Goal: Task Accomplishment & Management: Use online tool/utility

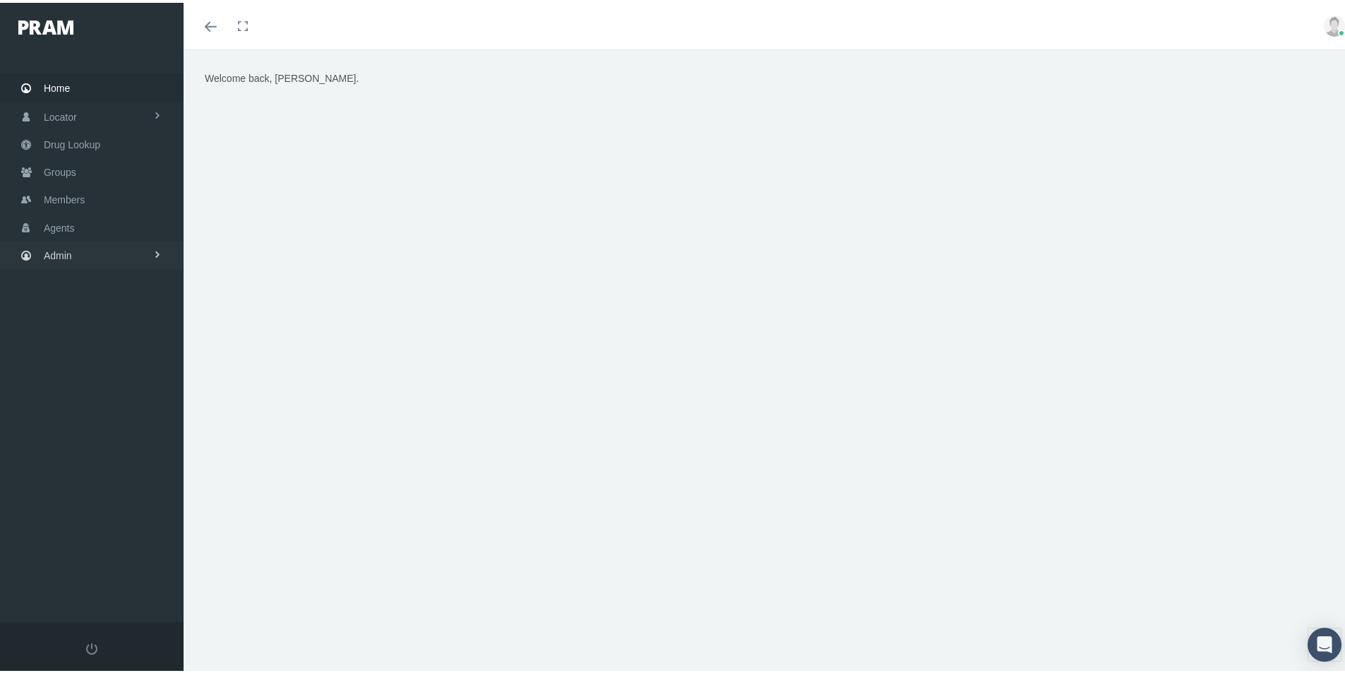
click at [58, 255] on span "Admin" at bounding box center [58, 252] width 28 height 27
click at [80, 366] on span "Group Billing" at bounding box center [86, 362] width 56 height 24
click at [81, 468] on span "Payments" at bounding box center [77, 465] width 44 height 24
click at [73, 470] on span "Payments" at bounding box center [77, 465] width 44 height 24
click at [66, 253] on span "Admin" at bounding box center [58, 252] width 28 height 27
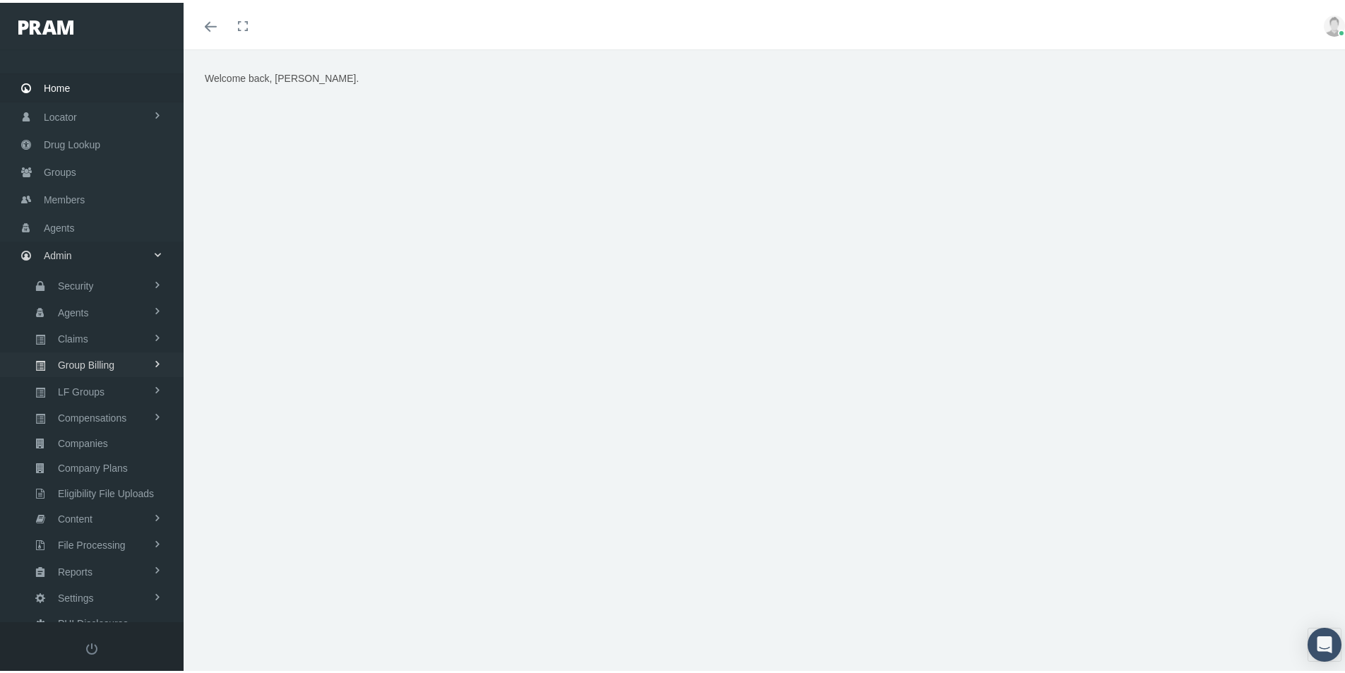
click at [84, 362] on span "Group Billing" at bounding box center [86, 362] width 56 height 24
click at [84, 469] on span "Payments" at bounding box center [77, 465] width 44 height 24
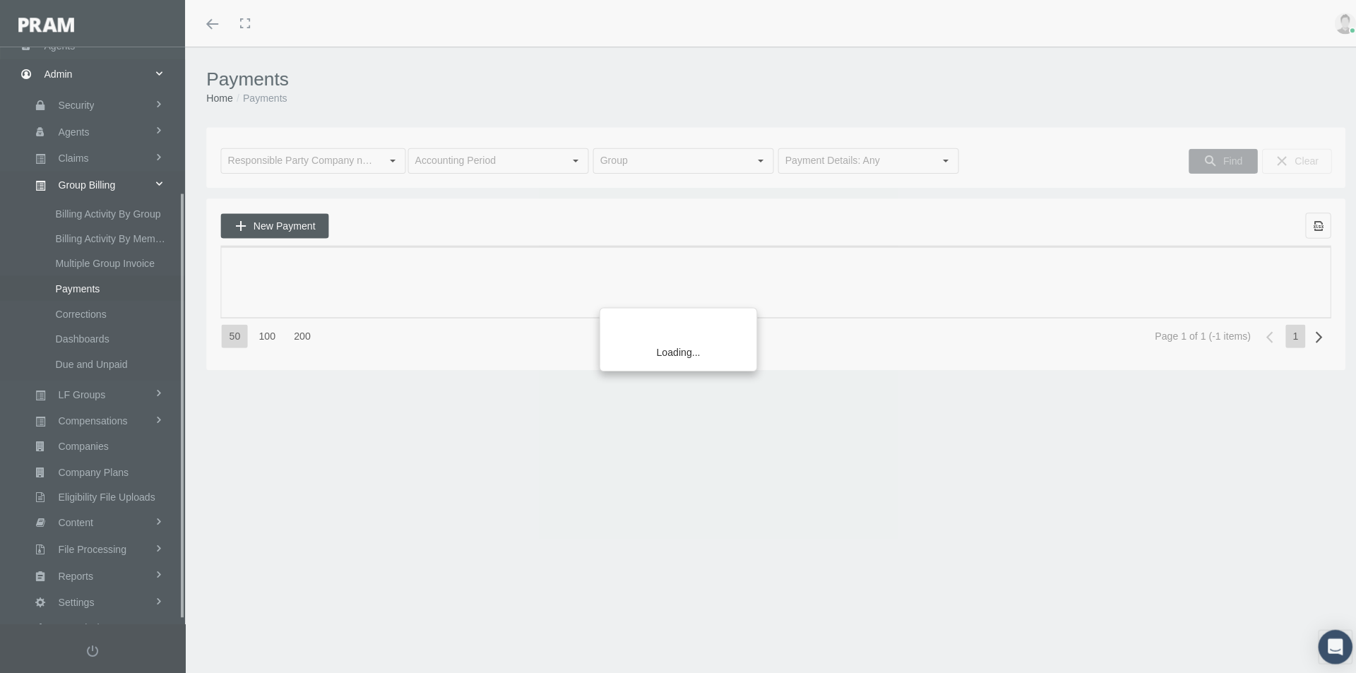
scroll to position [201, 0]
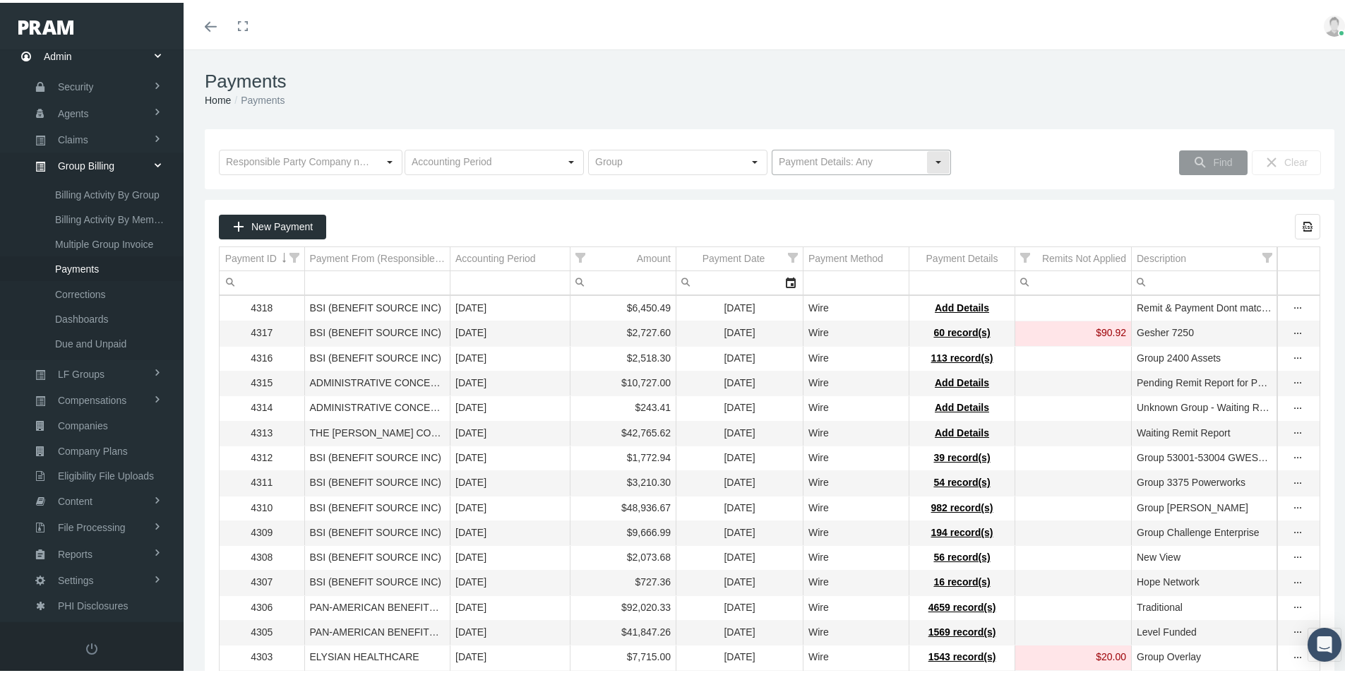
click at [937, 161] on div "Select" at bounding box center [938, 159] width 23 height 23
click at [806, 207] on div "No Payment Details" at bounding box center [855, 208] width 175 height 23
type input "No Payment Details"
click at [1213, 158] on span "Find" at bounding box center [1222, 159] width 19 height 11
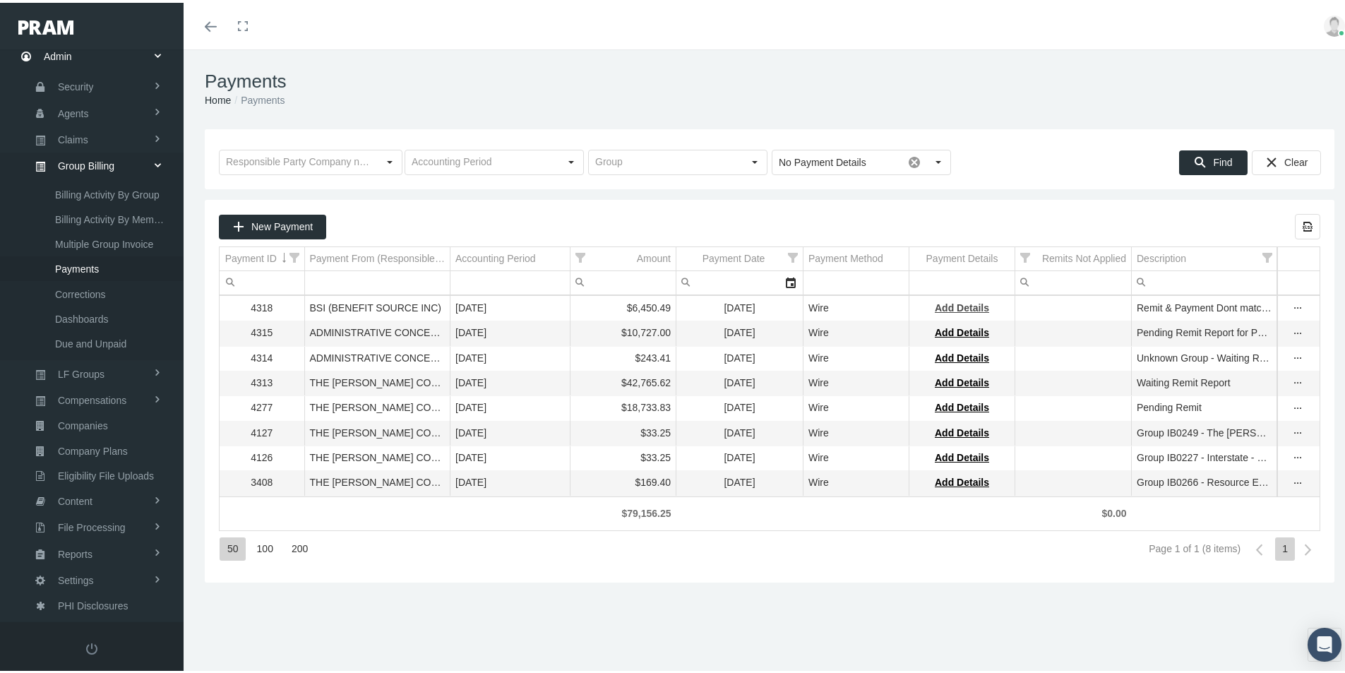
click at [967, 301] on span "Add Details" at bounding box center [962, 304] width 54 height 11
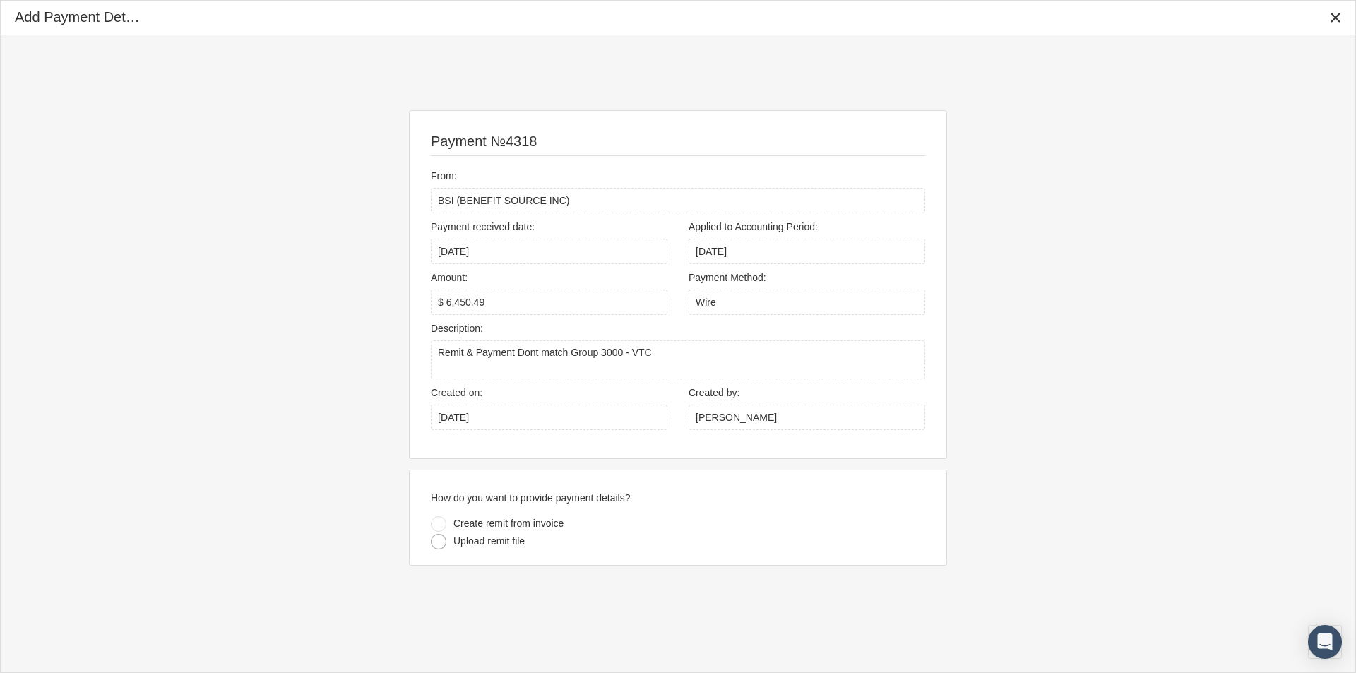
click at [438, 539] on div at bounding box center [439, 542] width 16 height 16
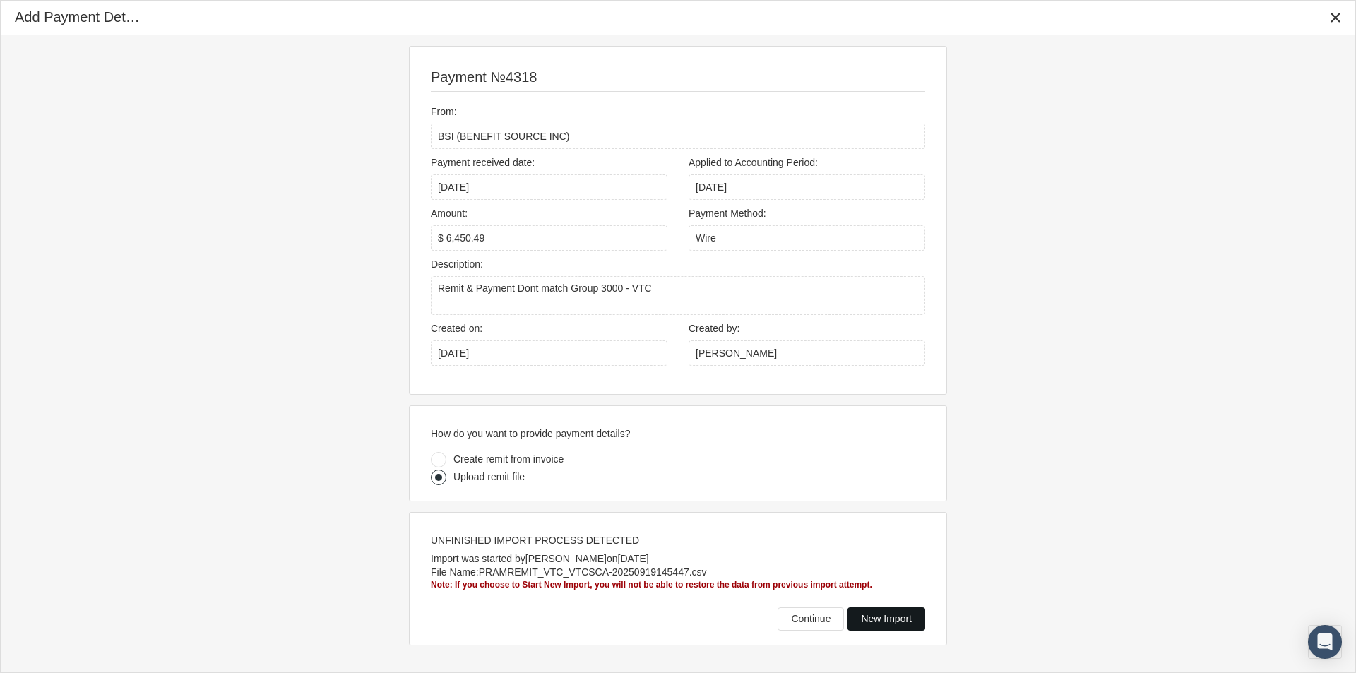
click at [881, 618] on span "New Import" at bounding box center [886, 618] width 51 height 11
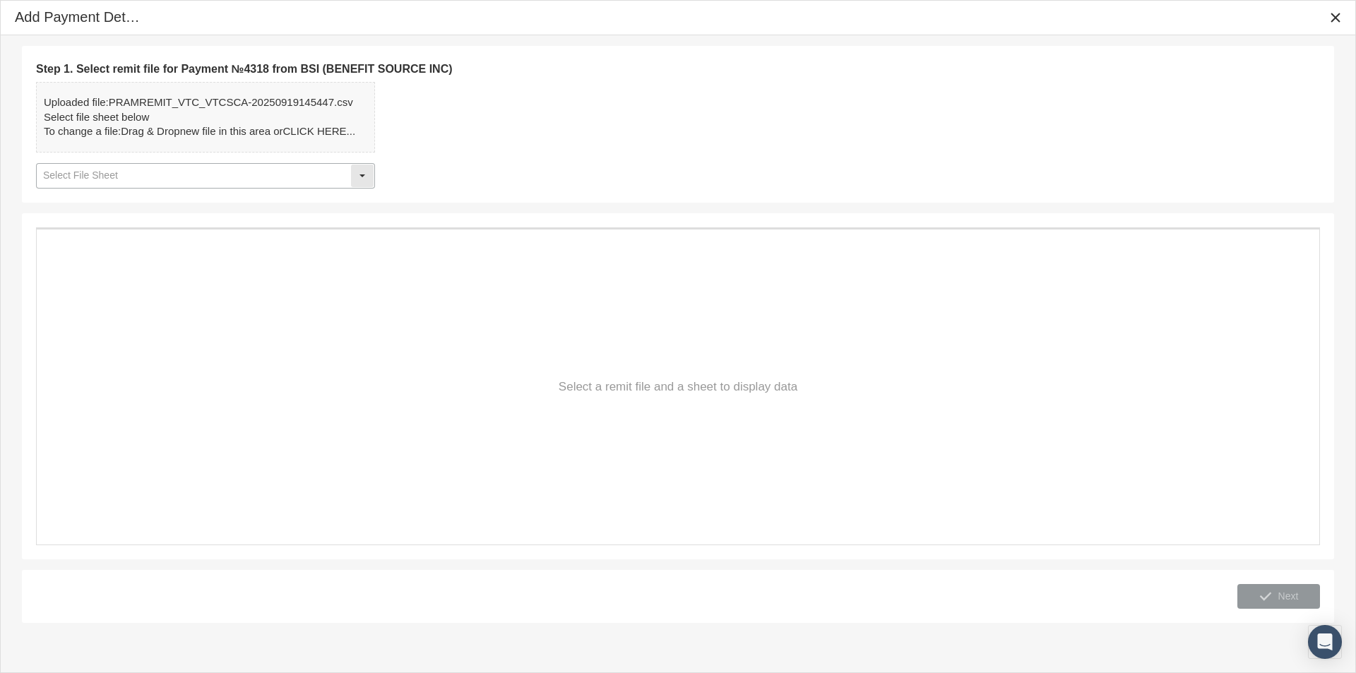
click at [364, 175] on div "Select" at bounding box center [362, 175] width 23 height 23
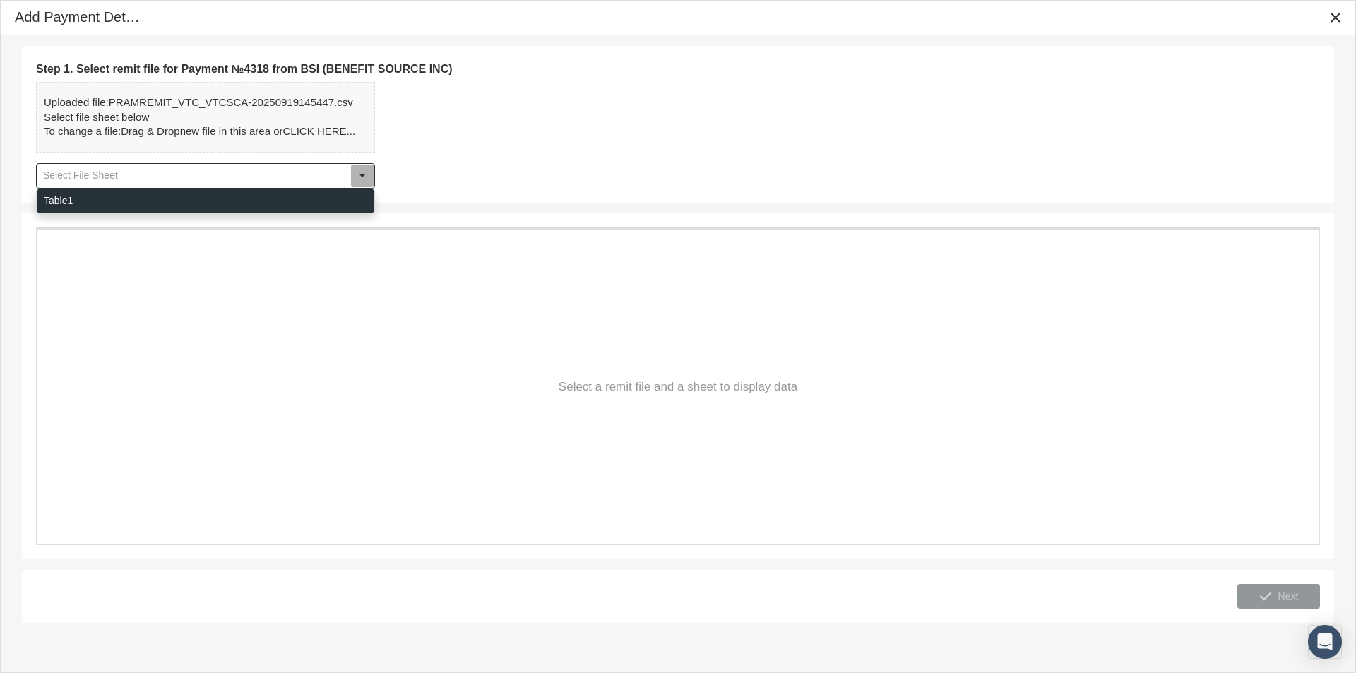
click at [52, 194] on div "Table1" at bounding box center [205, 200] width 336 height 23
type input "Table1"
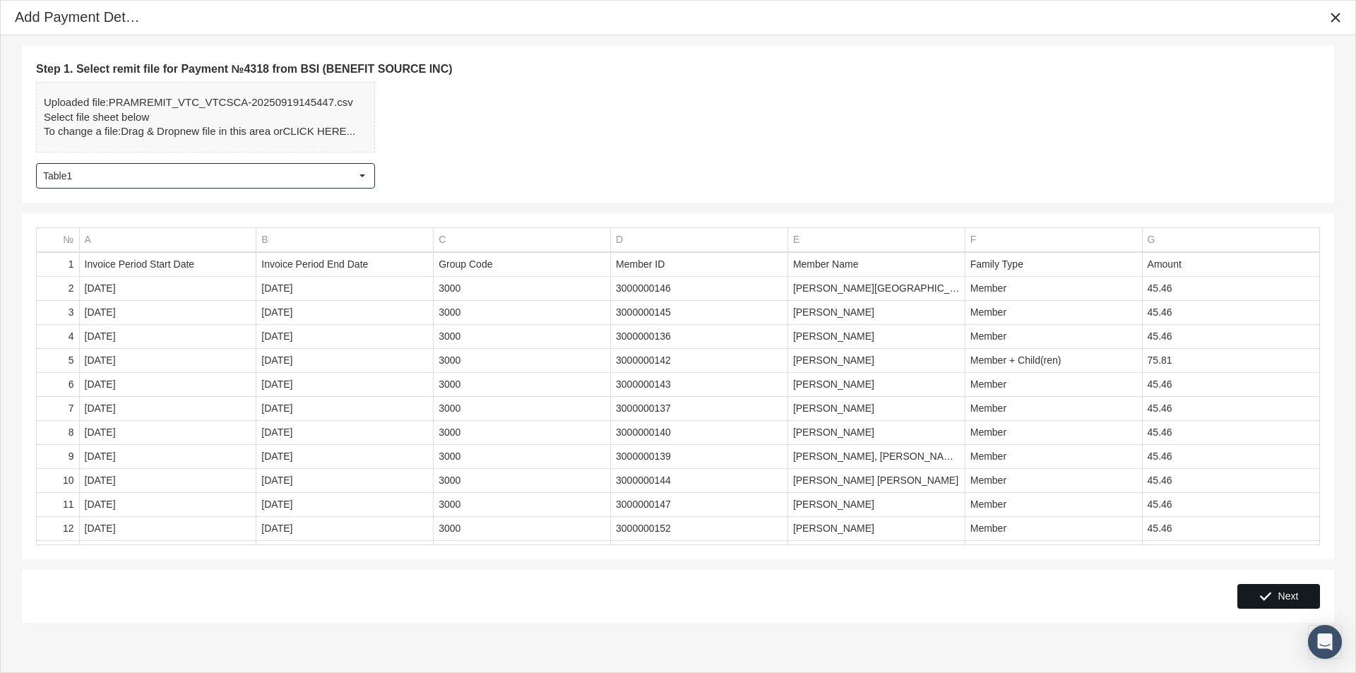
click at [1290, 595] on span "Next" at bounding box center [1288, 595] width 20 height 11
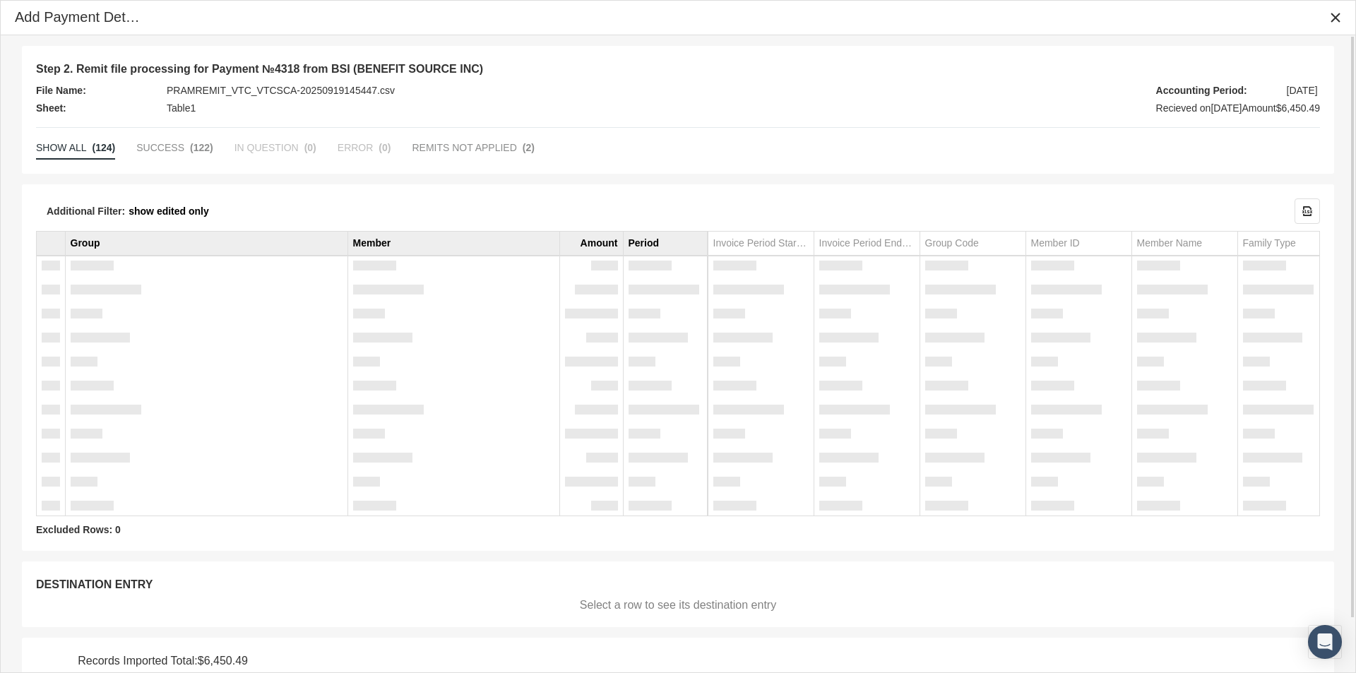
scroll to position [59, 0]
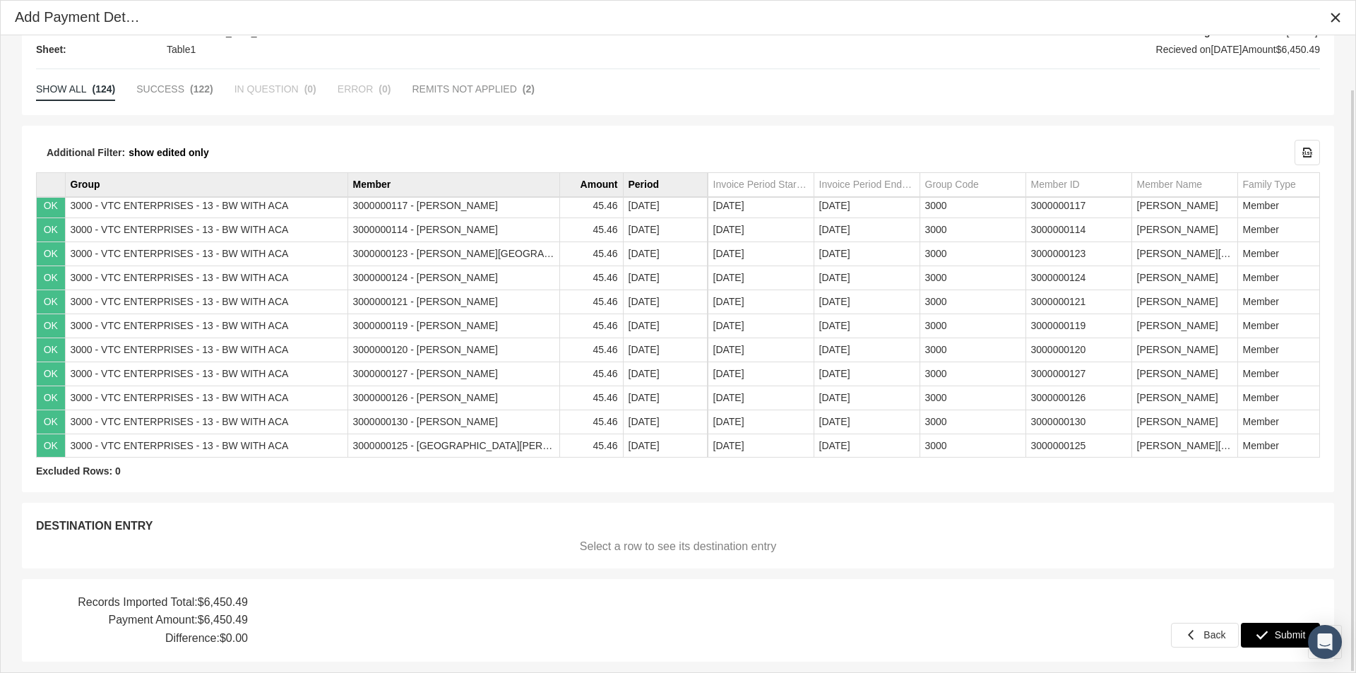
click at [1279, 633] on span "Submit" at bounding box center [1289, 634] width 31 height 11
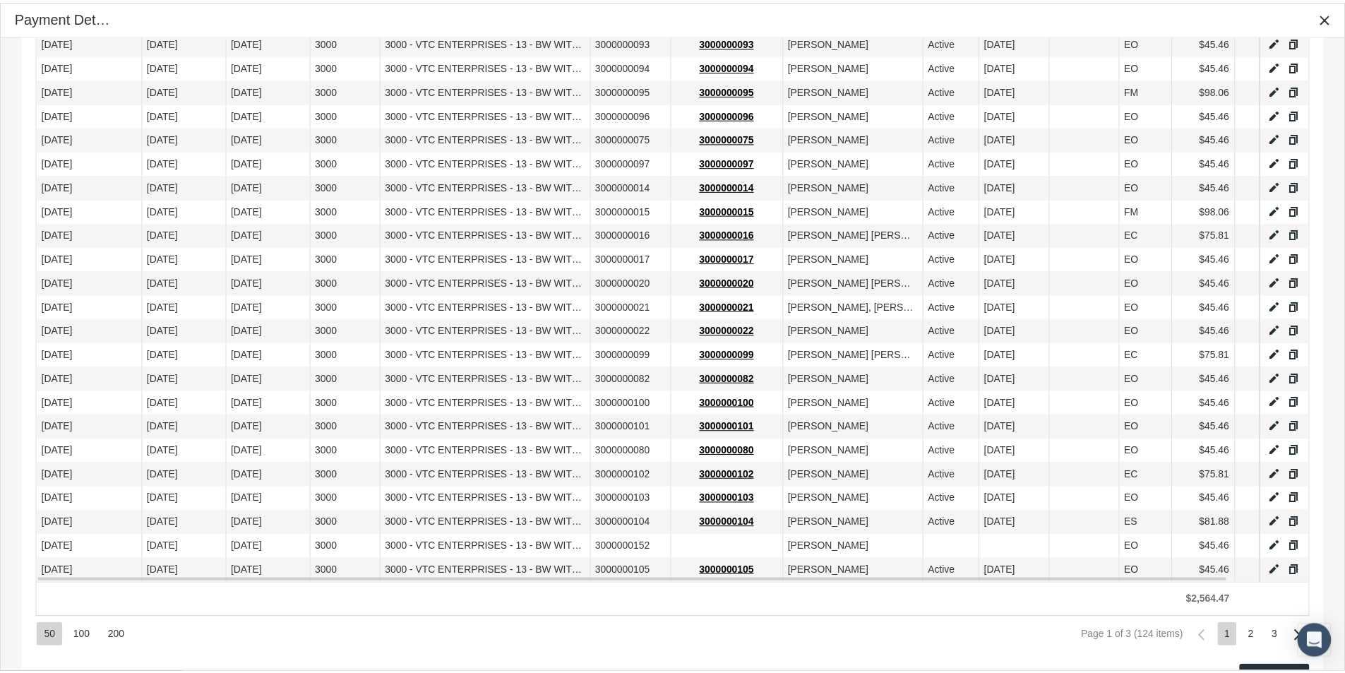
scroll to position [962, 0]
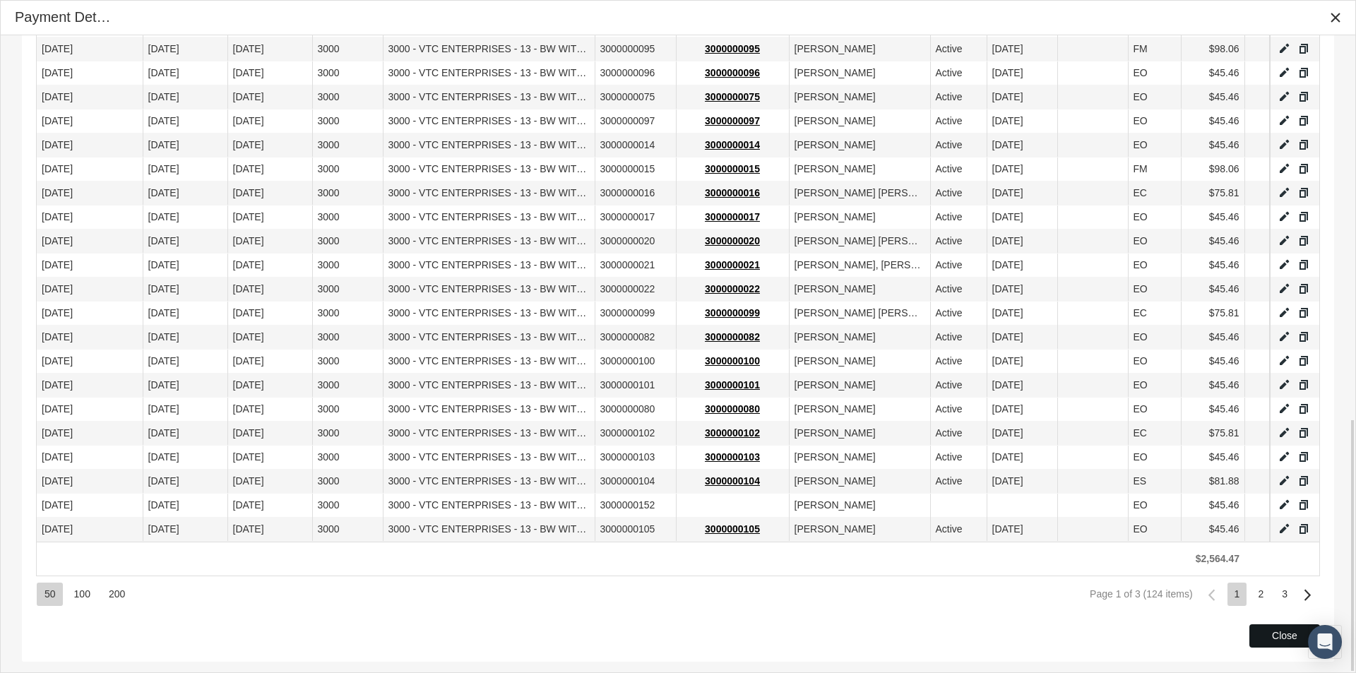
click at [1274, 632] on span "Close" at bounding box center [1284, 635] width 25 height 11
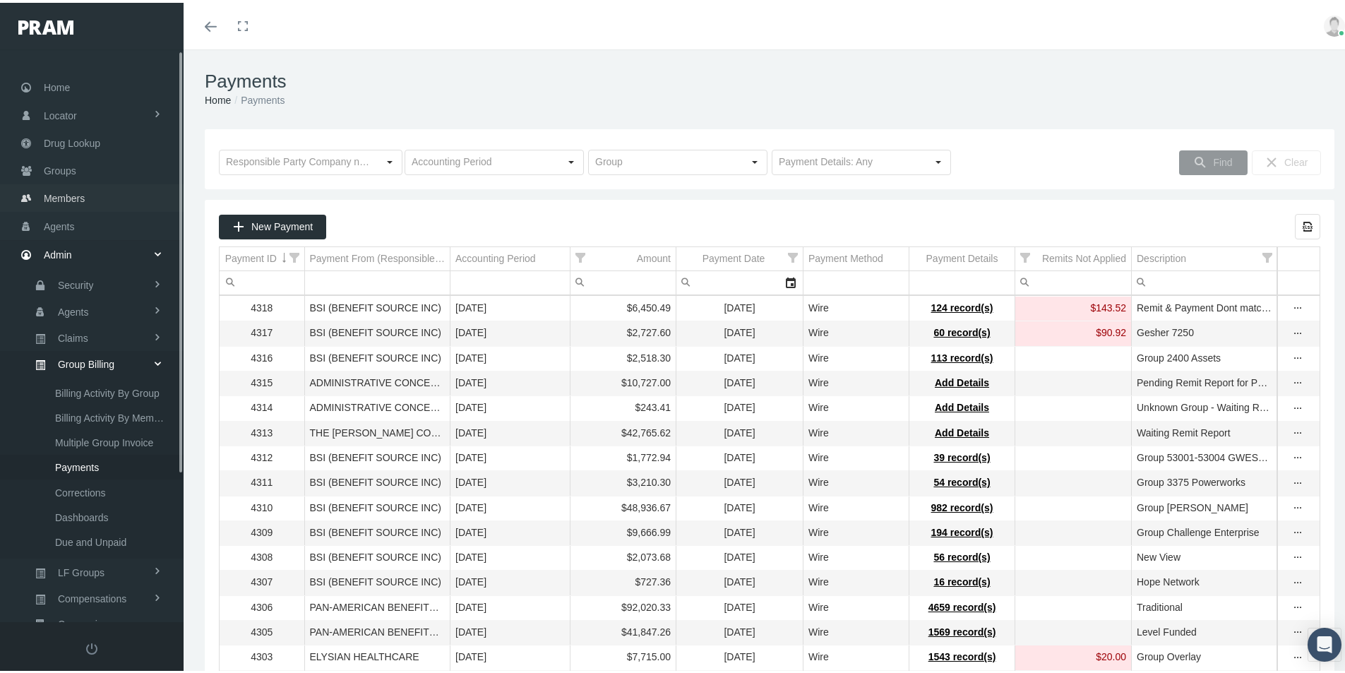
click at [59, 196] on span "Members" at bounding box center [64, 195] width 41 height 27
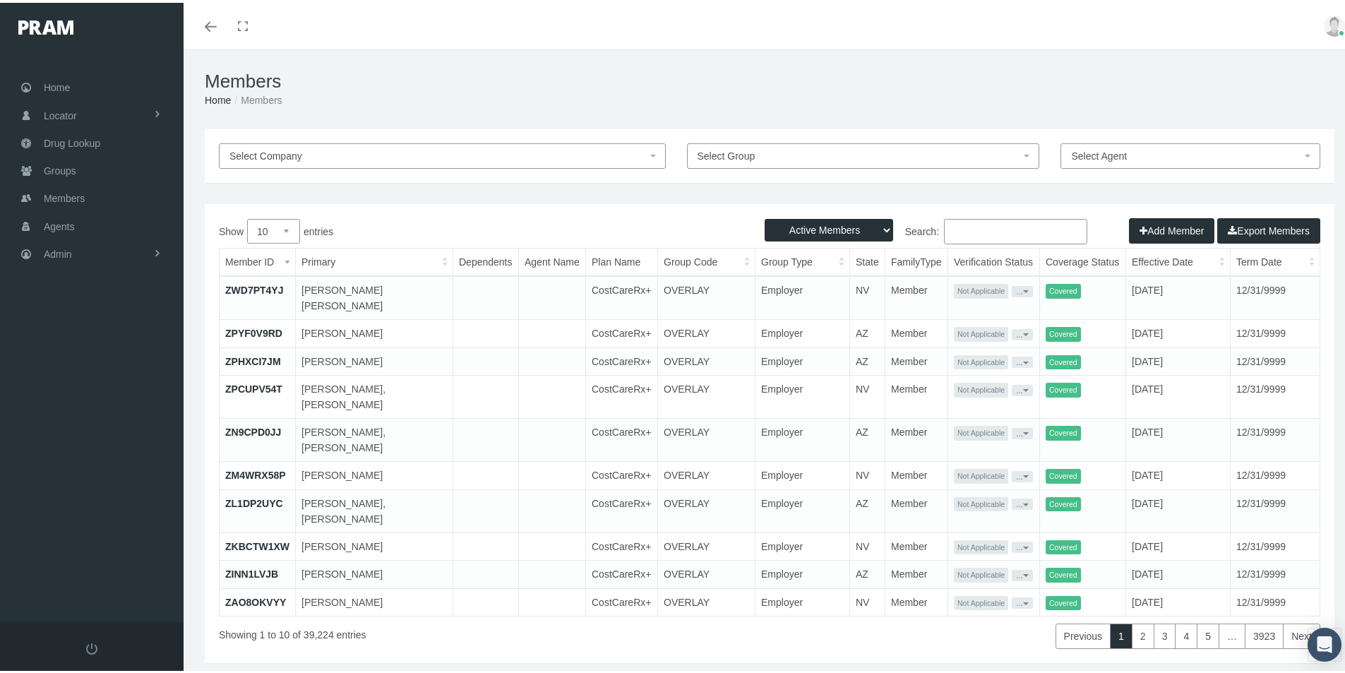
click at [950, 227] on input "Search:" at bounding box center [1015, 228] width 143 height 25
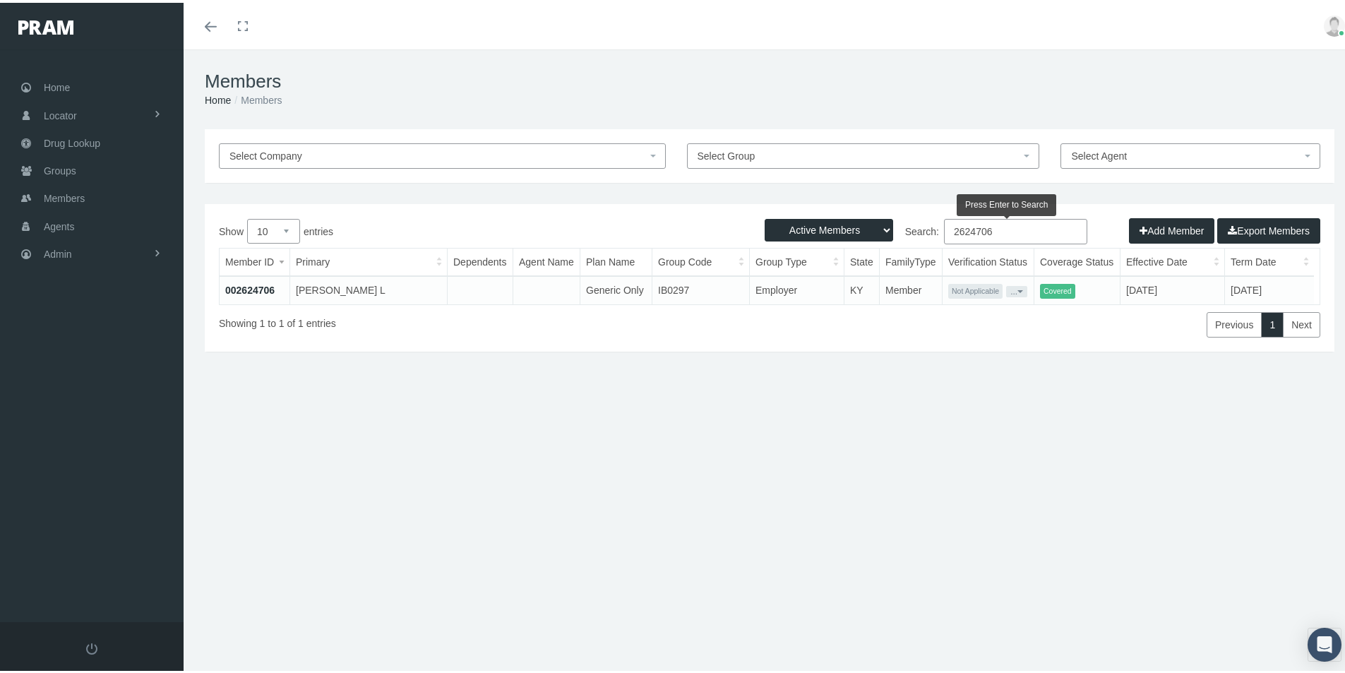
type input "2624706"
click at [258, 287] on link "002624706" at bounding box center [249, 287] width 49 height 11
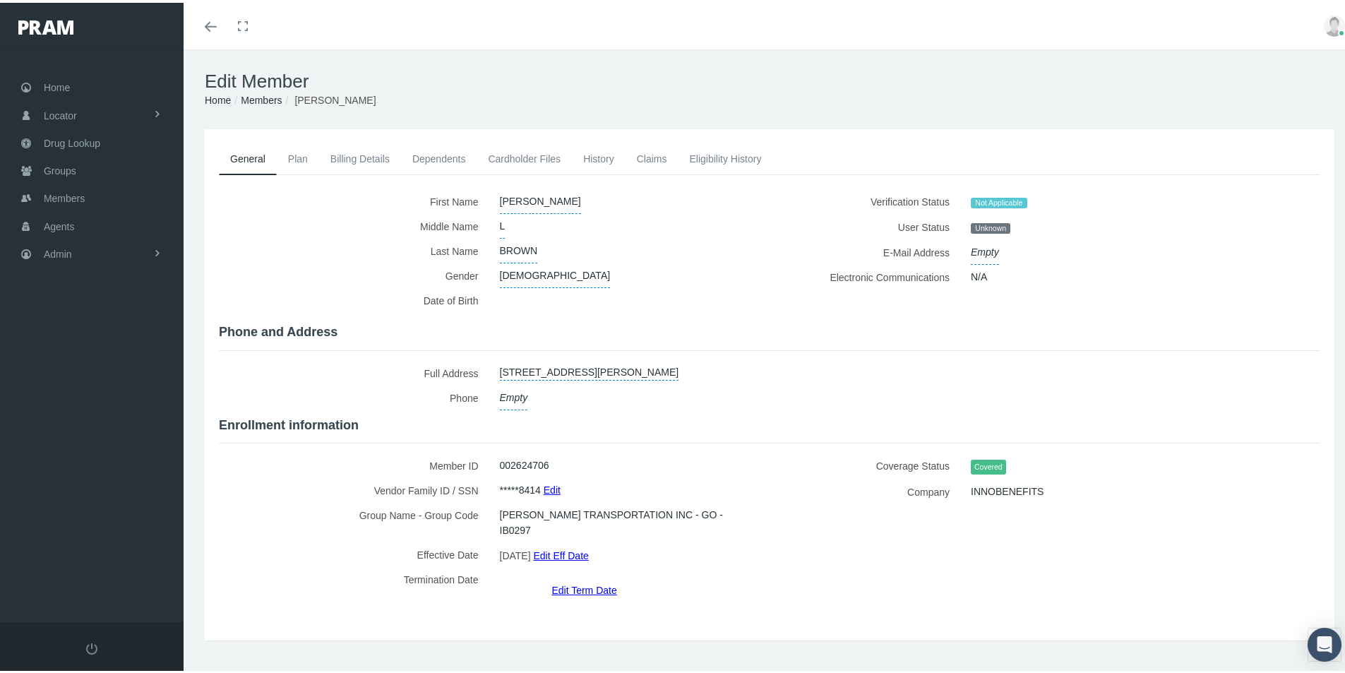
click at [594, 157] on link "History" at bounding box center [599, 155] width 54 height 31
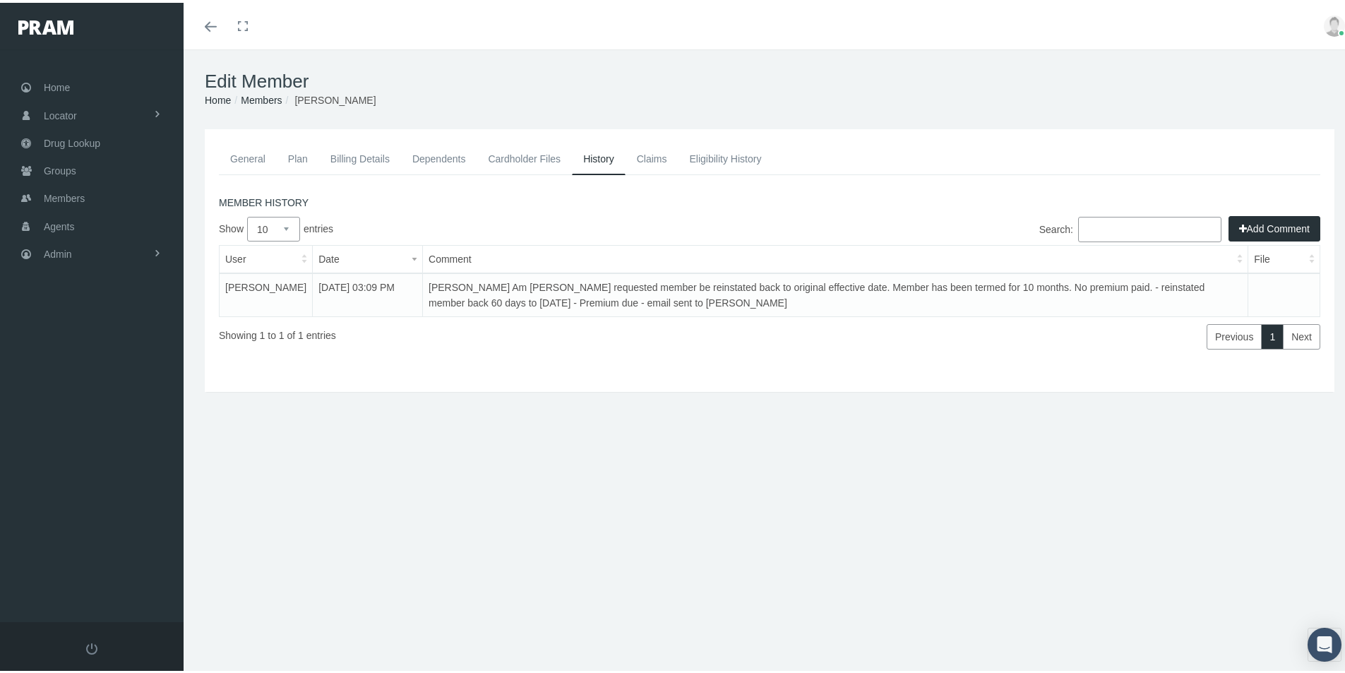
click at [1259, 227] on button "Add Comment" at bounding box center [1274, 225] width 92 height 25
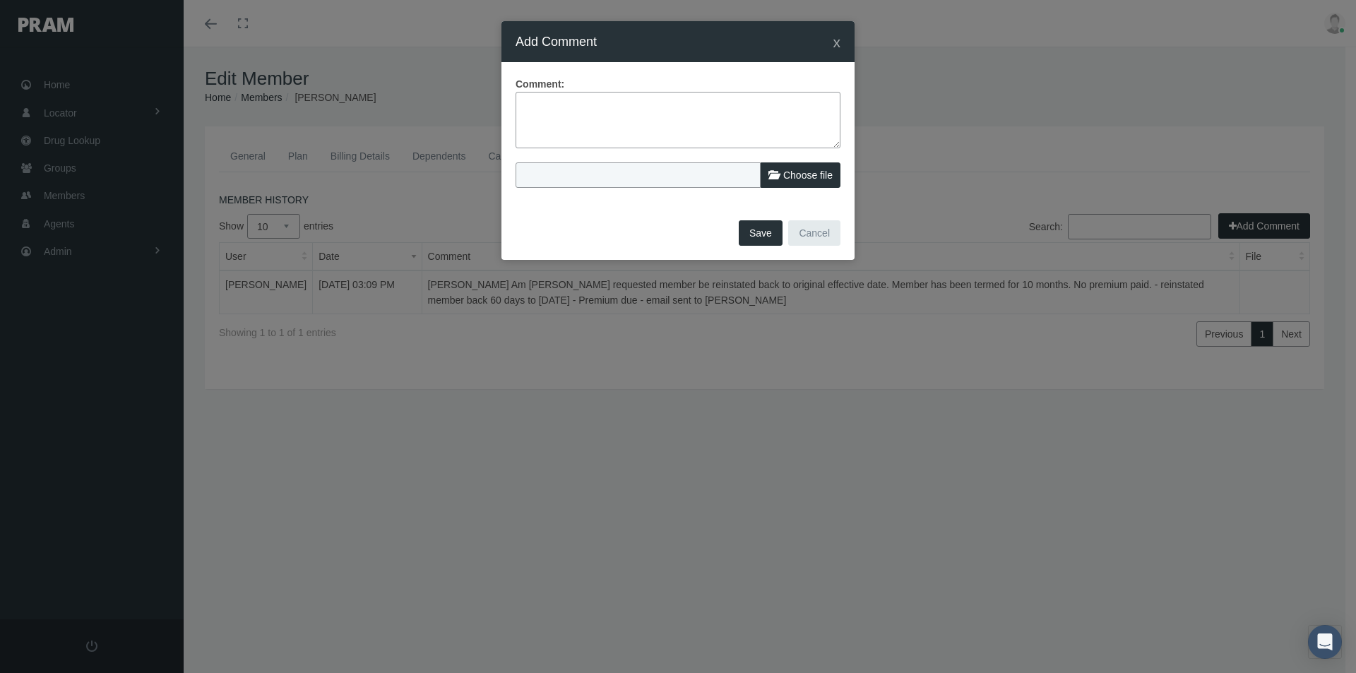
click at [531, 104] on textarea at bounding box center [677, 120] width 325 height 56
click at [690, 102] on textarea "NEw update from [PERSON_NAME] -" at bounding box center [677, 120] width 325 height 56
paste textarea "Hi [PERSON_NAME], We have corrected the member’s reinstatement date to [DATE] f…"
click at [724, 104] on textarea "NEw update from [PERSON_NAME] - Hi [PERSON_NAME], We have corrected the member’…" at bounding box center [677, 120] width 325 height 56
click at [810, 120] on textarea "NEw update from Ricardo Torres - Hi Kim, We have corrected the member’s reinsta…" at bounding box center [677, 120] width 325 height 56
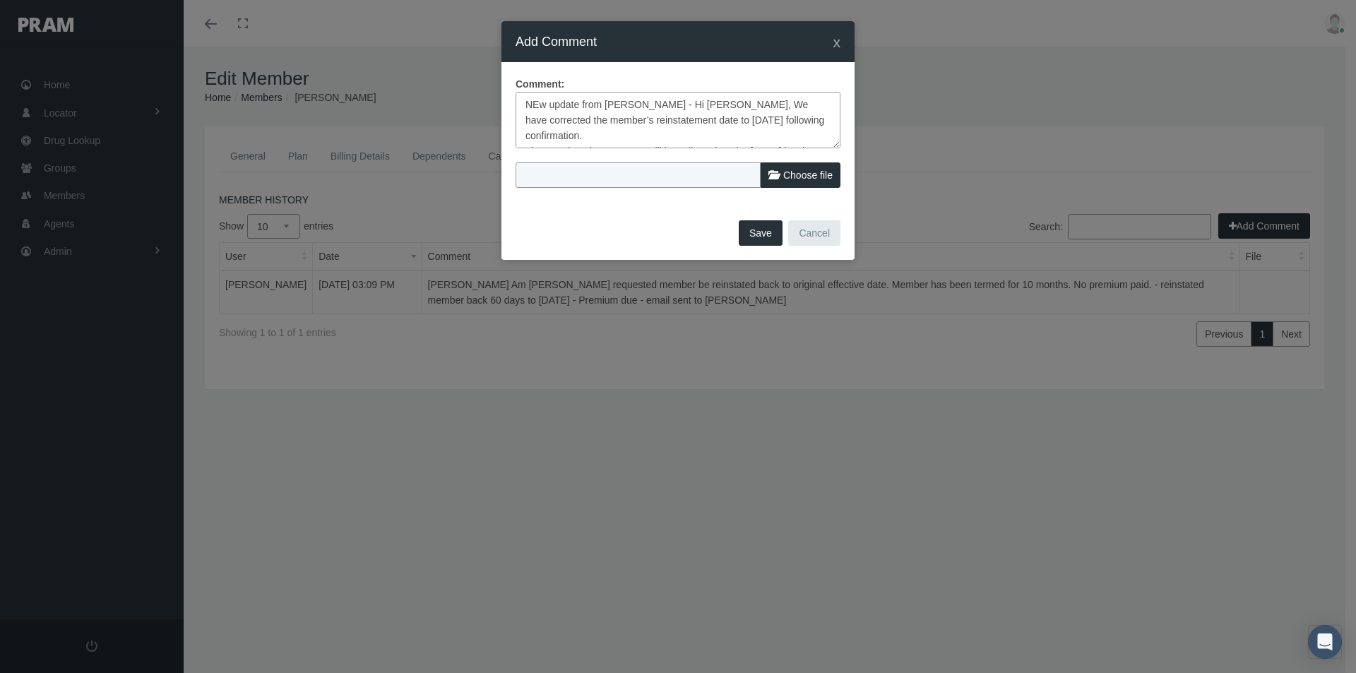
click at [798, 137] on textarea "NEw update from Ricardo Torres - Hi Kim, We have corrected the member’s reinsta…" at bounding box center [677, 120] width 325 height 56
click at [752, 124] on textarea "NEw update from Ricardo Torres - Hi Kim, We have corrected the member’s reinsta…" at bounding box center [677, 120] width 325 height 56
click at [533, 104] on textarea "NEw update from Ricardo Torres - Hi Kim, We have corrected the member’s reinsta…" at bounding box center [677, 120] width 325 height 56
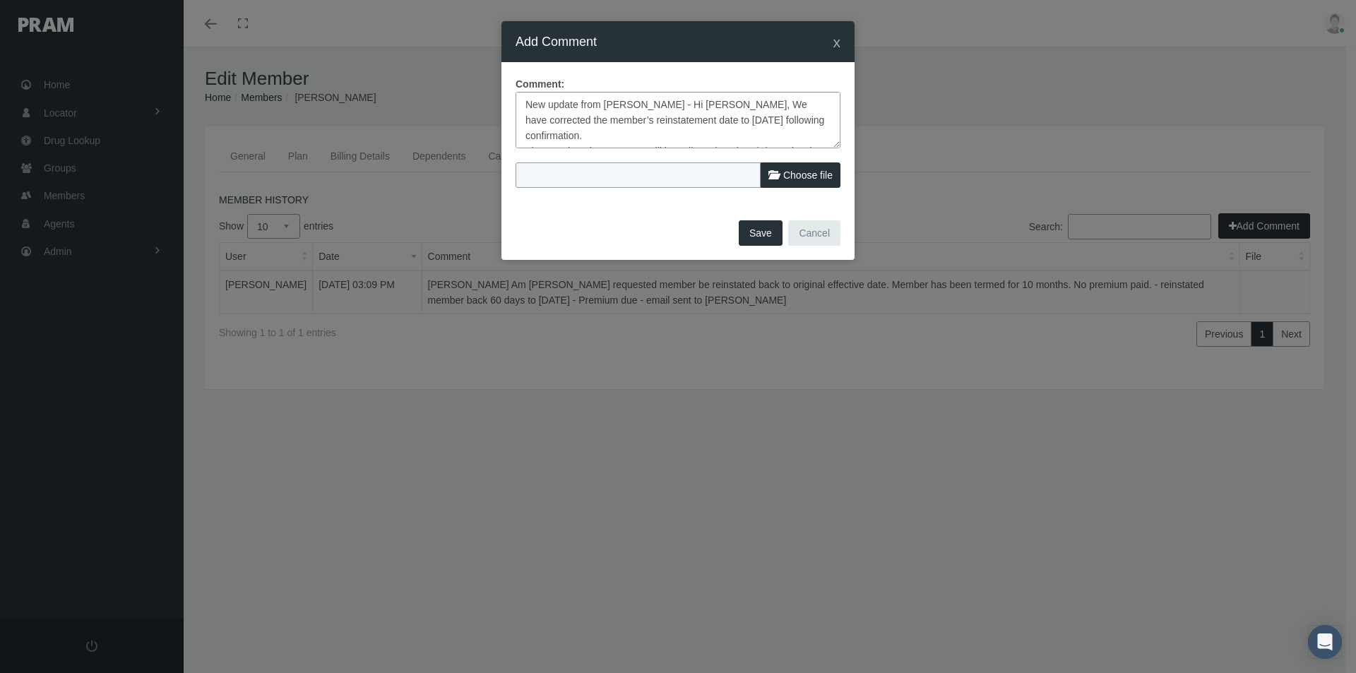
scroll to position [47, 0]
click at [525, 100] on textarea "New update from Ricardo Torres - Hi Kim, We have corrected the member’s reinsta…" at bounding box center [677, 120] width 325 height 56
click at [554, 119] on textarea "New update from Ricardo Torres - Hi Kim, We have corrected the member’s reinsta…" at bounding box center [677, 120] width 325 height 56
paste textarea "I wanted to relay the resolution and confirm that the member now has active cov…"
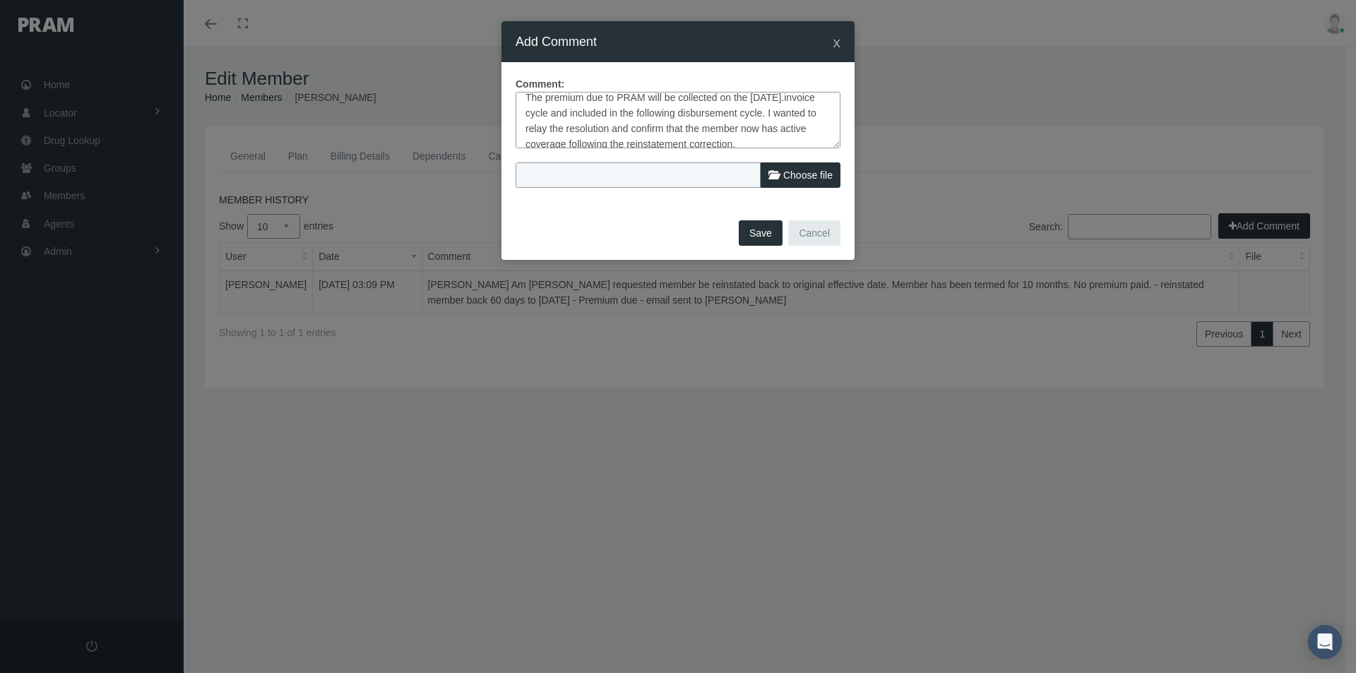
click at [807, 128] on textarea "New update from Ricardo Torres - Hi Kim, We have corrected the member’s reinsta…" at bounding box center [677, 120] width 325 height 56
click at [662, 119] on textarea "New update from Ricardo Torres - Hi Kim, We have corrected the member’s reinsta…" at bounding box center [677, 120] width 325 height 56
click at [688, 114] on textarea "New update from Ricardo Torres - Hi Kim, We have corrected the member’s reinsta…" at bounding box center [677, 120] width 325 height 56
type textarea "New update from Ricardo Torres - Hi Kim, We have corrected the member’s reinsta…"
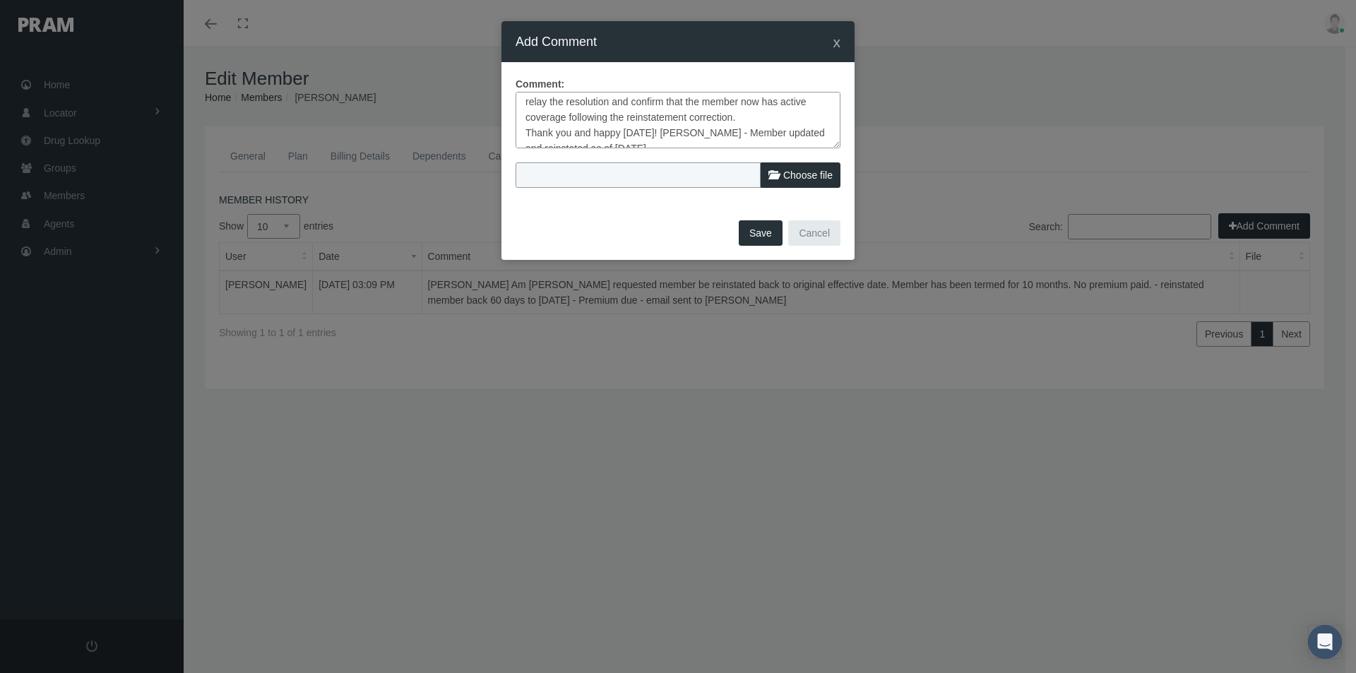
click at [761, 235] on button "Save" at bounding box center [760, 232] width 44 height 25
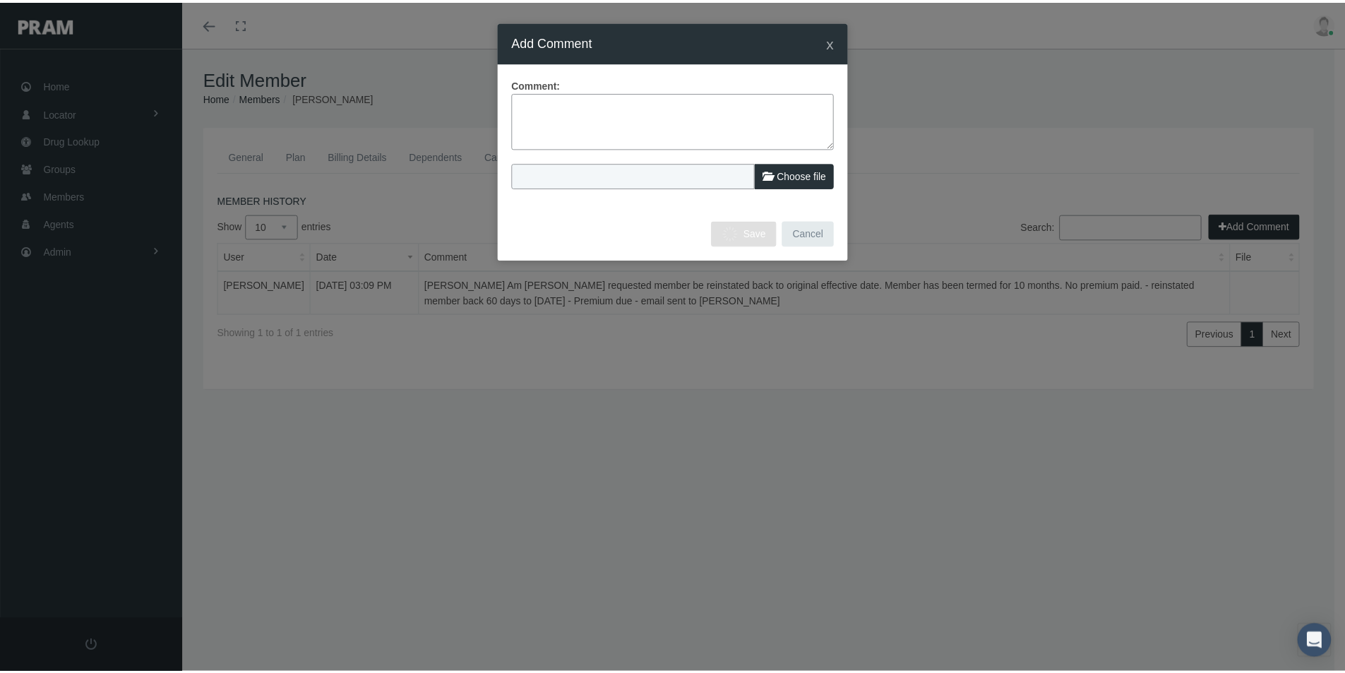
scroll to position [0, 0]
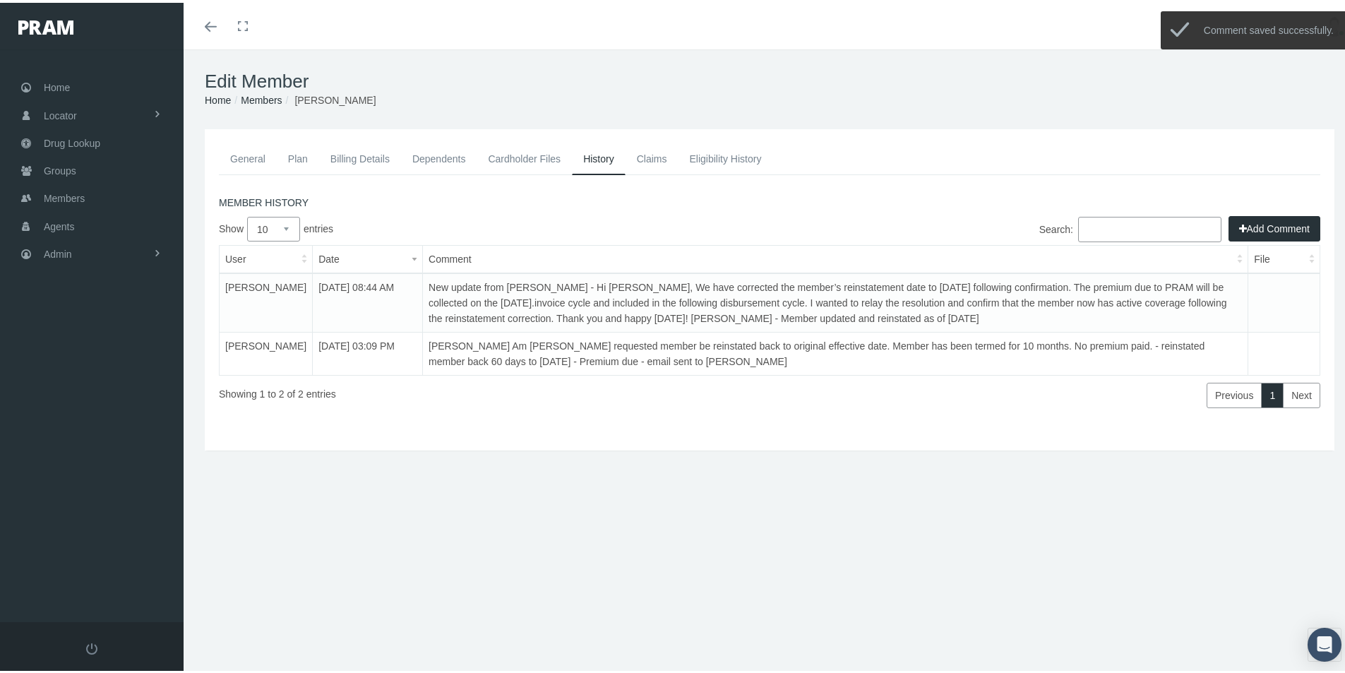
click at [652, 155] on link "Claims" at bounding box center [652, 155] width 53 height 31
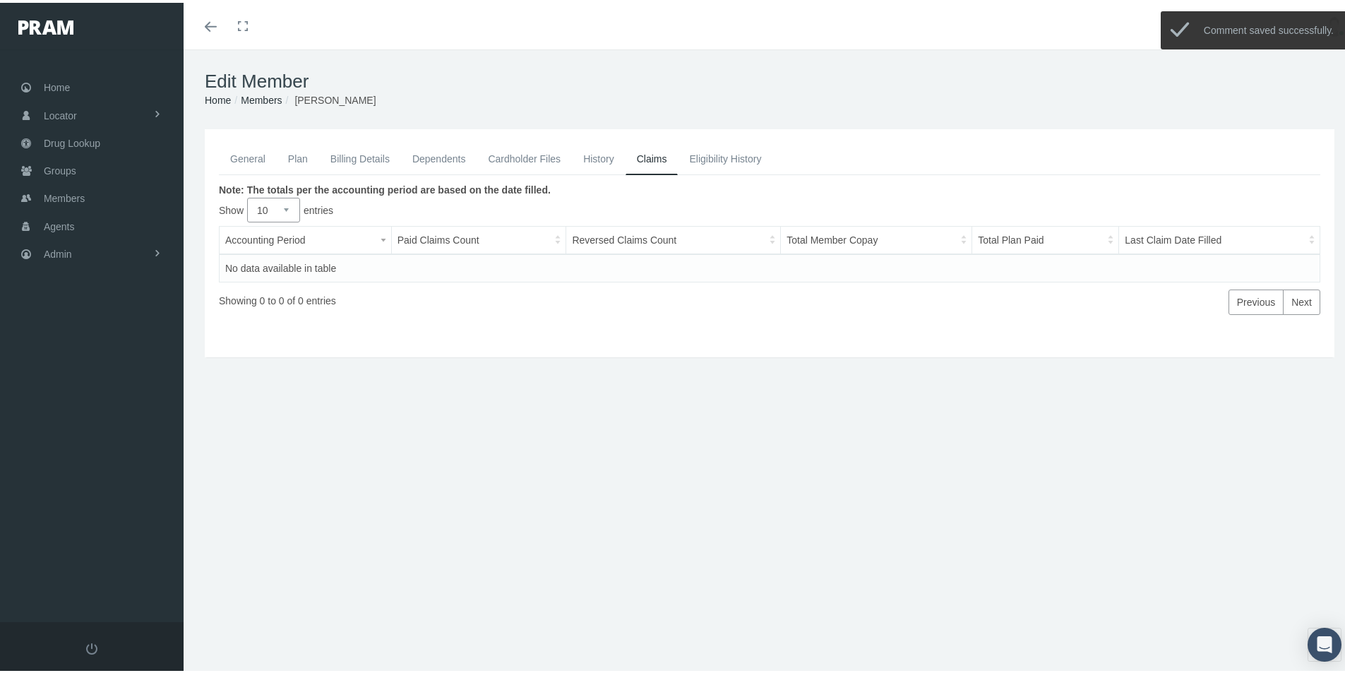
click at [253, 158] on link "General" at bounding box center [248, 155] width 58 height 31
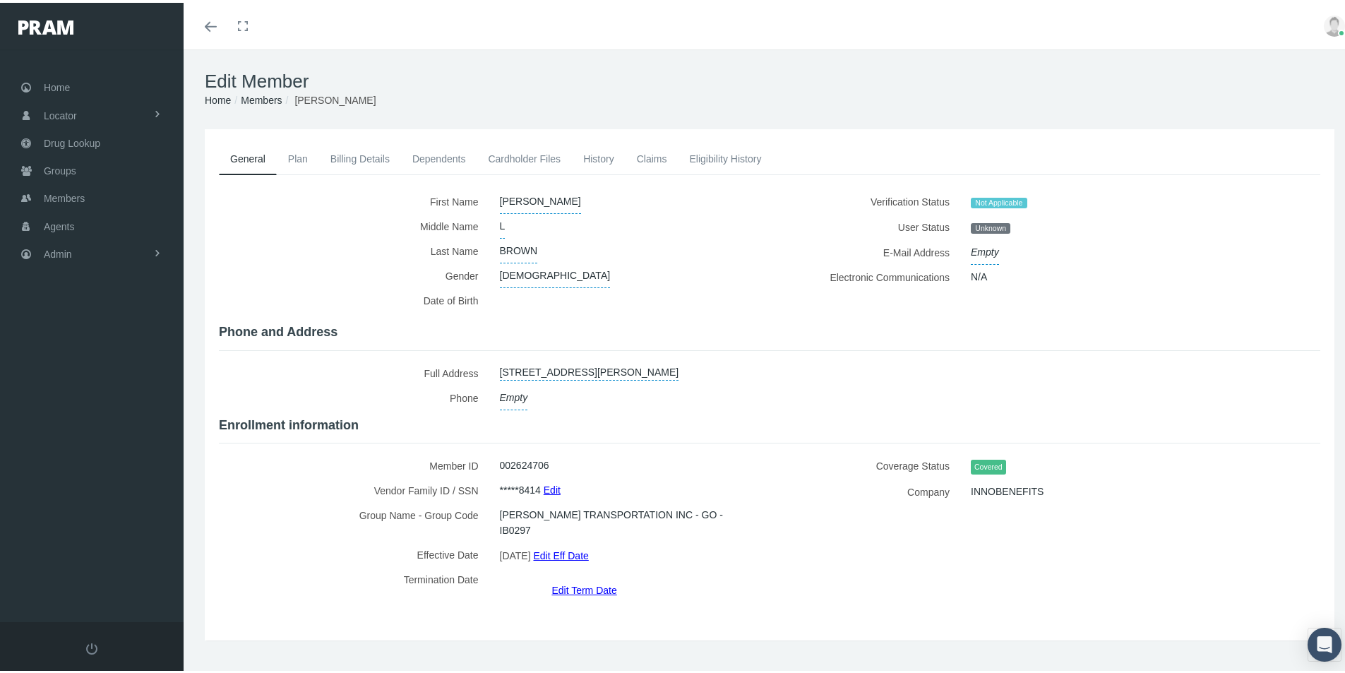
click at [562, 542] on link "Edit Eff Date" at bounding box center [560, 552] width 55 height 20
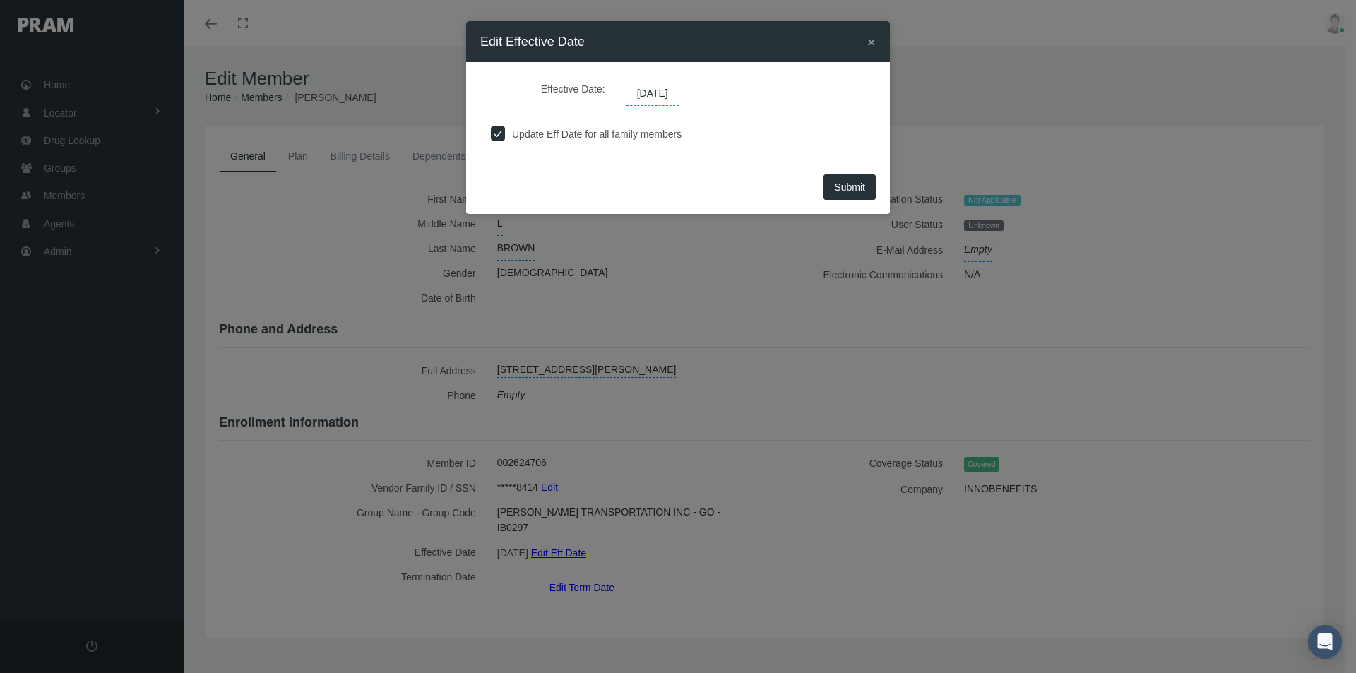
click at [642, 95] on span "07/01/2025" at bounding box center [652, 94] width 52 height 24
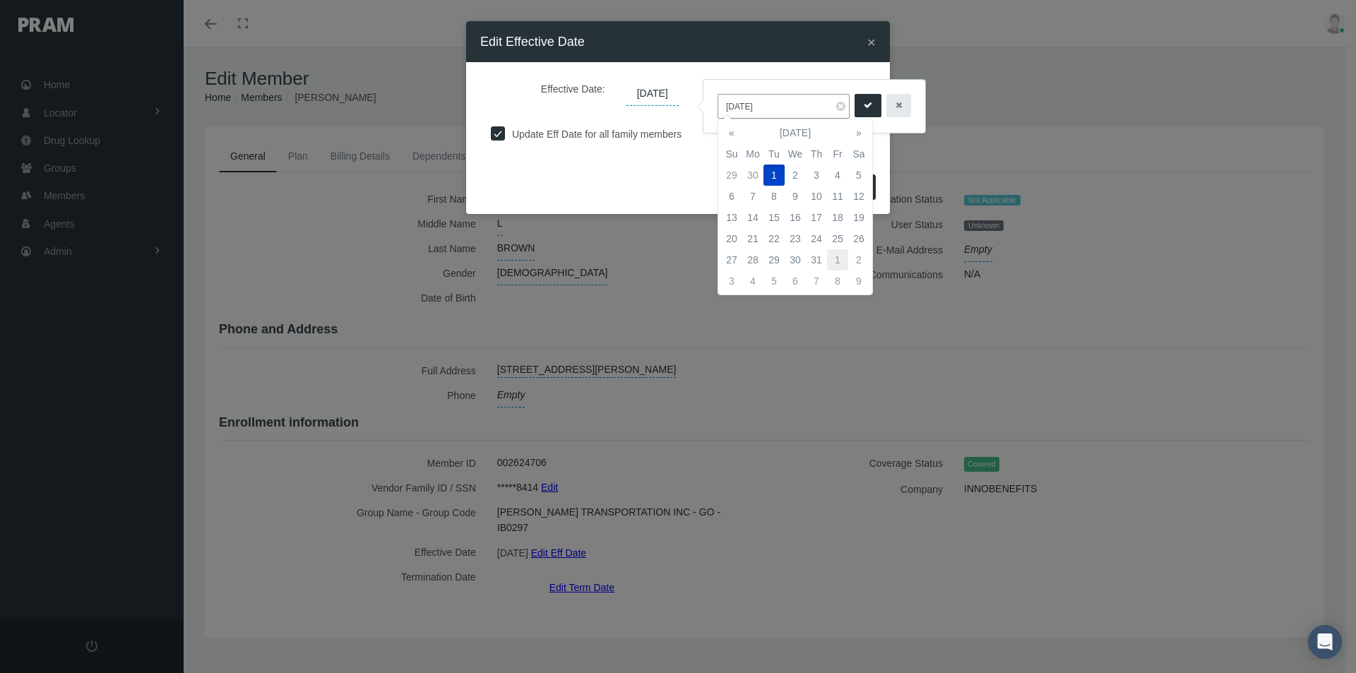
click at [839, 256] on td "1" at bounding box center [837, 259] width 21 height 21
type input "08/01/2025"
click at [859, 103] on button "submit" at bounding box center [867, 105] width 27 height 23
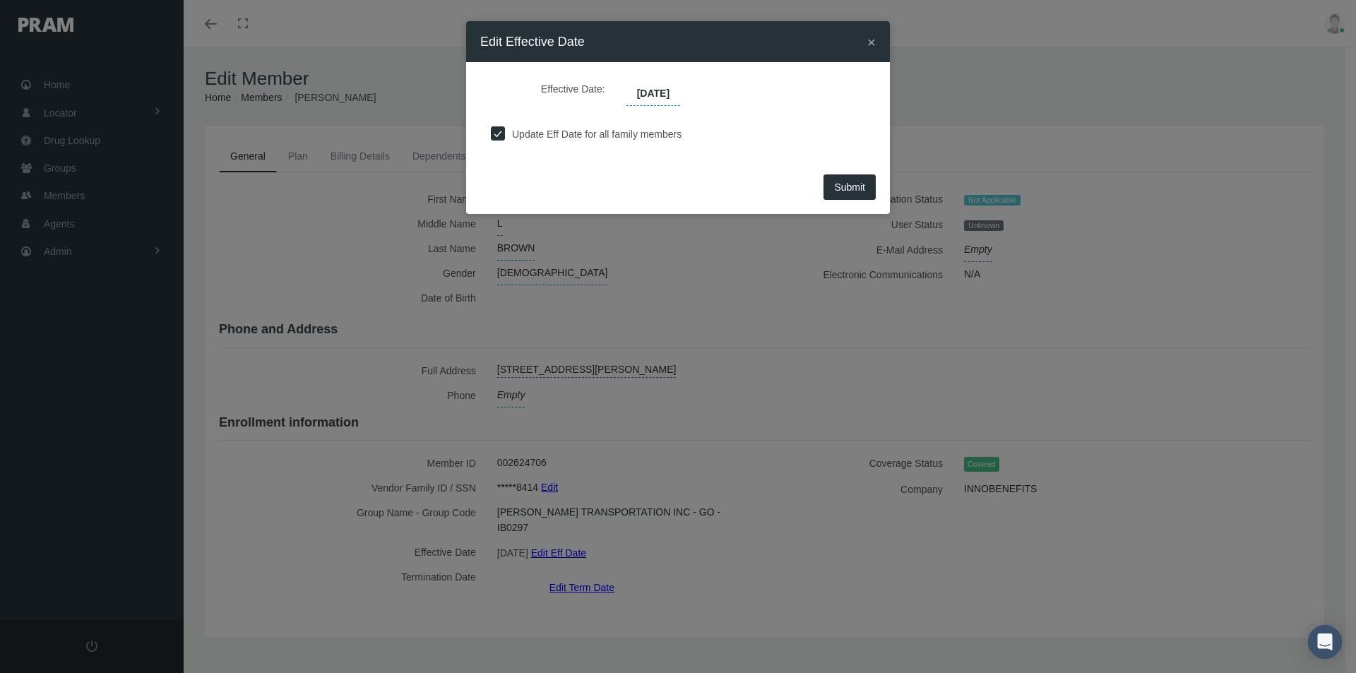
click at [844, 179] on button "Submit" at bounding box center [849, 186] width 52 height 25
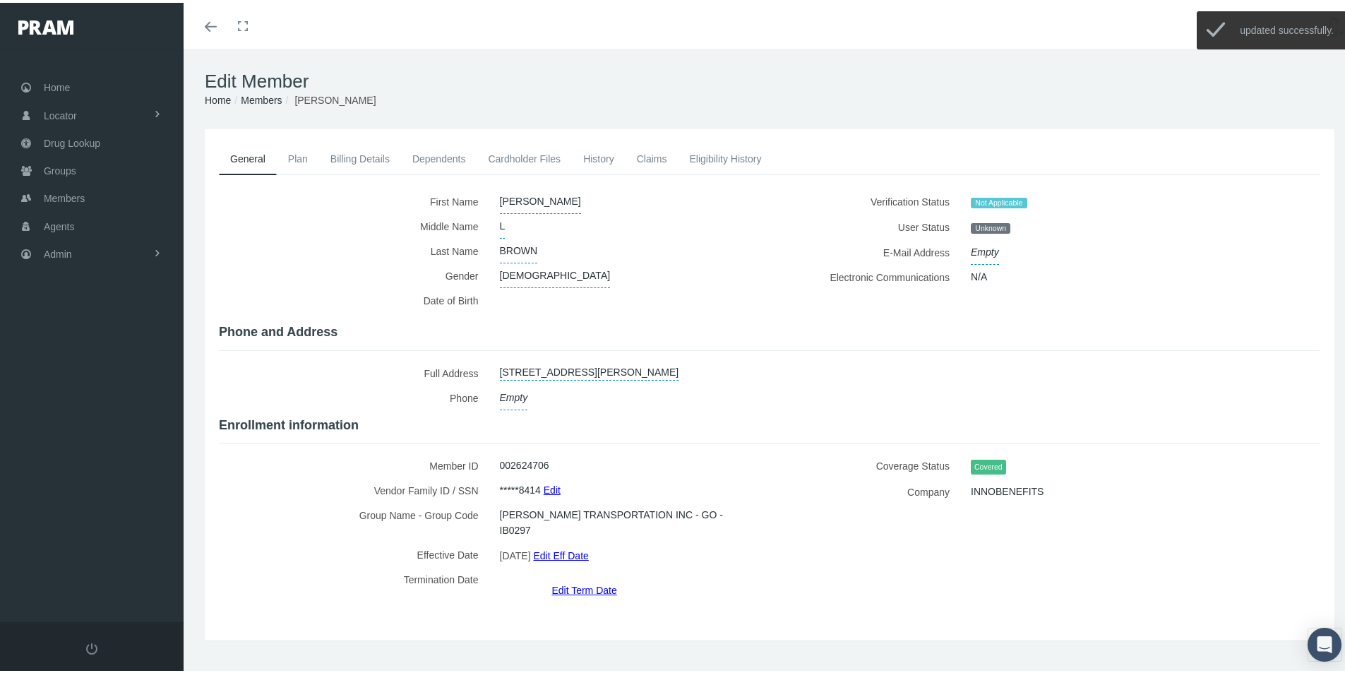
click at [703, 157] on link "Eligibility History" at bounding box center [725, 155] width 95 height 31
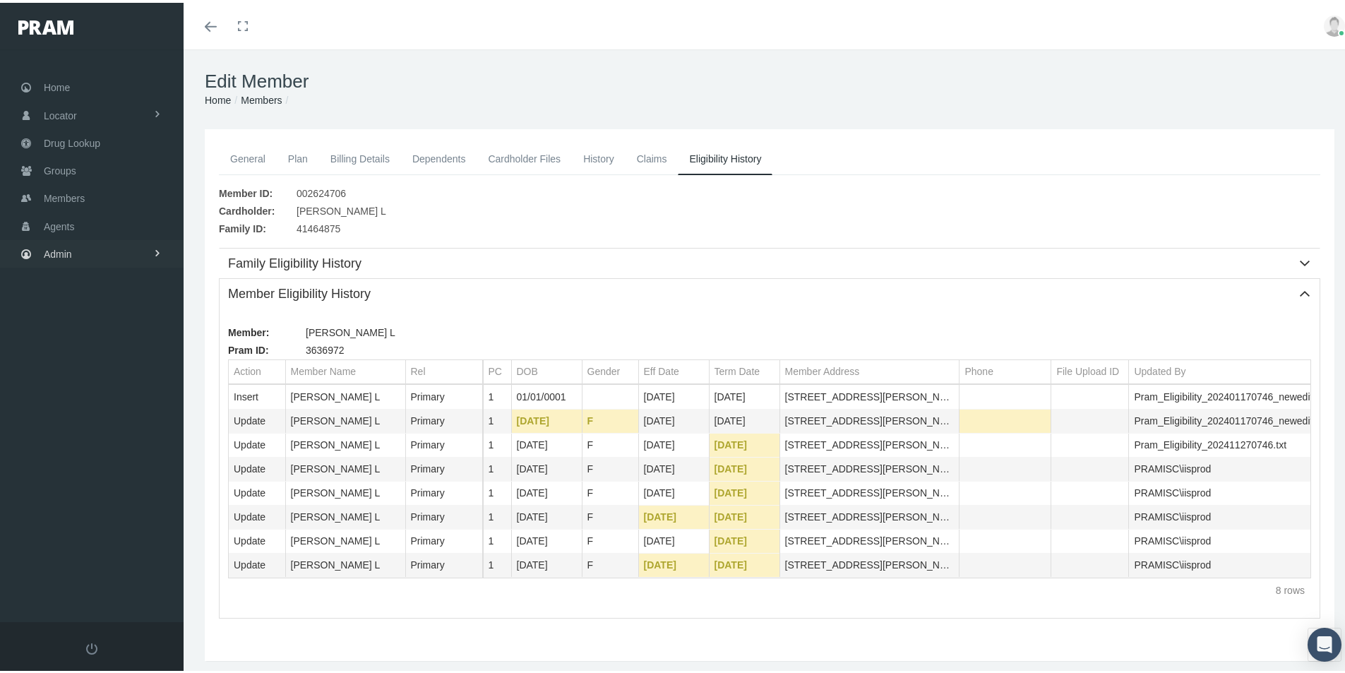
click at [56, 251] on span "Admin" at bounding box center [58, 251] width 28 height 27
click at [81, 361] on span "Group Billing" at bounding box center [86, 361] width 56 height 24
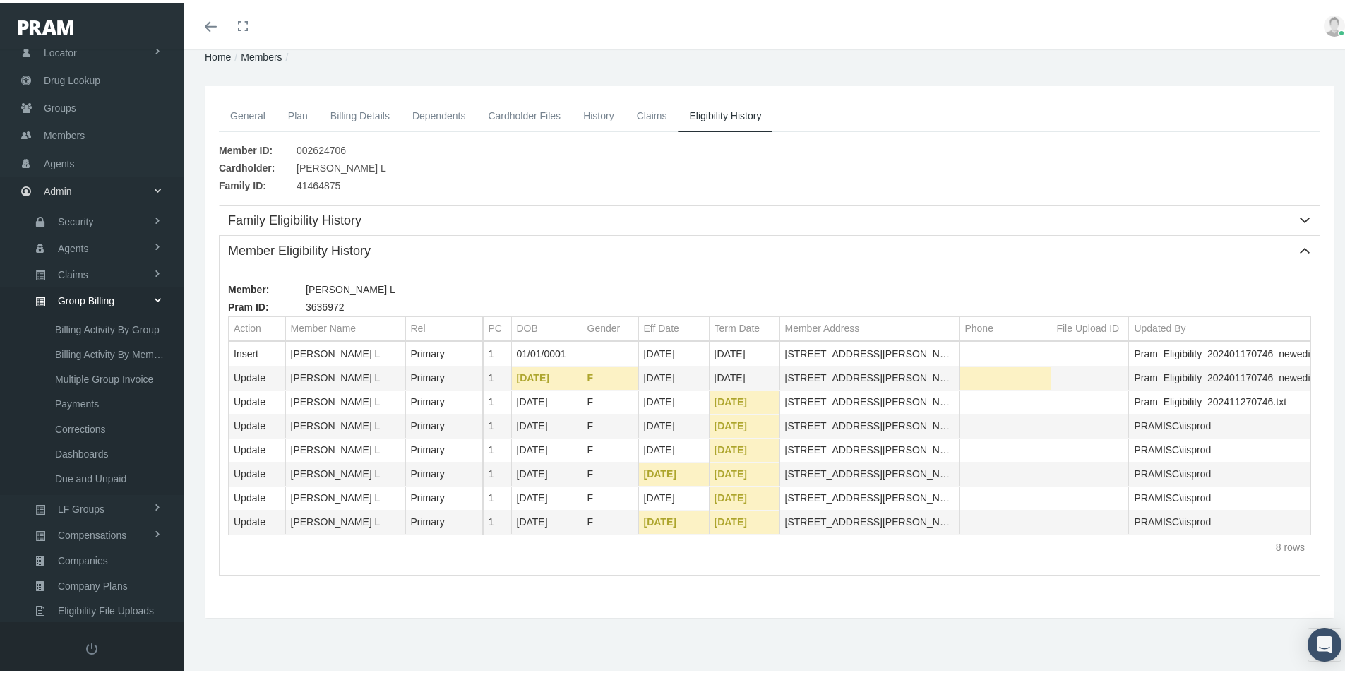
scroll to position [58, 0]
click at [157, 302] on span at bounding box center [157, 302] width 24 height 10
click at [71, 321] on span "Claims" at bounding box center [73, 319] width 30 height 24
click at [75, 395] on span "ACA Claims Invoices" at bounding box center [101, 396] width 92 height 24
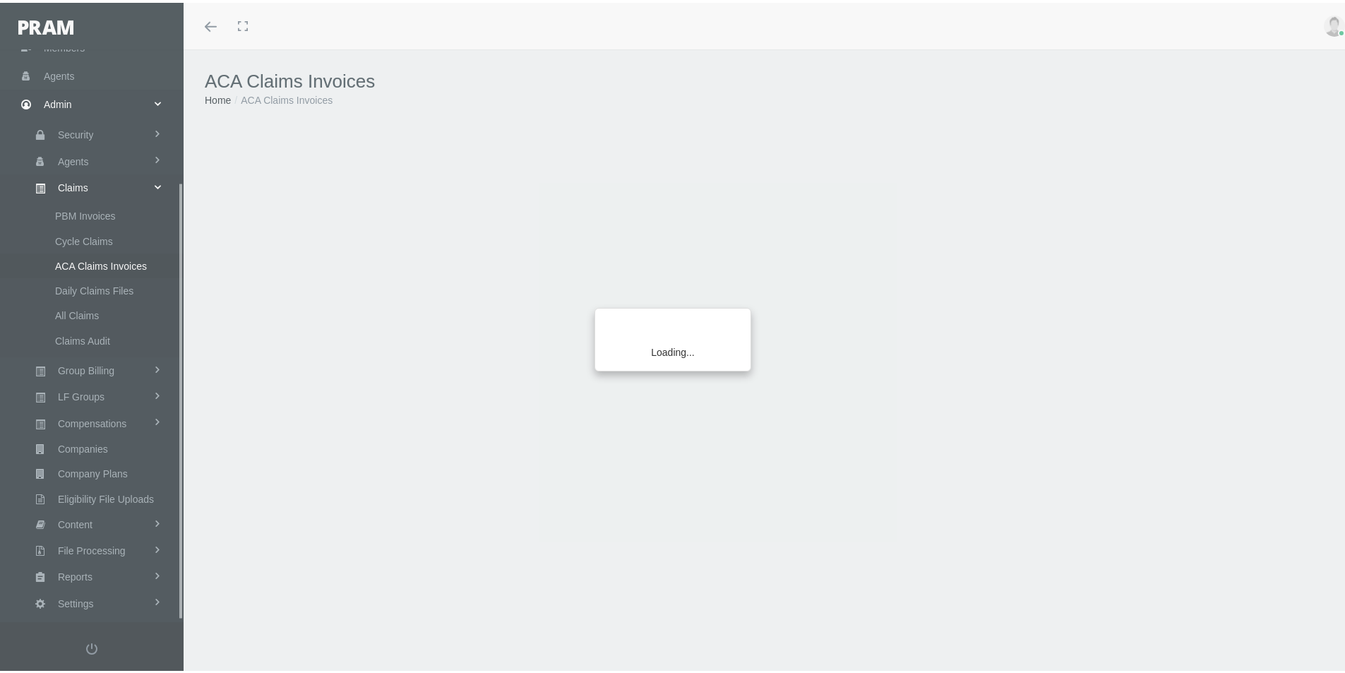
scroll to position [175, 0]
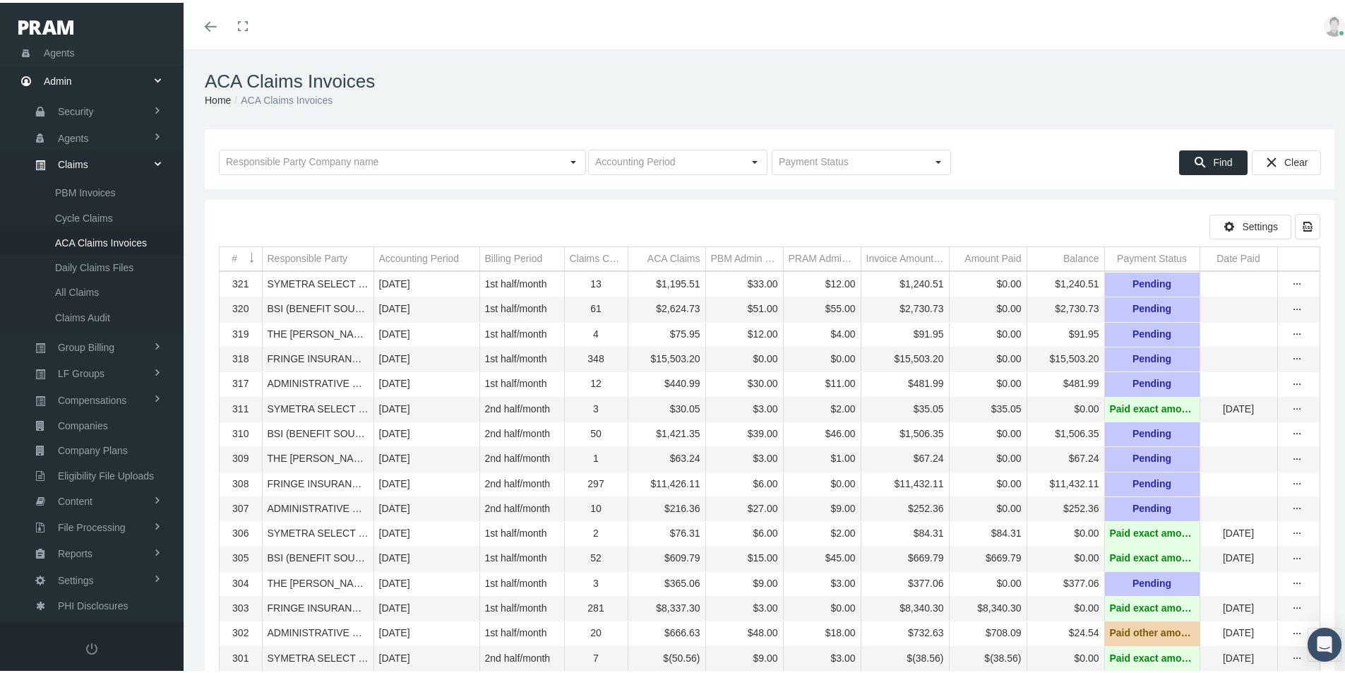
click at [311, 256] on div "Responsible Party" at bounding box center [308, 255] width 80 height 13
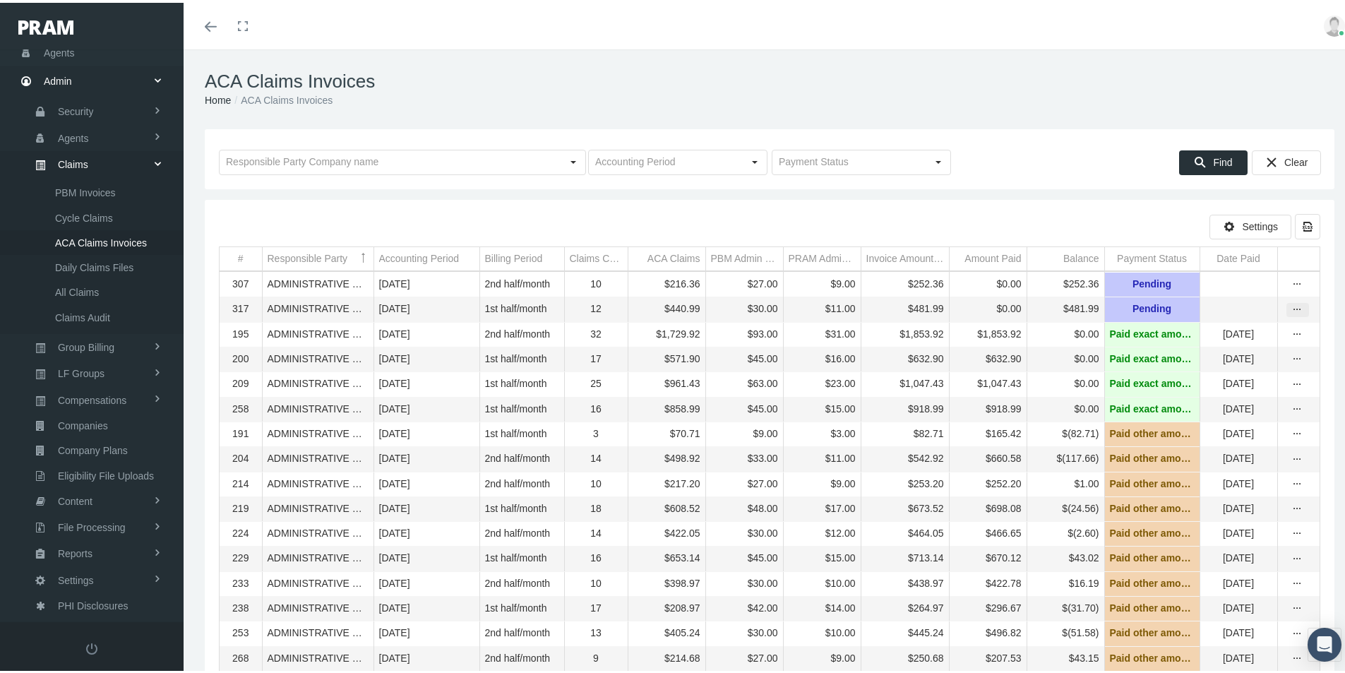
click at [1291, 305] on icon "more" at bounding box center [1297, 307] width 13 height 13
click at [1199, 355] on div "Invoice" at bounding box center [1228, 358] width 138 height 23
click at [1291, 308] on icon "more" at bounding box center [1297, 307] width 13 height 13
click at [1213, 380] on div "Invoice Details" at bounding box center [1228, 381] width 138 height 23
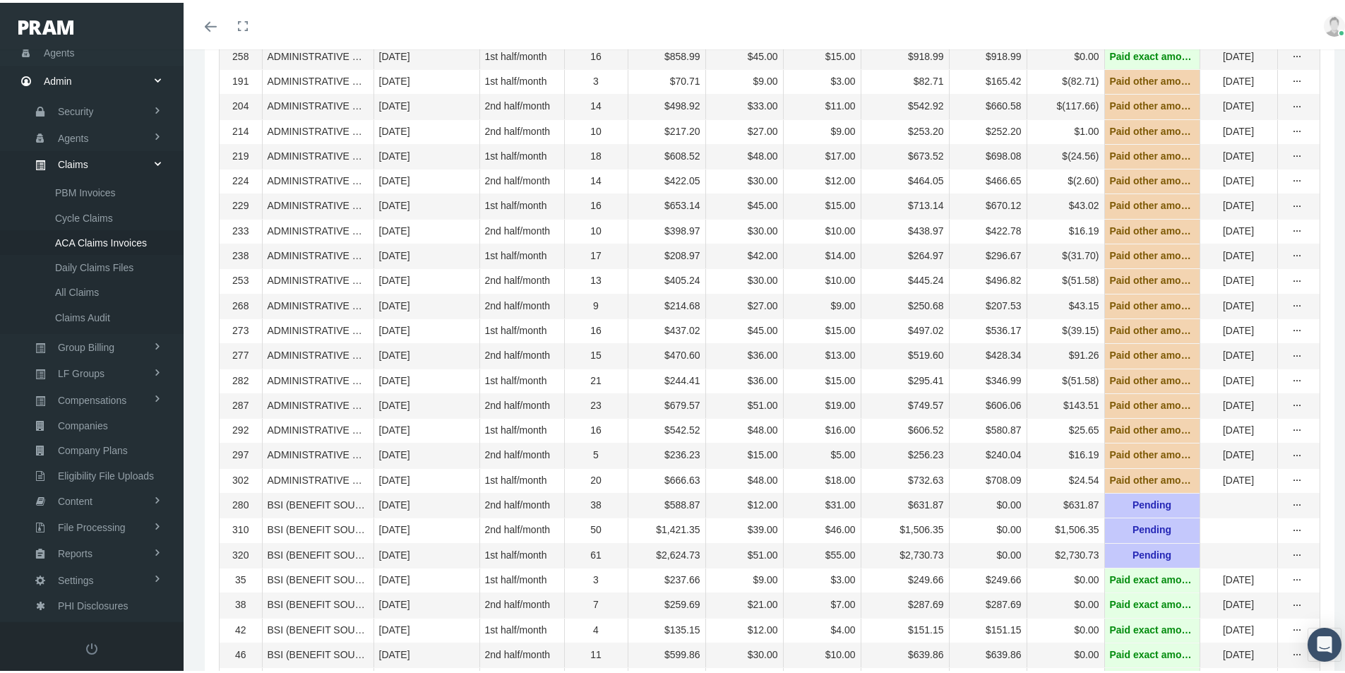
scroll to position [353, 0]
click at [1291, 558] on icon "more" at bounding box center [1297, 552] width 13 height 13
click at [1194, 621] on div "Invoice" at bounding box center [1228, 623] width 138 height 23
click at [1291, 558] on icon "more" at bounding box center [1297, 552] width 13 height 13
click at [1200, 649] on div "Invoice Details" at bounding box center [1228, 646] width 138 height 23
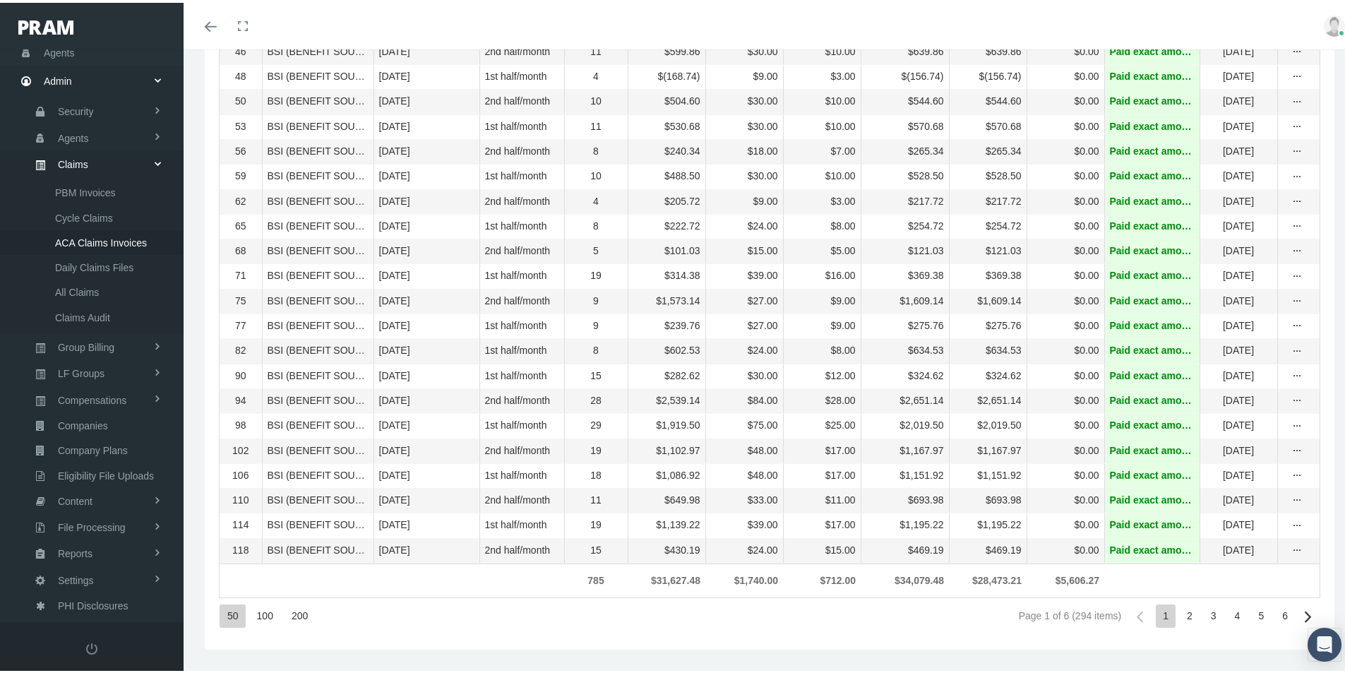
scroll to position [999, 0]
click at [1181, 611] on div "2" at bounding box center [1190, 613] width 20 height 23
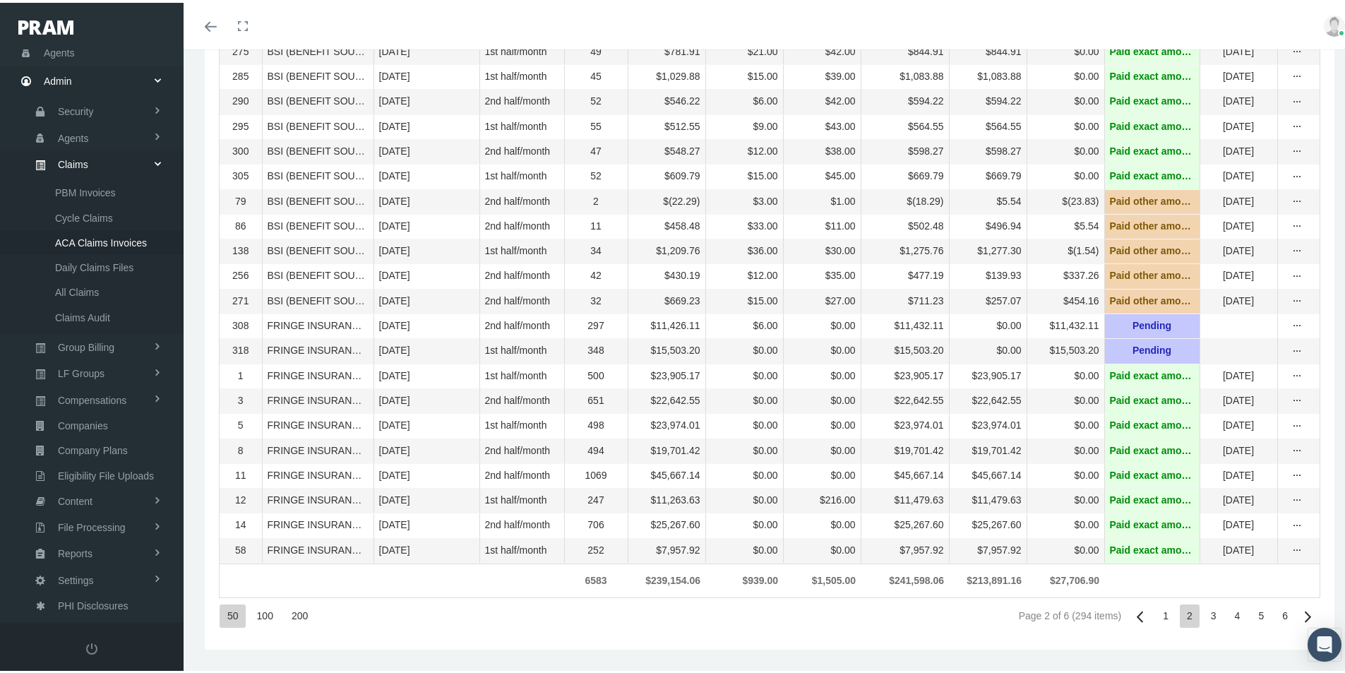
drag, startPoint x: 1207, startPoint y: 613, endPoint x: 1196, endPoint y: 617, distance: 12.1
click at [1207, 613] on div "3" at bounding box center [1214, 613] width 20 height 23
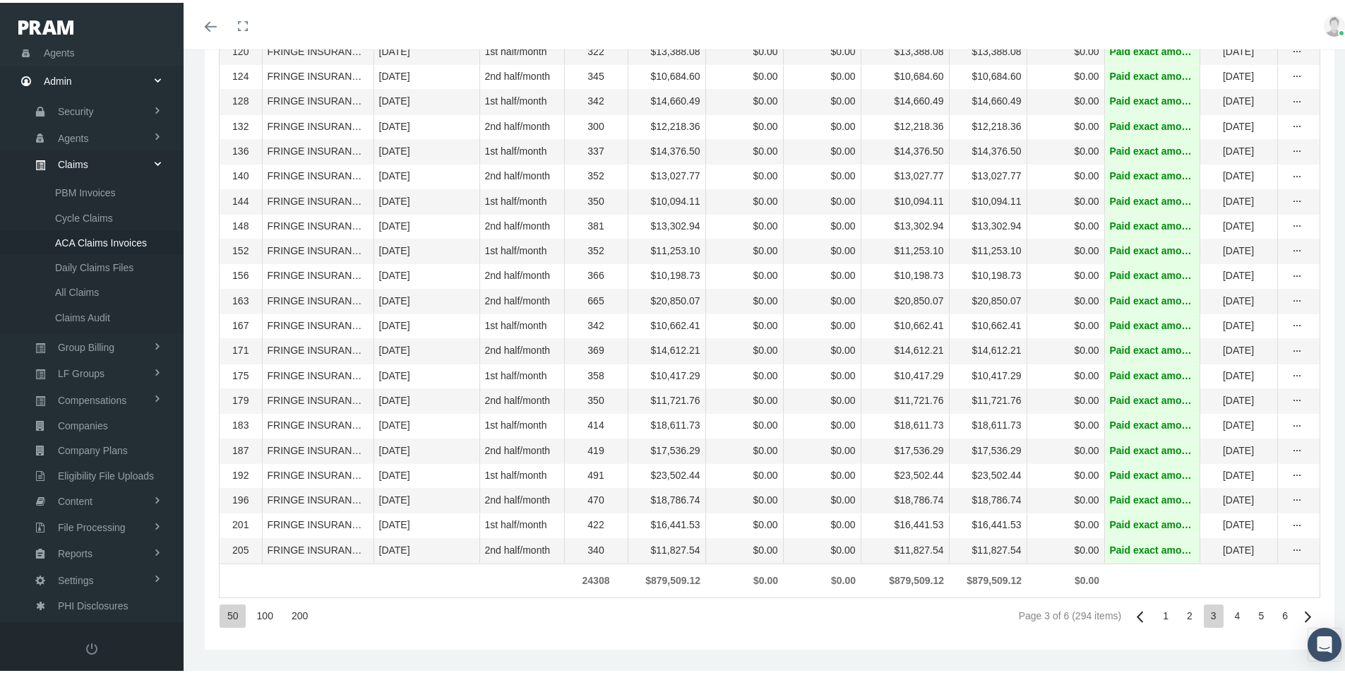
click at [1228, 610] on div "4" at bounding box center [1238, 613] width 20 height 23
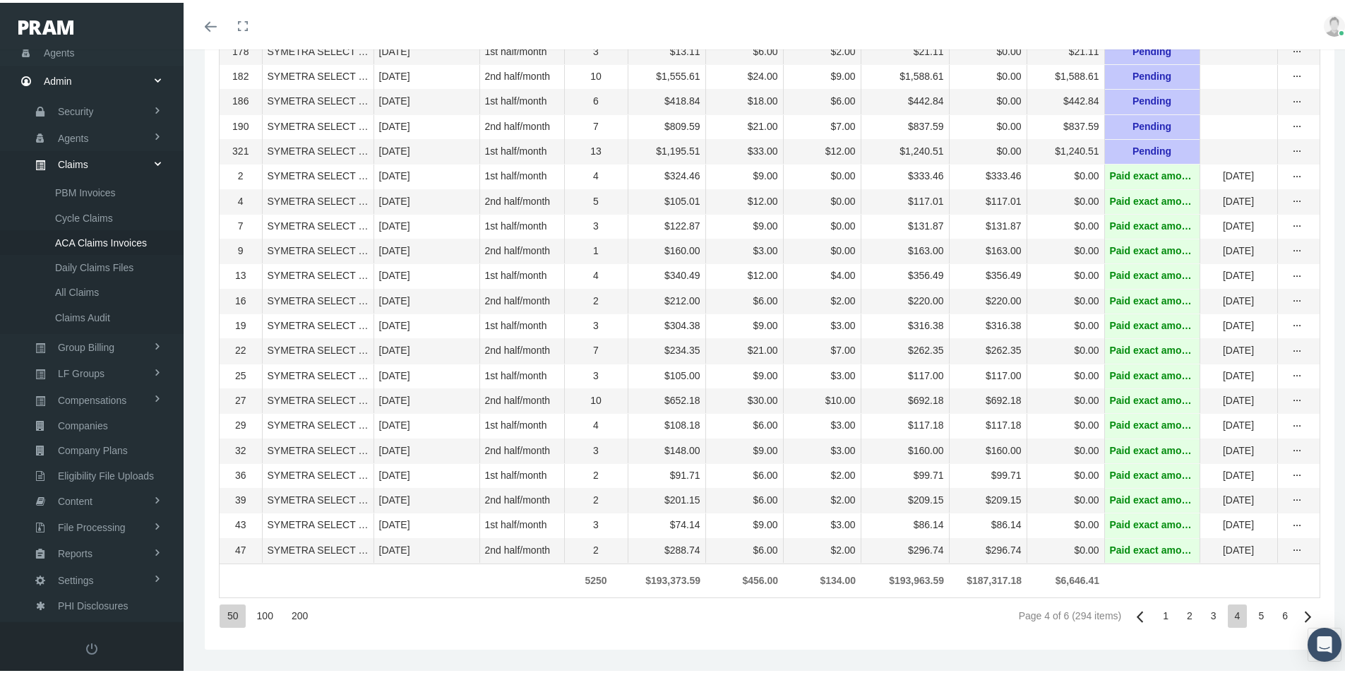
click at [1251, 612] on div "5" at bounding box center [1261, 613] width 20 height 23
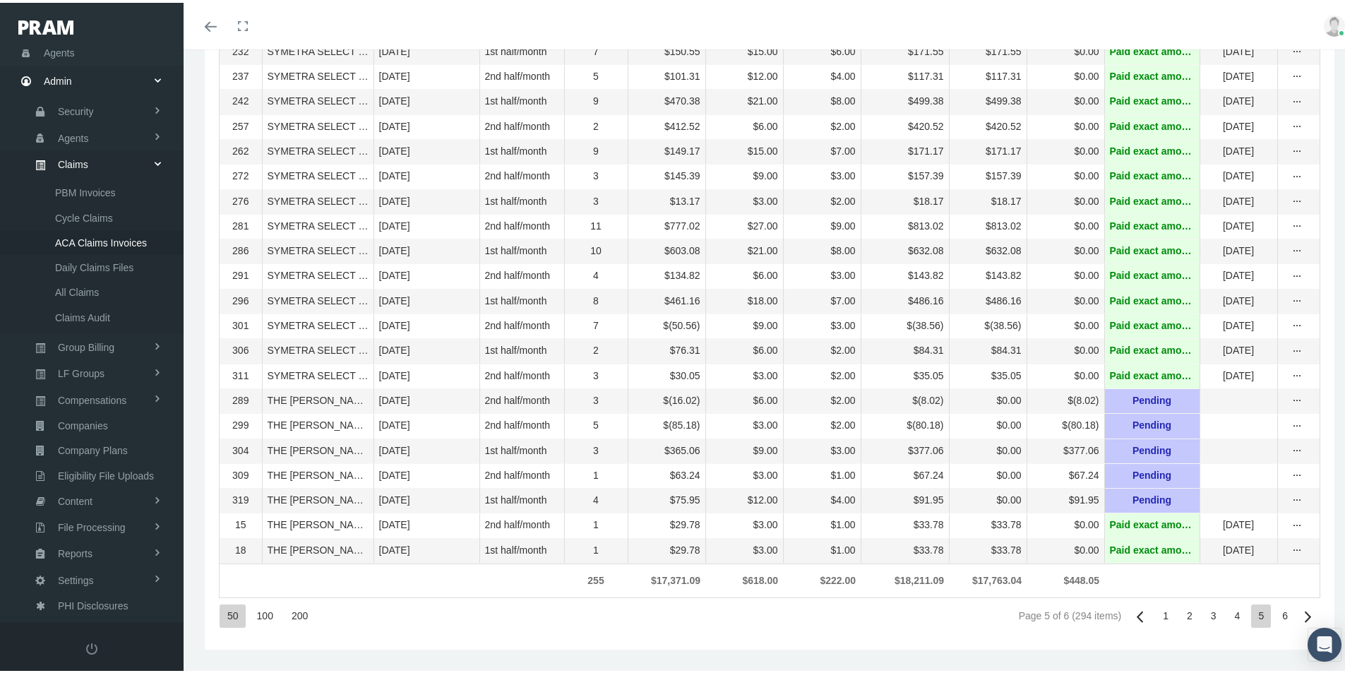
click at [1275, 614] on div "6" at bounding box center [1285, 613] width 20 height 23
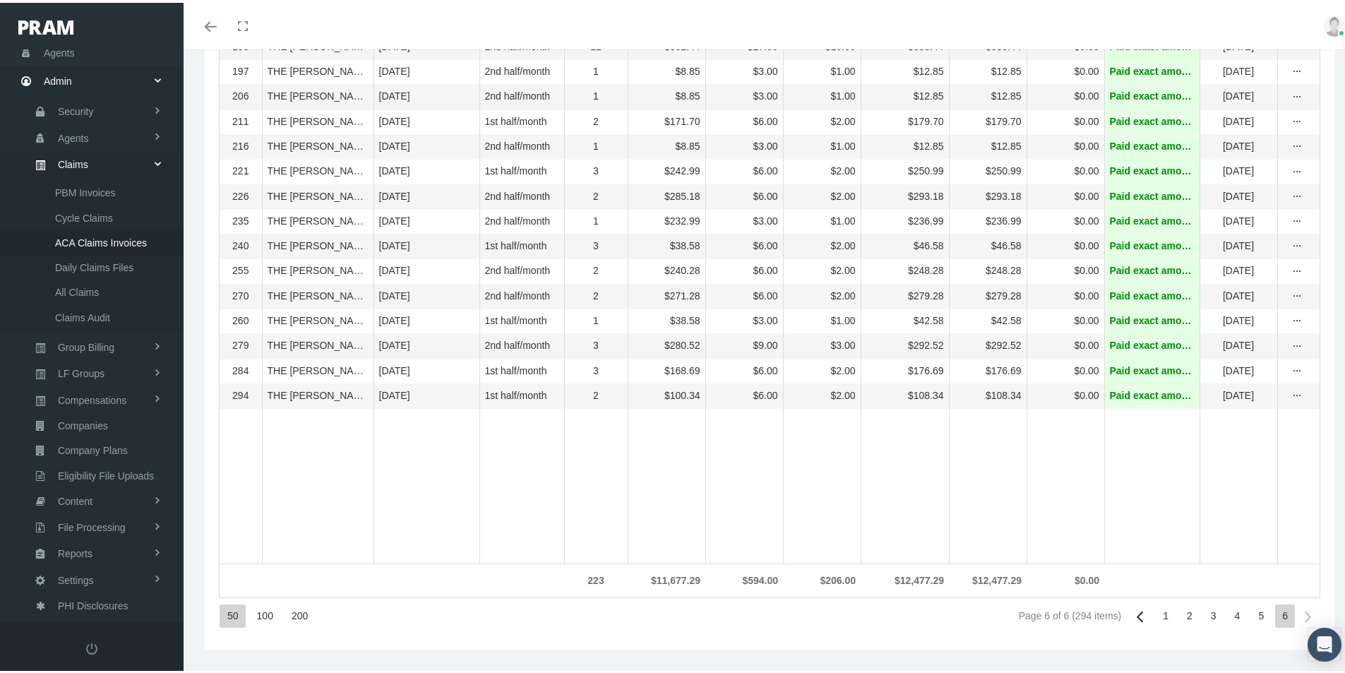
click at [1251, 614] on div "5" at bounding box center [1261, 613] width 20 height 23
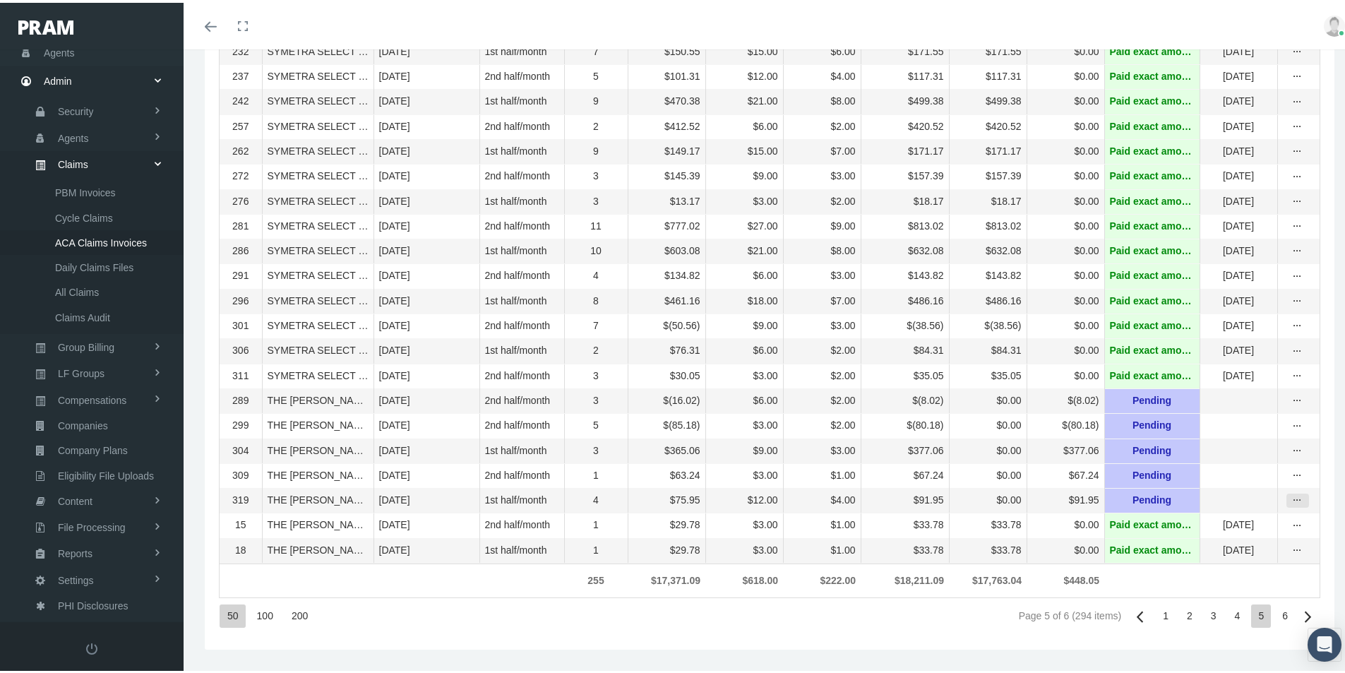
click at [1291, 494] on icon "more" at bounding box center [1297, 497] width 13 height 13
click at [1209, 577] on div "Invoice" at bounding box center [1228, 588] width 138 height 23
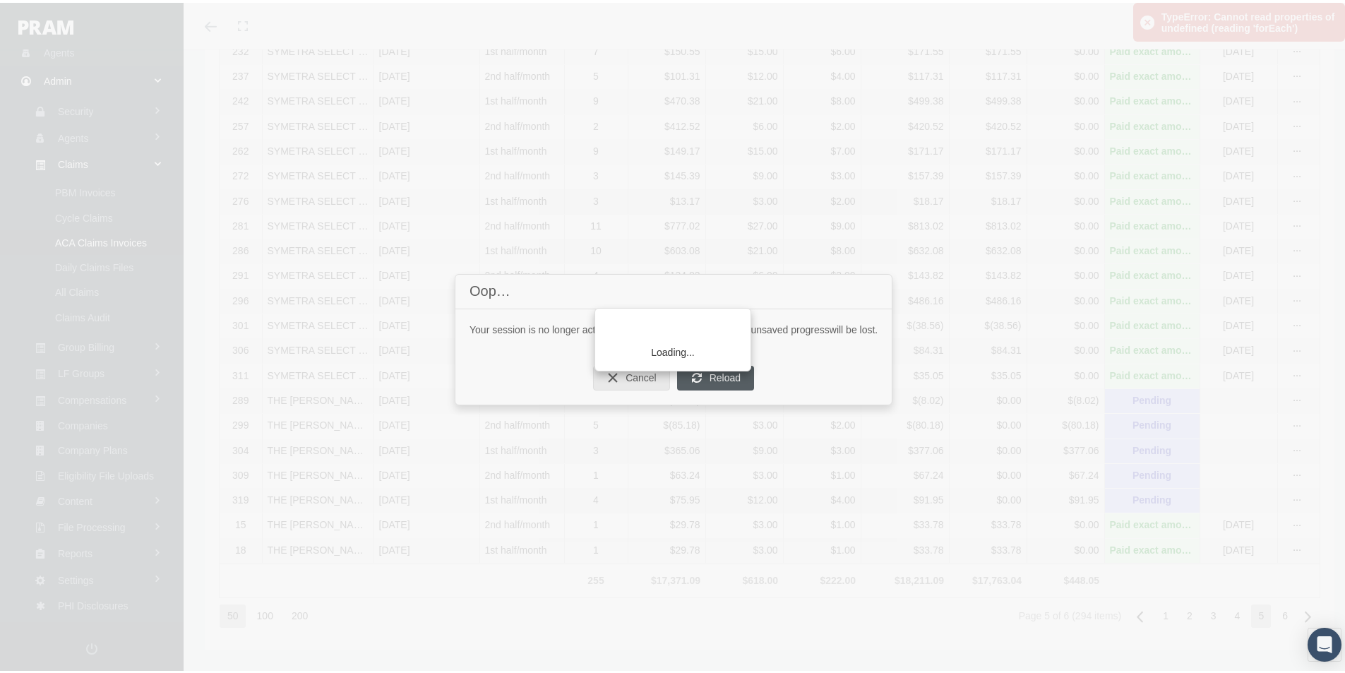
click at [712, 377] on div "Loading..." at bounding box center [672, 336] width 1345 height 673
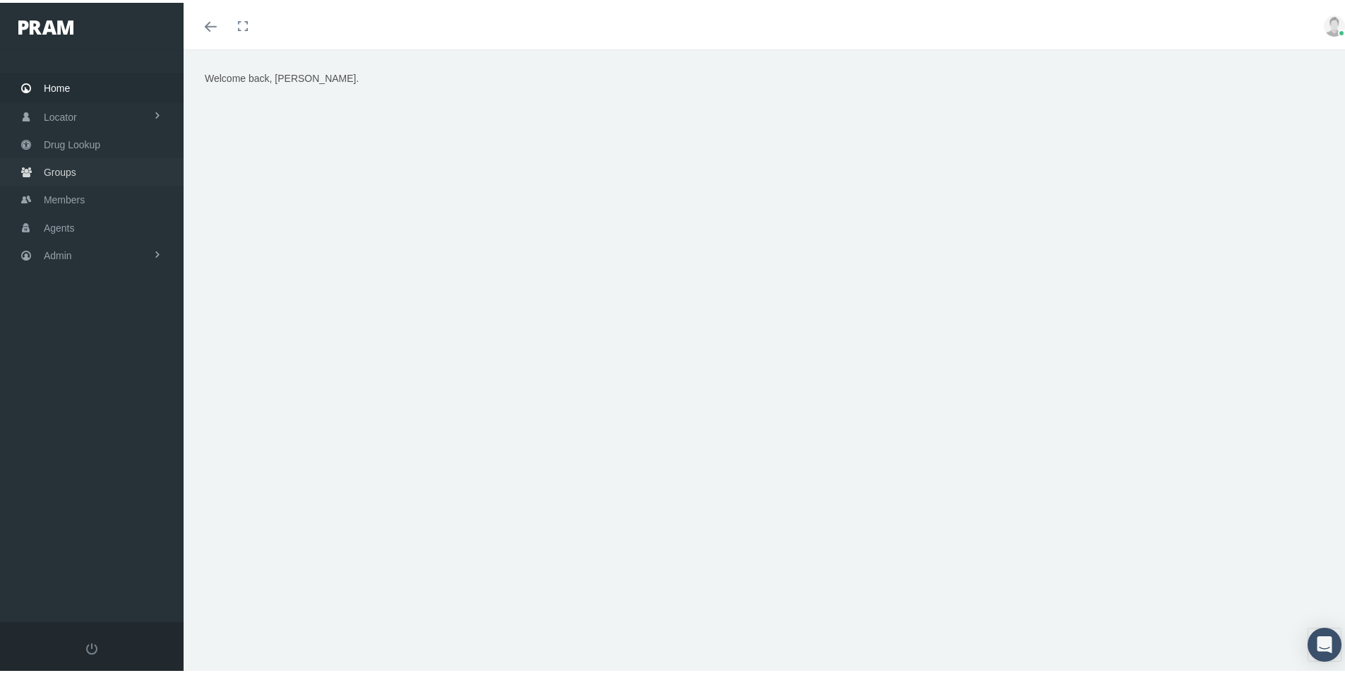
click at [61, 172] on span "Groups" at bounding box center [60, 169] width 32 height 27
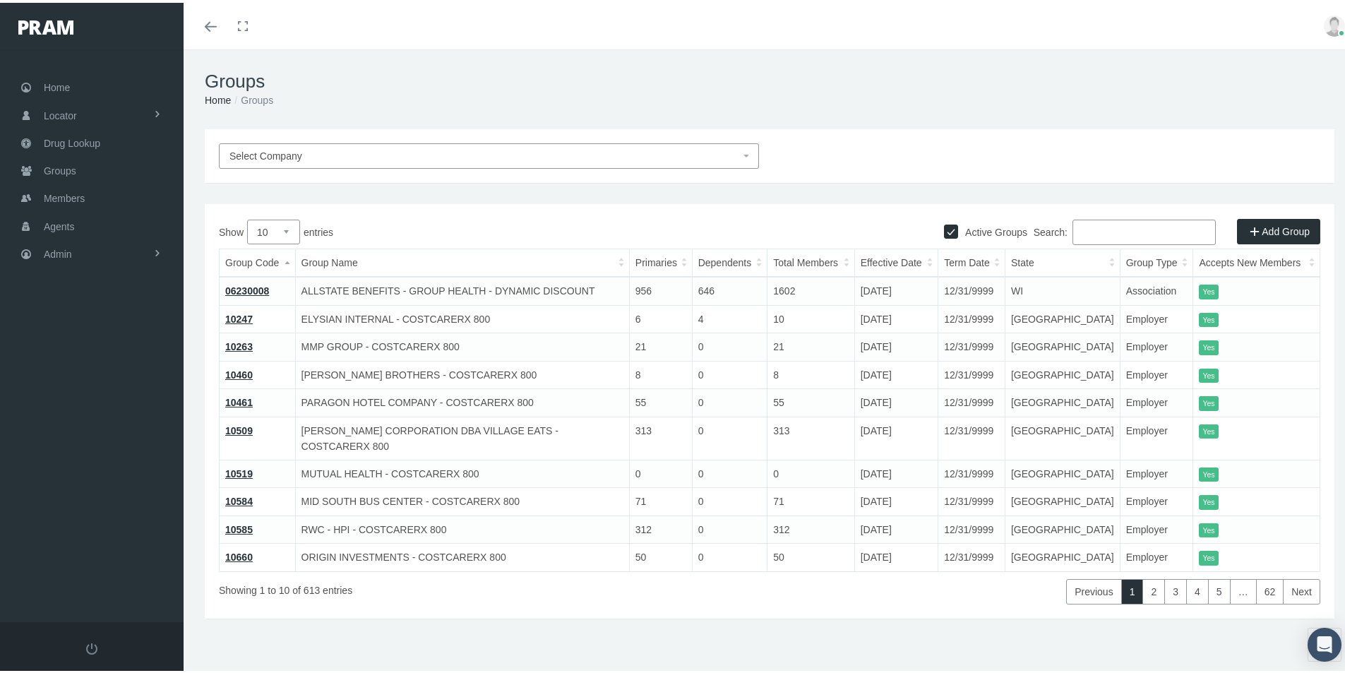
drag, startPoint x: 1084, startPoint y: 227, endPoint x: 1105, endPoint y: 233, distance: 21.2
click at [1084, 228] on input "Search:" at bounding box center [1143, 229] width 143 height 25
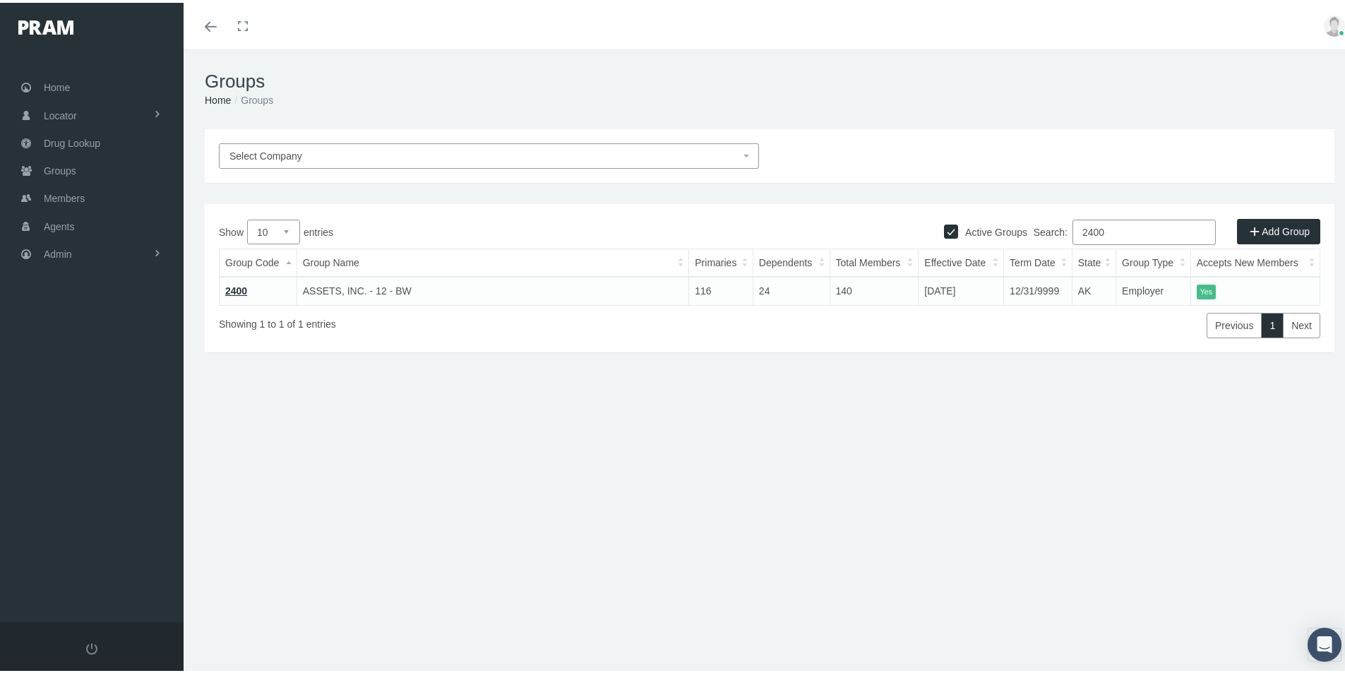
type input "2400"
click at [238, 289] on link "2400" at bounding box center [236, 287] width 22 height 11
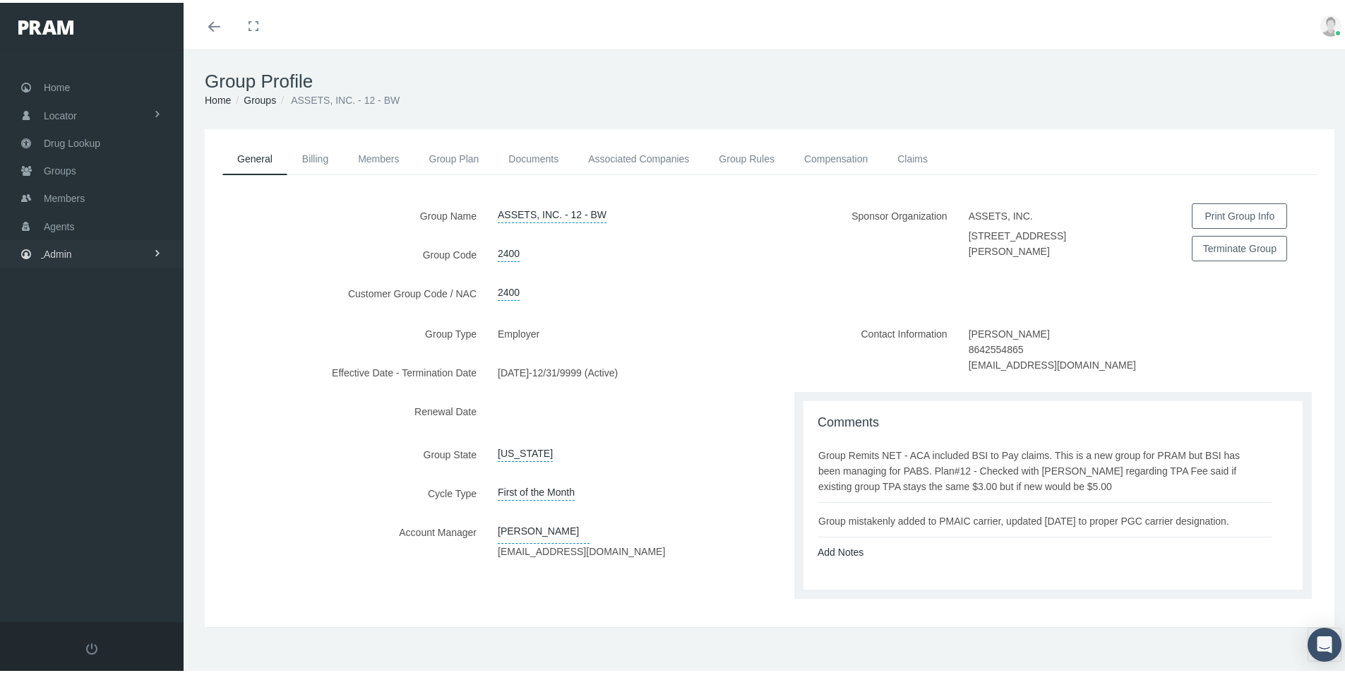
click at [64, 247] on span "Admin" at bounding box center [58, 251] width 28 height 27
click at [71, 333] on span "Claims" at bounding box center [73, 335] width 30 height 24
click at [77, 460] on span "All Claims" at bounding box center [77, 462] width 44 height 24
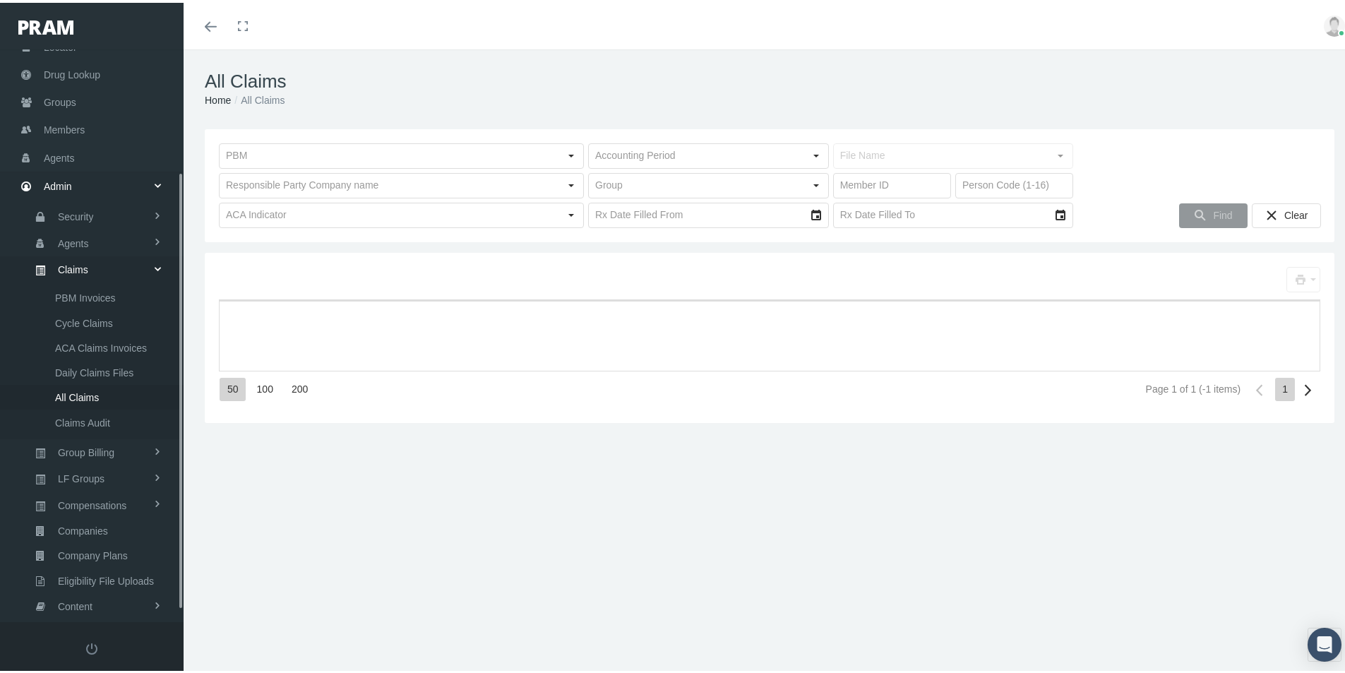
scroll to position [175, 0]
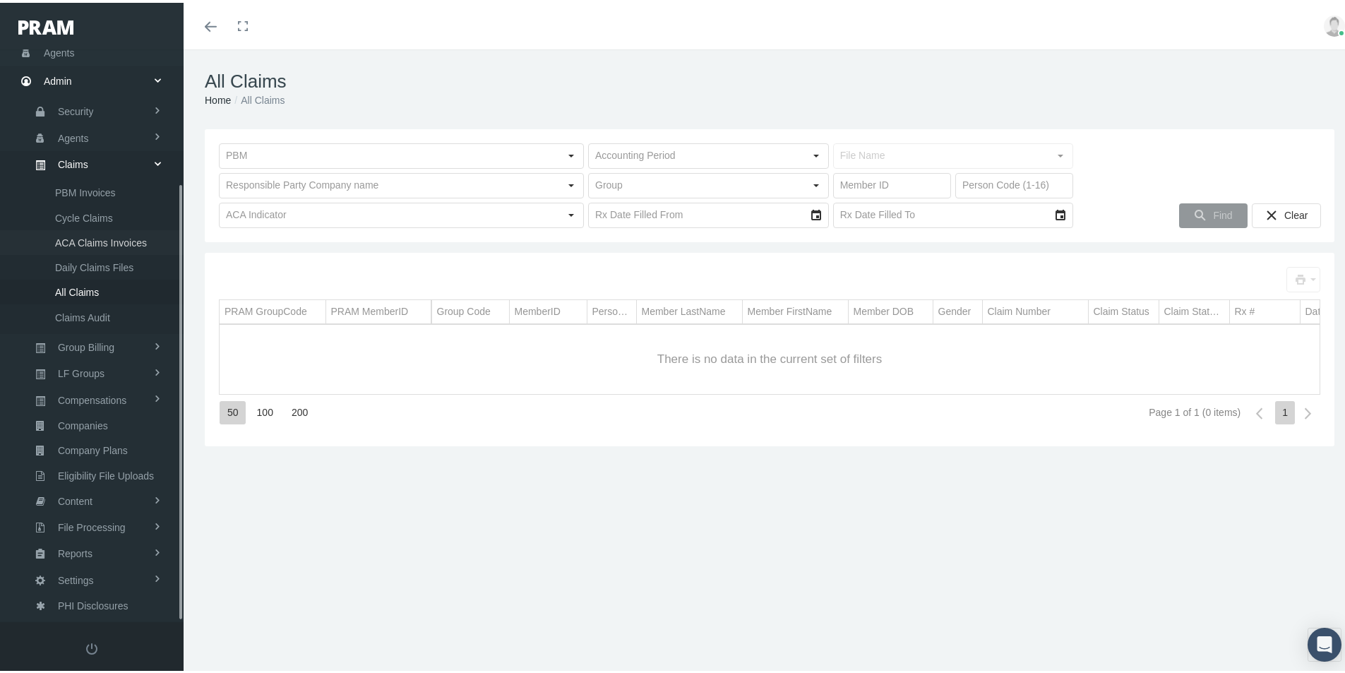
click at [86, 241] on span "ACA Claims Invoices" at bounding box center [101, 240] width 92 height 24
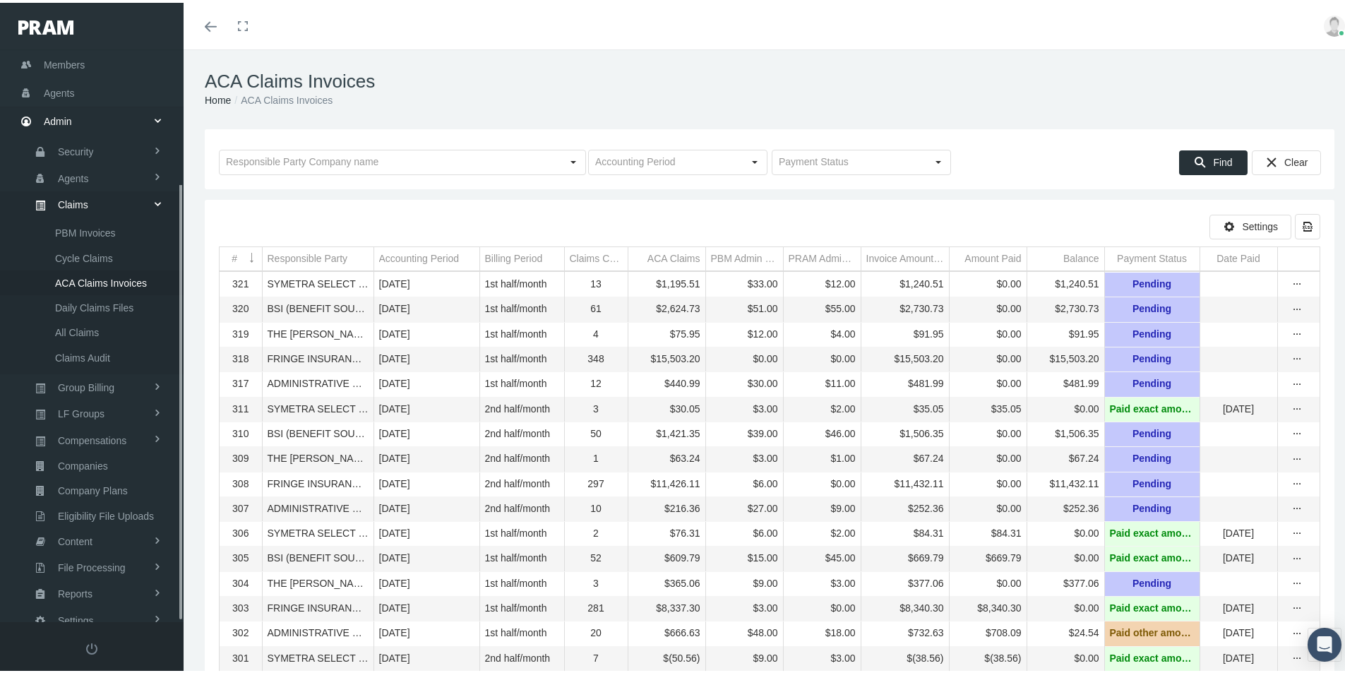
scroll to position [175, 0]
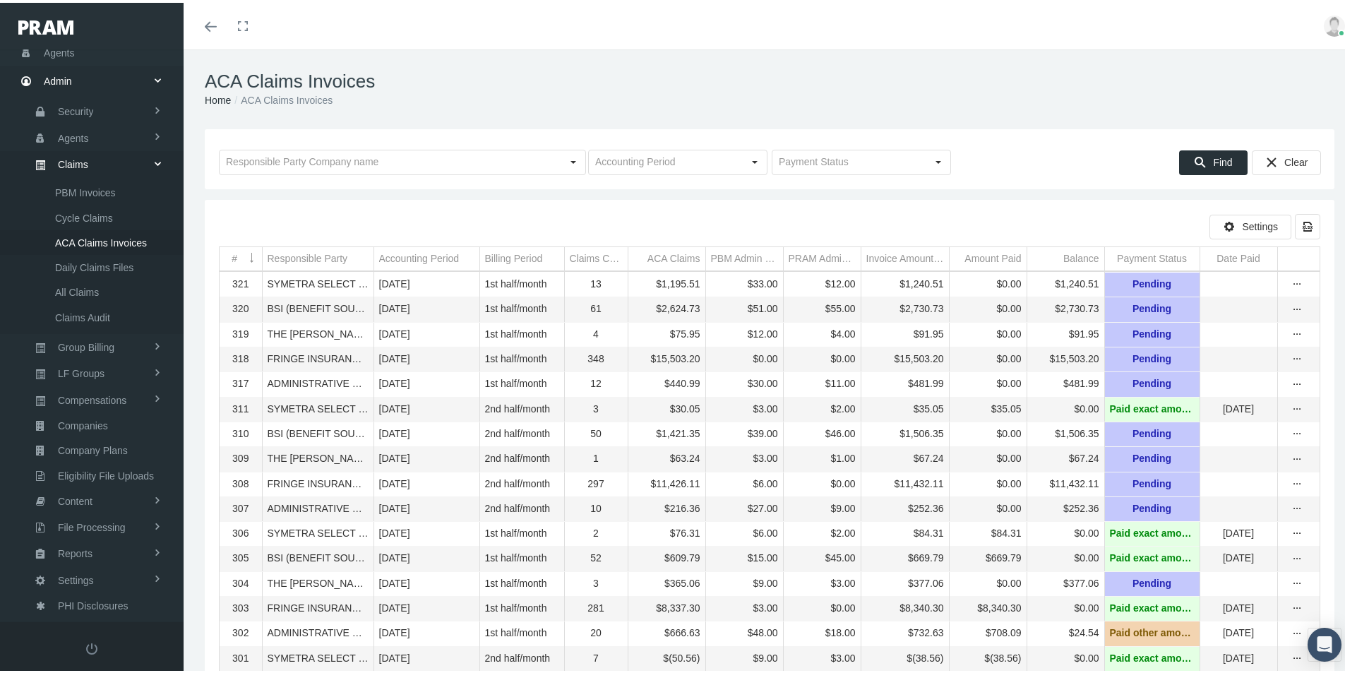
click at [292, 256] on div "Responsible Party" at bounding box center [308, 255] width 80 height 13
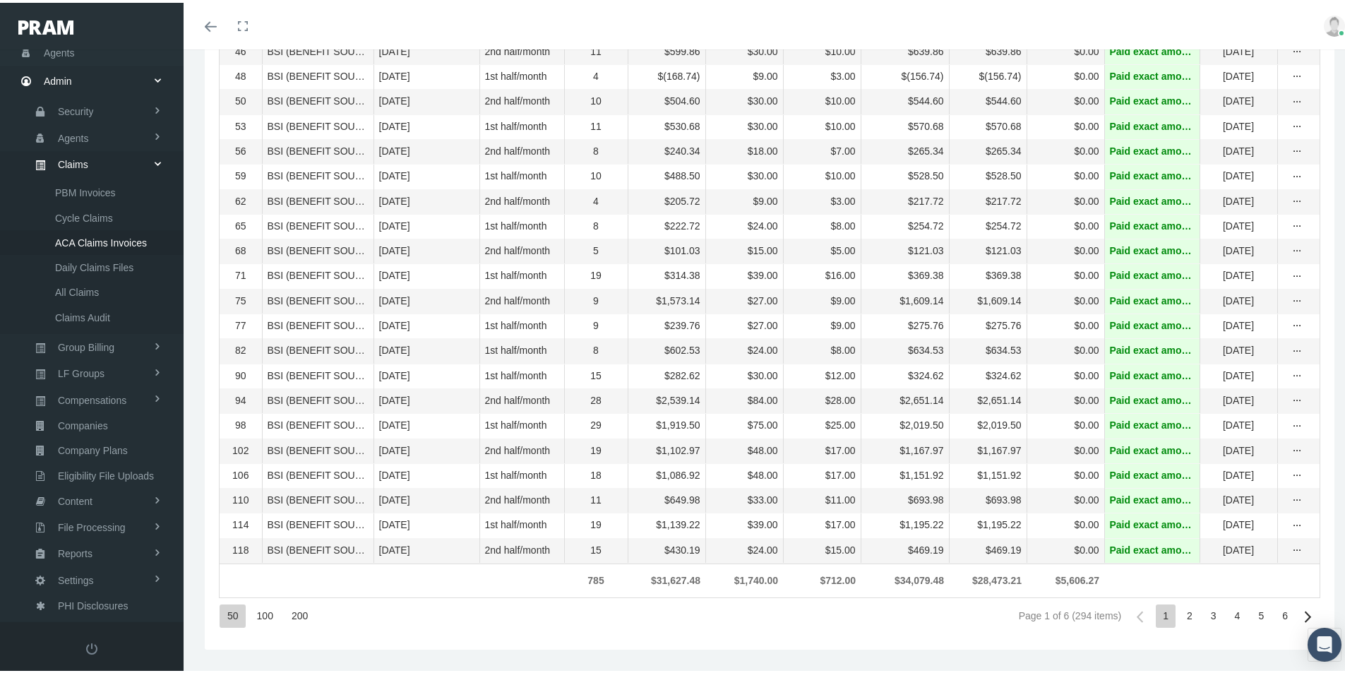
scroll to position [999, 0]
click at [1251, 611] on div "5" at bounding box center [1261, 613] width 20 height 23
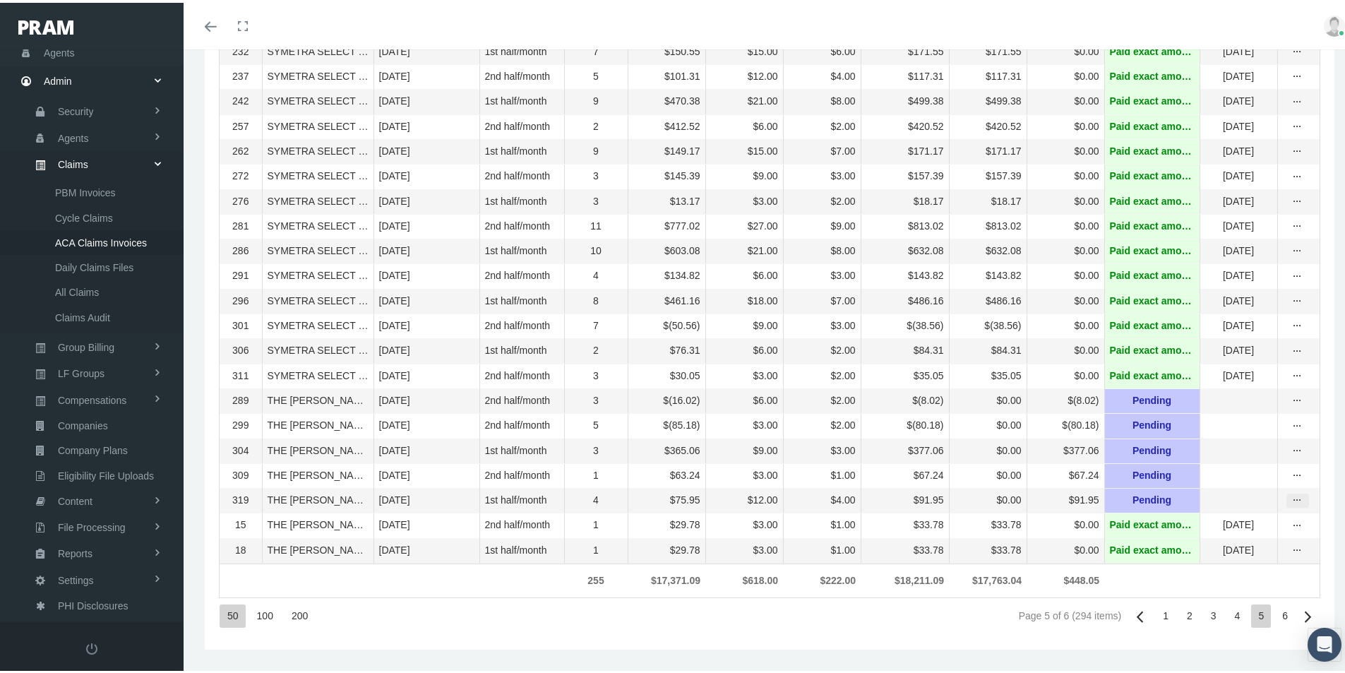
click at [1291, 493] on icon "more" at bounding box center [1297, 497] width 13 height 13
click at [1199, 577] on div "Invoice" at bounding box center [1228, 588] width 138 height 23
click at [1291, 492] on icon "more" at bounding box center [1297, 497] width 13 height 13
click at [1200, 600] on div "Invoice Details" at bounding box center [1228, 611] width 138 height 23
click at [882, 613] on div "50 100 200 Page 5 of 6 (294 items) 1 2 3 4 5 6" at bounding box center [769, 613] width 1101 height 38
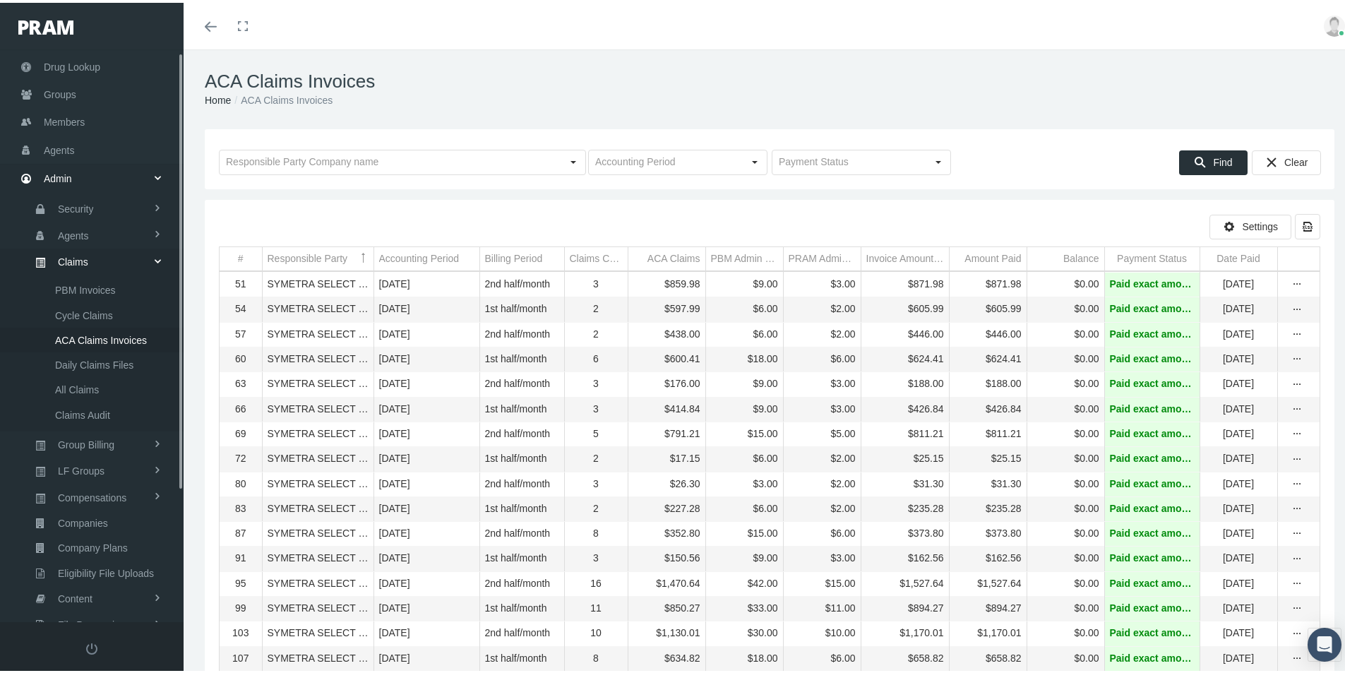
scroll to position [0, 0]
click at [57, 167] on span "Groups" at bounding box center [60, 168] width 32 height 27
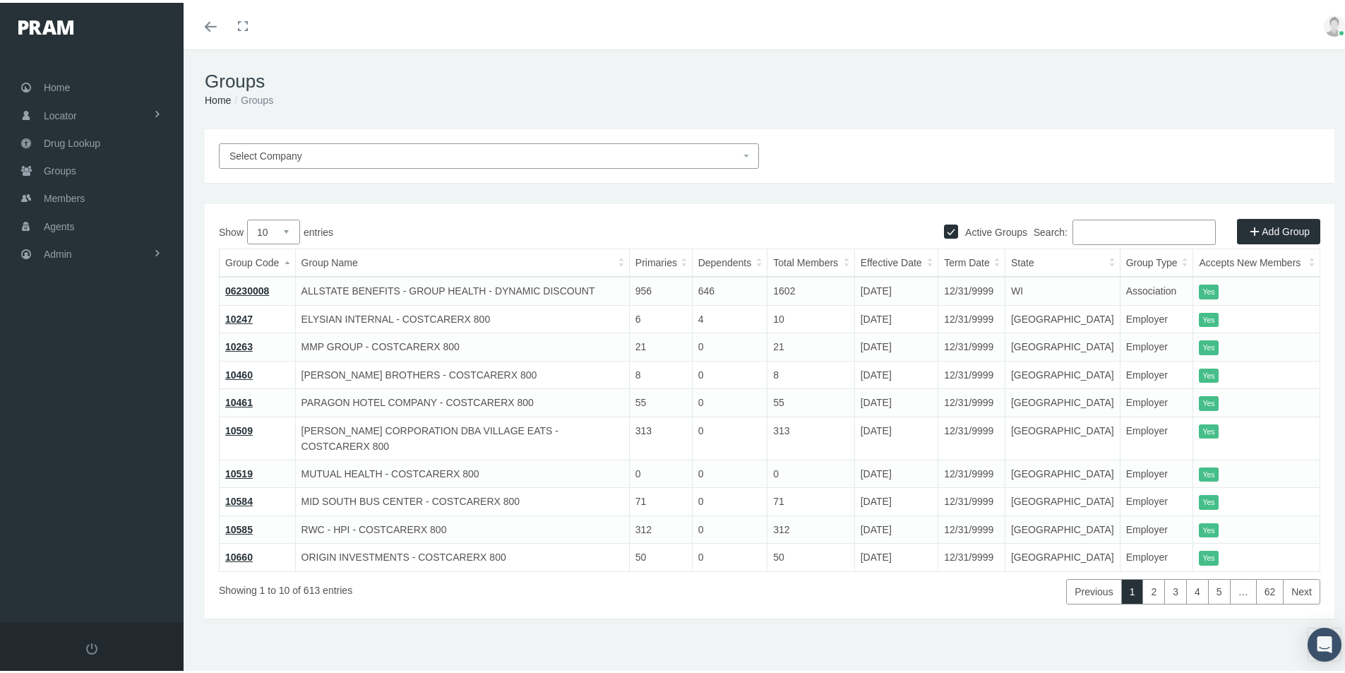
click at [1085, 236] on input "Search:" at bounding box center [1143, 229] width 143 height 25
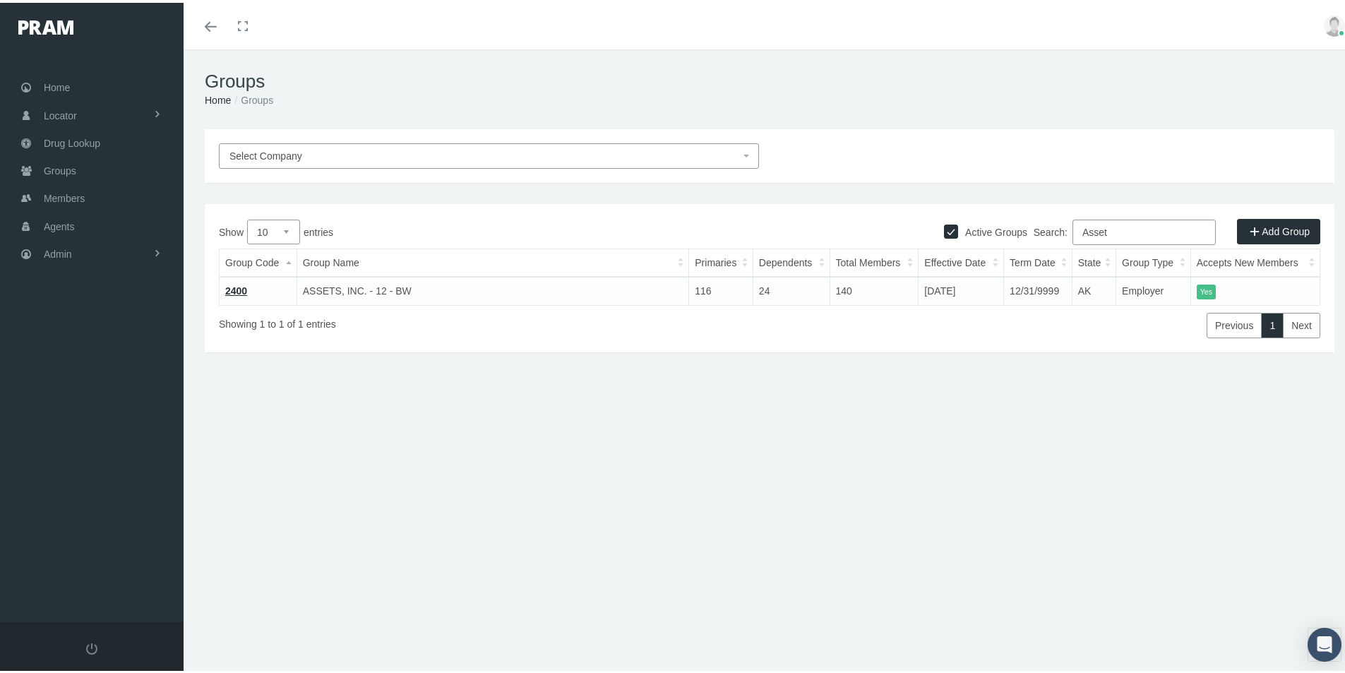
type input "Asset"
click at [236, 289] on link "2400" at bounding box center [236, 287] width 22 height 11
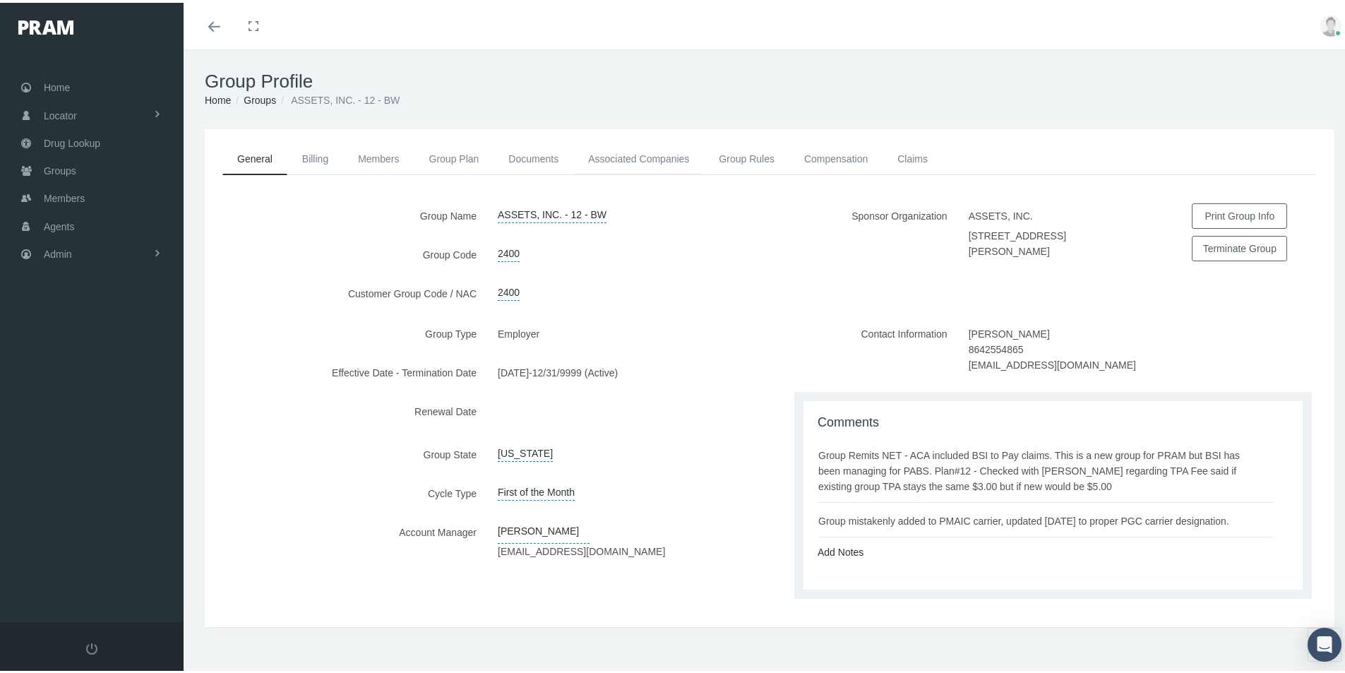
click at [647, 152] on link "Associated Companies" at bounding box center [638, 155] width 131 height 31
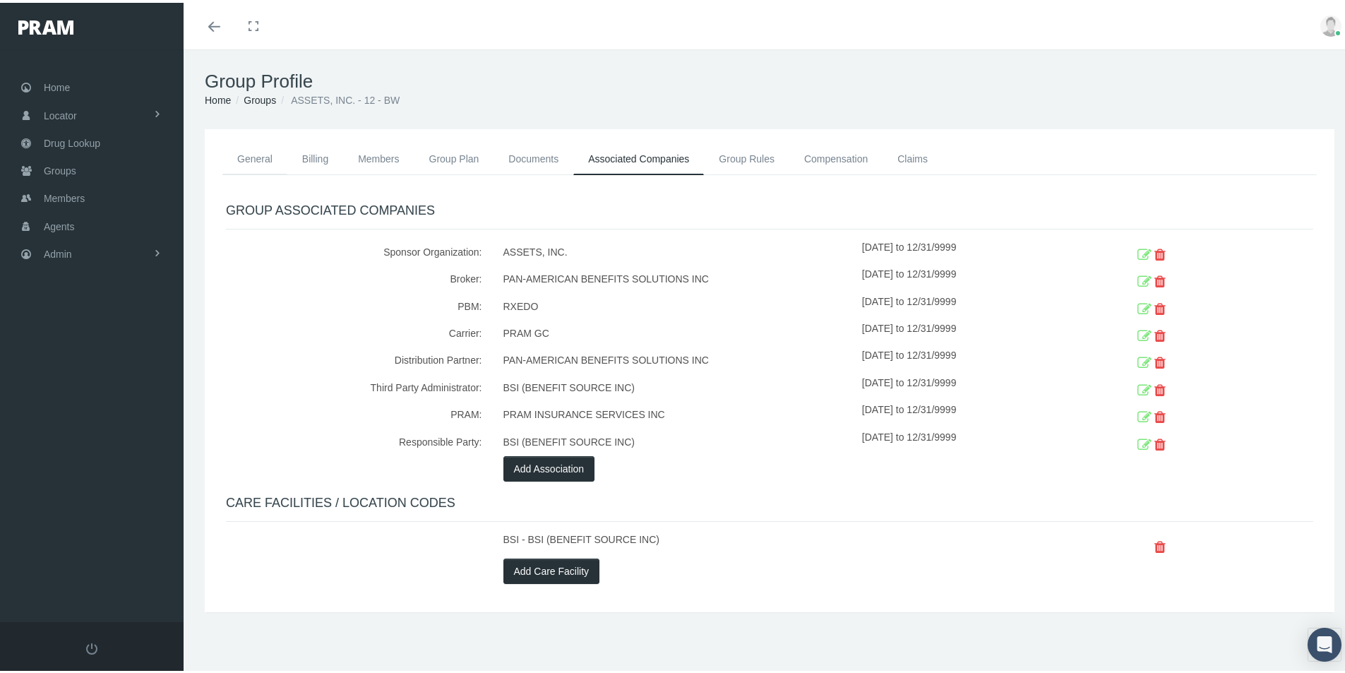
click at [266, 153] on link "General" at bounding box center [254, 155] width 65 height 31
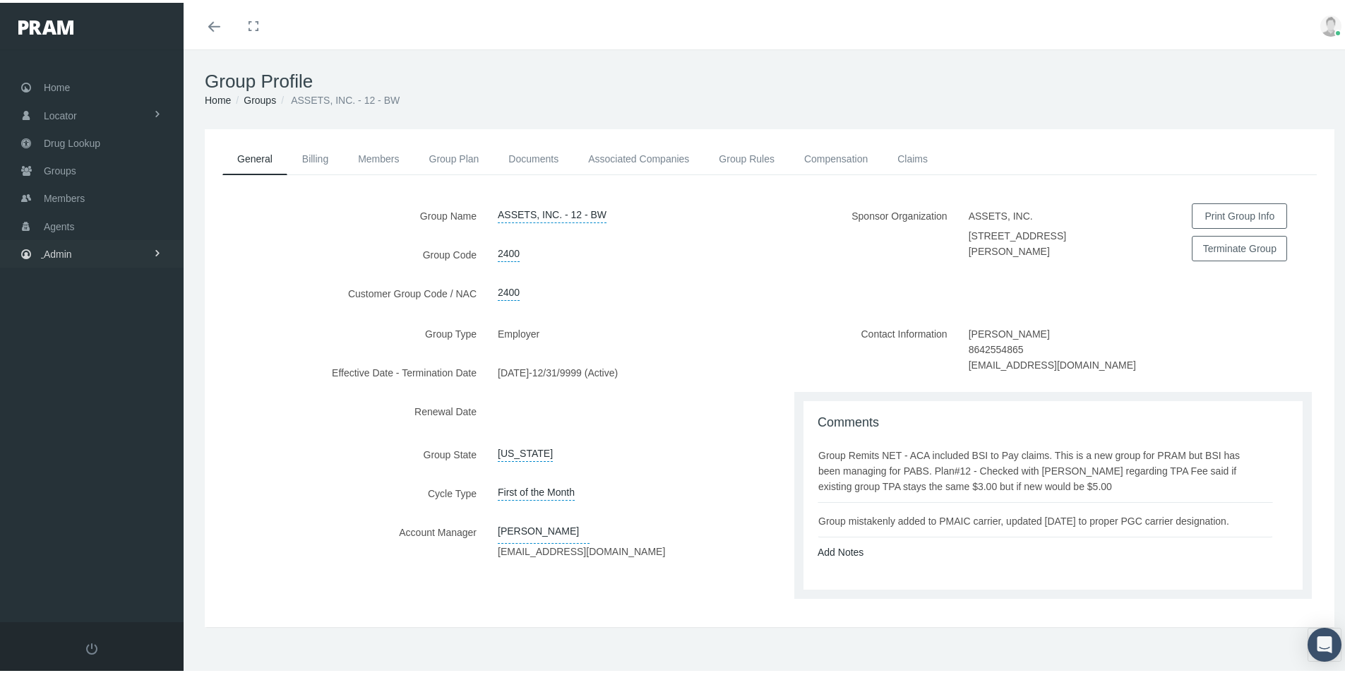
drag, startPoint x: 68, startPoint y: 255, endPoint x: 88, endPoint y: 264, distance: 21.2
click at [68, 255] on span "Admin" at bounding box center [58, 251] width 28 height 27
click at [104, 491] on span "Eligibility File Uploads" at bounding box center [106, 489] width 96 height 24
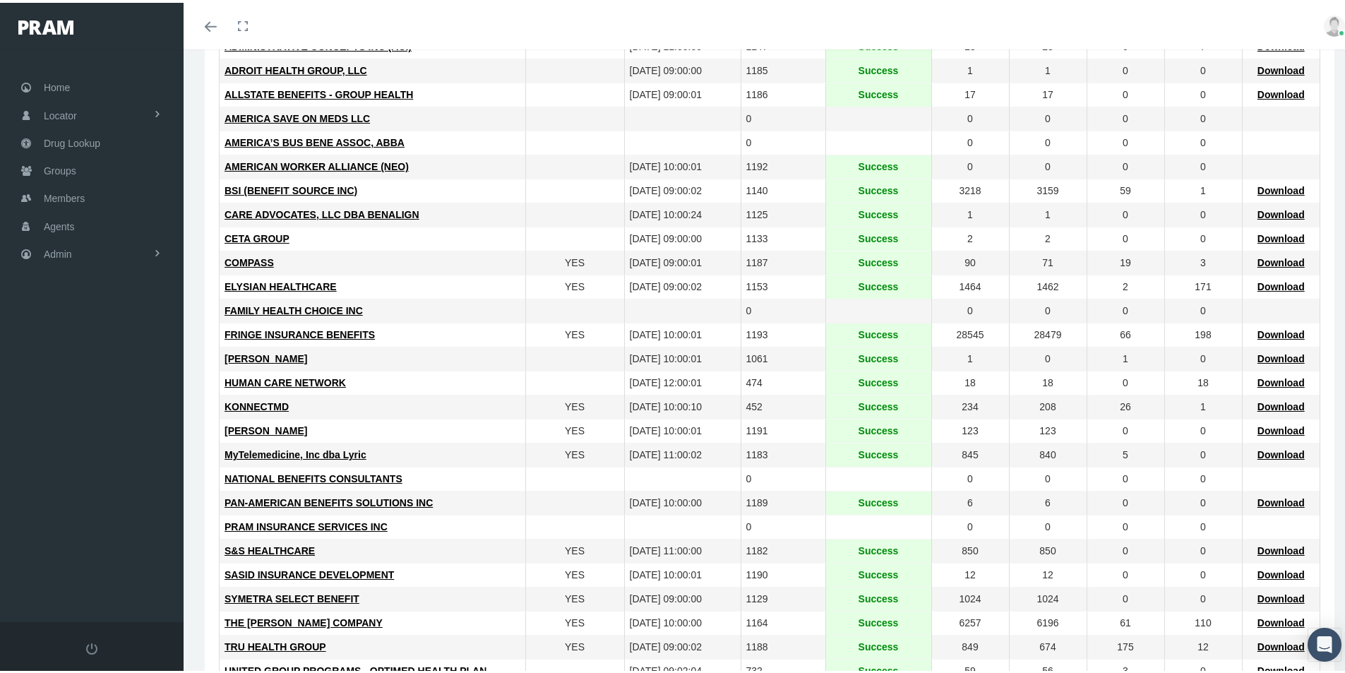
scroll to position [212, 0]
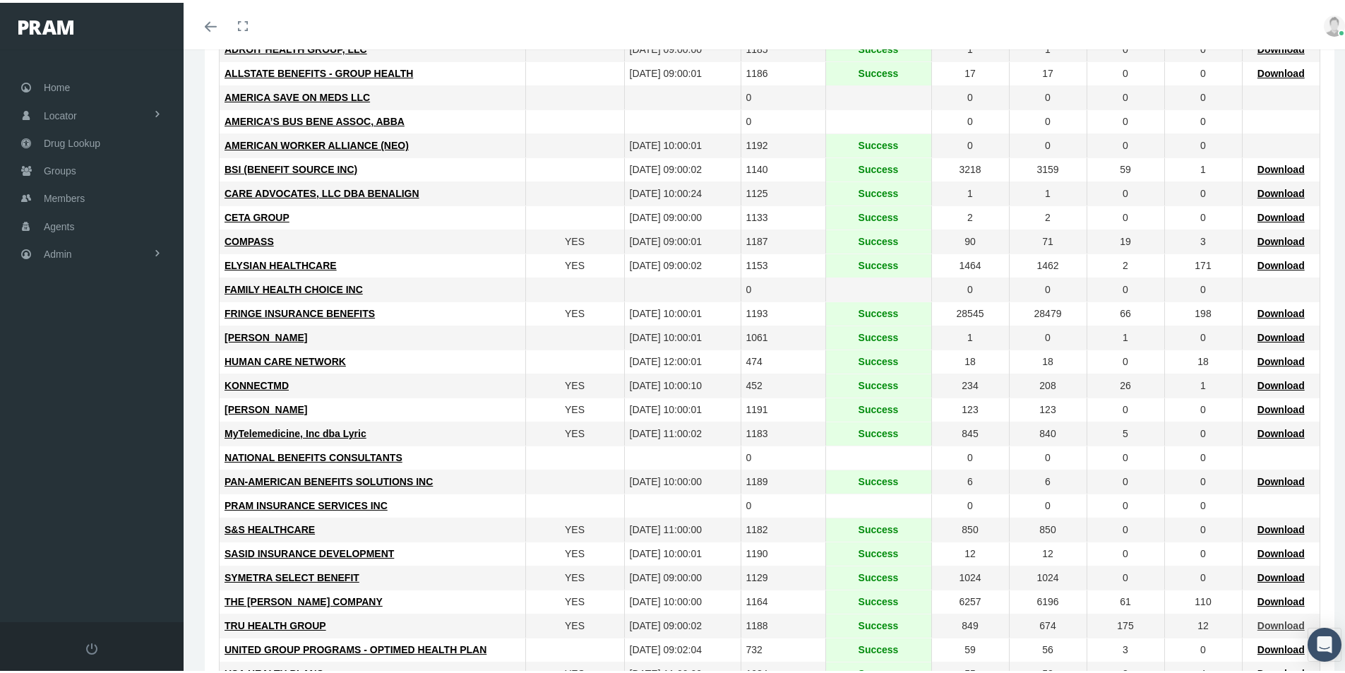
click at [1272, 626] on span "Download" at bounding box center [1280, 622] width 47 height 11
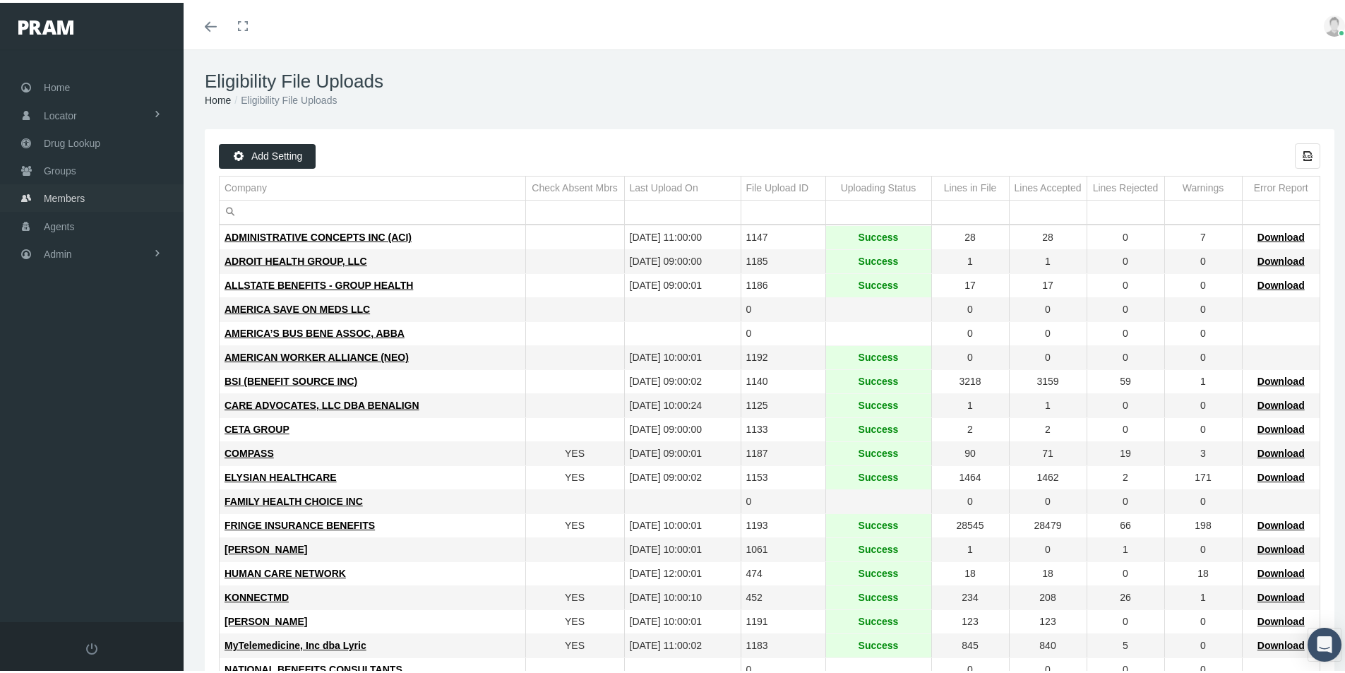
click at [66, 190] on span "Members" at bounding box center [64, 195] width 41 height 27
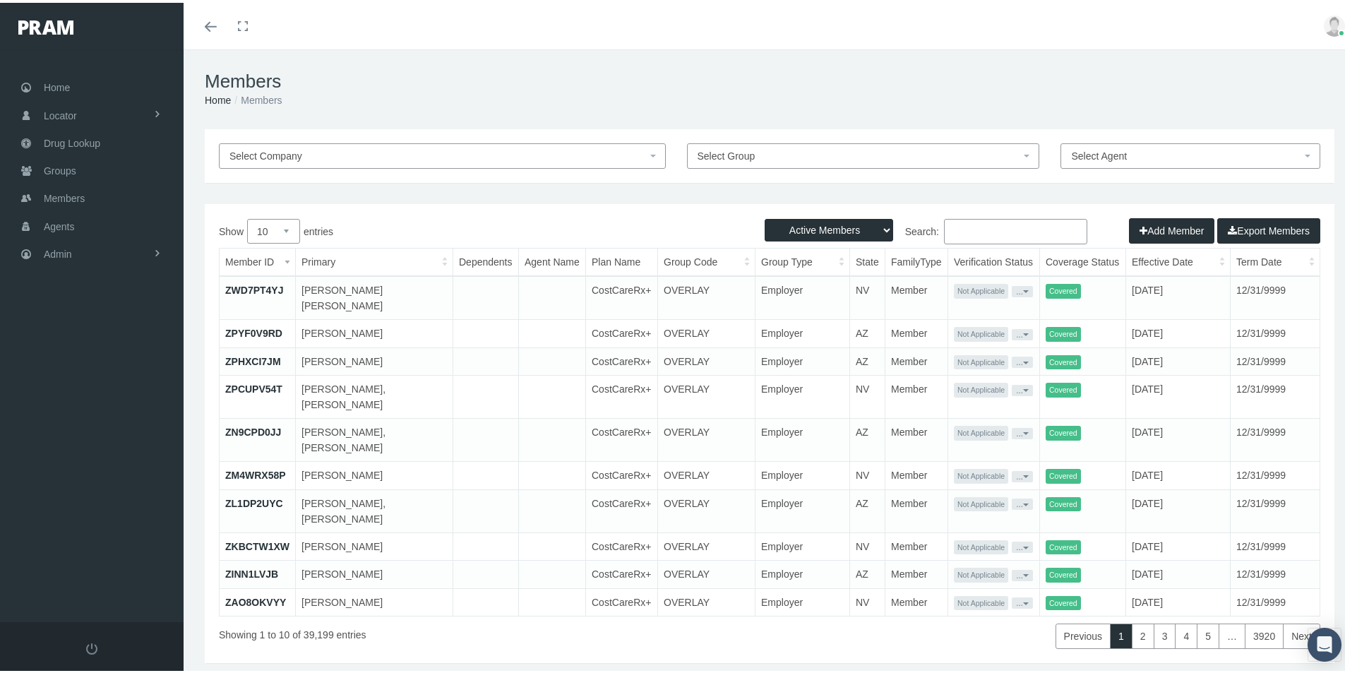
click at [954, 231] on input "Search:" at bounding box center [1015, 228] width 143 height 25
paste input "684121195"
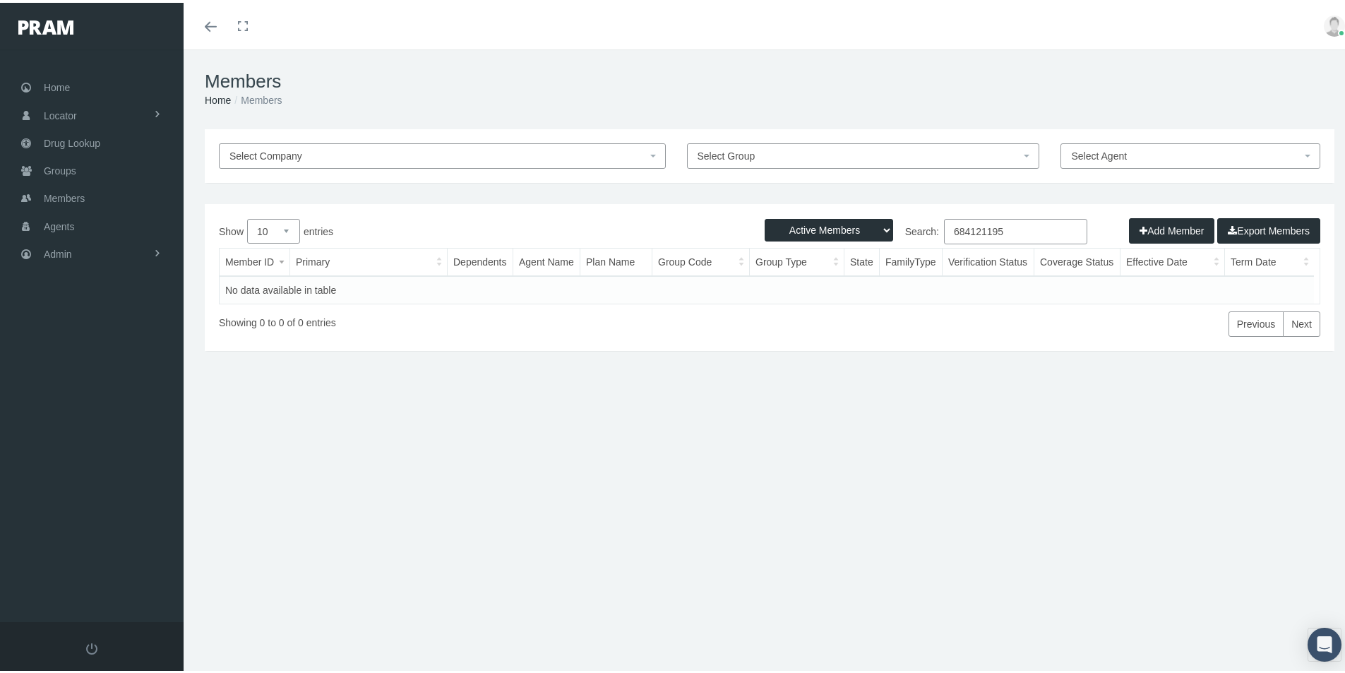
type input "684121195"
click at [875, 222] on select "Active Members Terminated Members Active & Terminated" at bounding box center [829, 227] width 128 height 23
select select "3"
click at [765, 216] on select "Active Members Terminated Members Active & Terminated" at bounding box center [829, 227] width 128 height 23
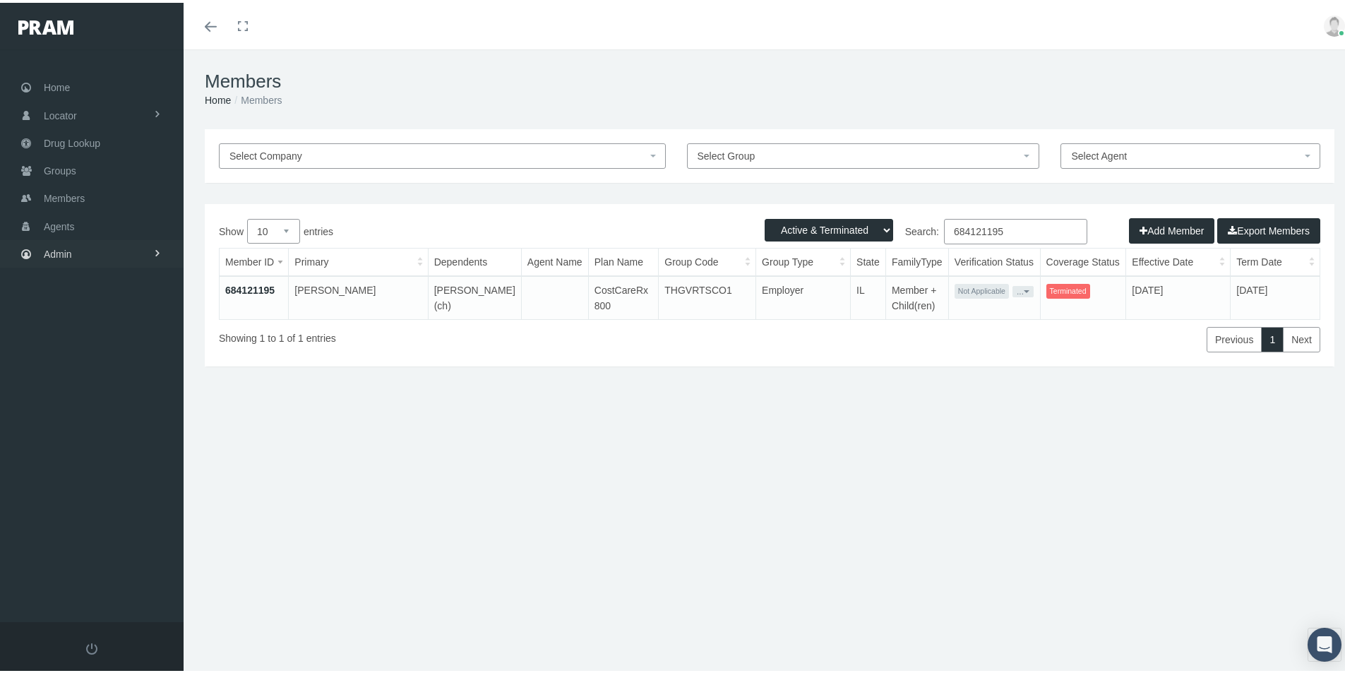
click at [59, 254] on span "Admin" at bounding box center [58, 251] width 28 height 27
click at [85, 486] on span "Eligibility File Uploads" at bounding box center [106, 489] width 96 height 24
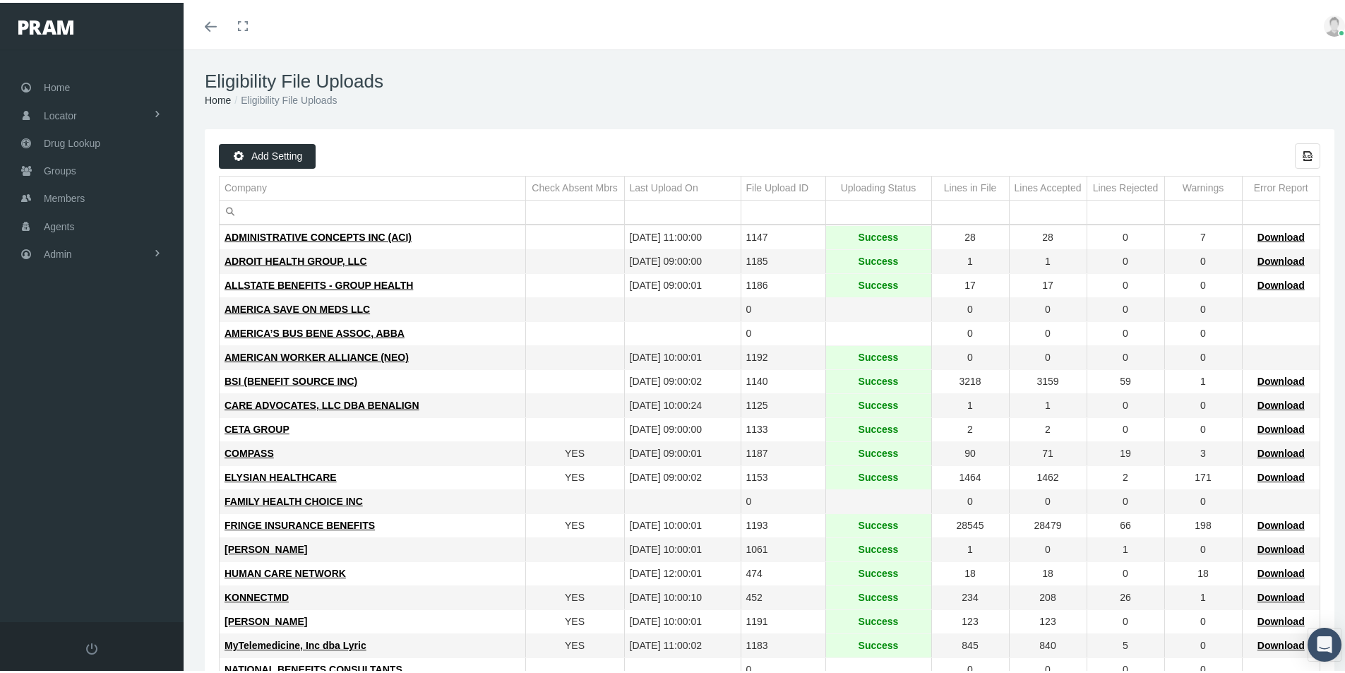
click at [683, 104] on ol "Home Eligibility File Uploads" at bounding box center [770, 98] width 1130 height 16
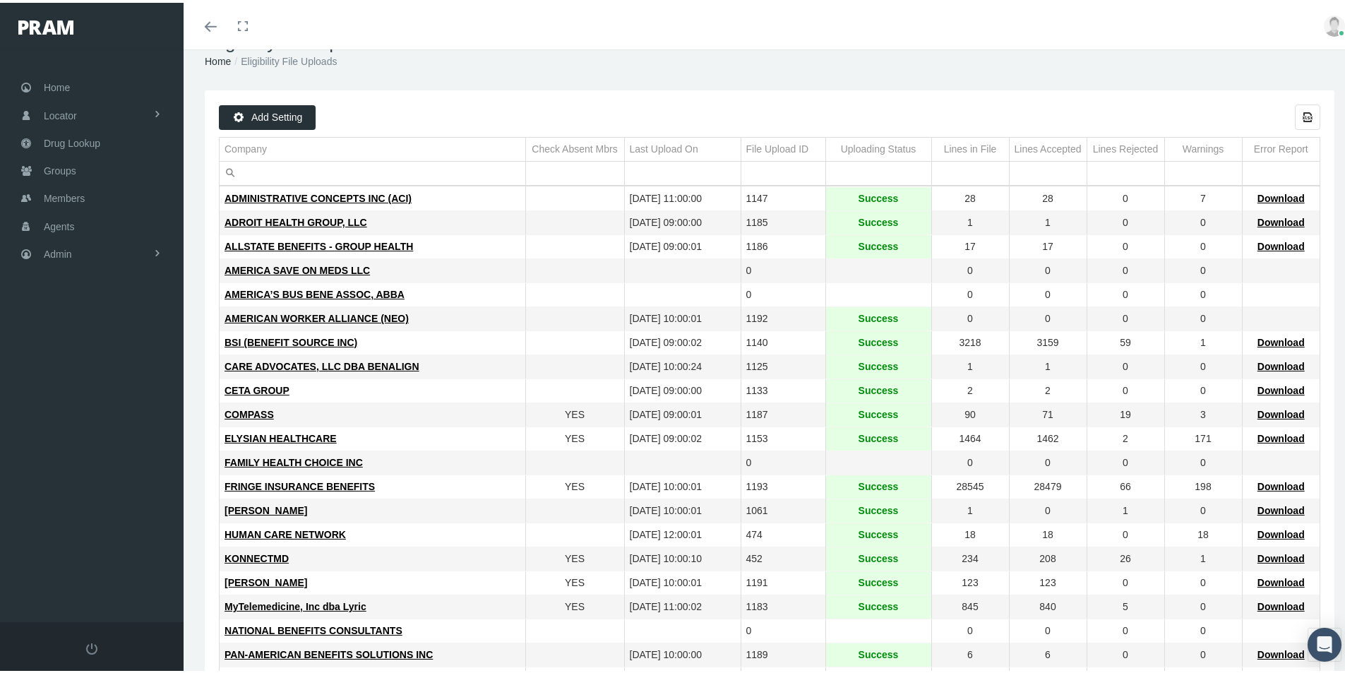
scroll to position [71, 0]
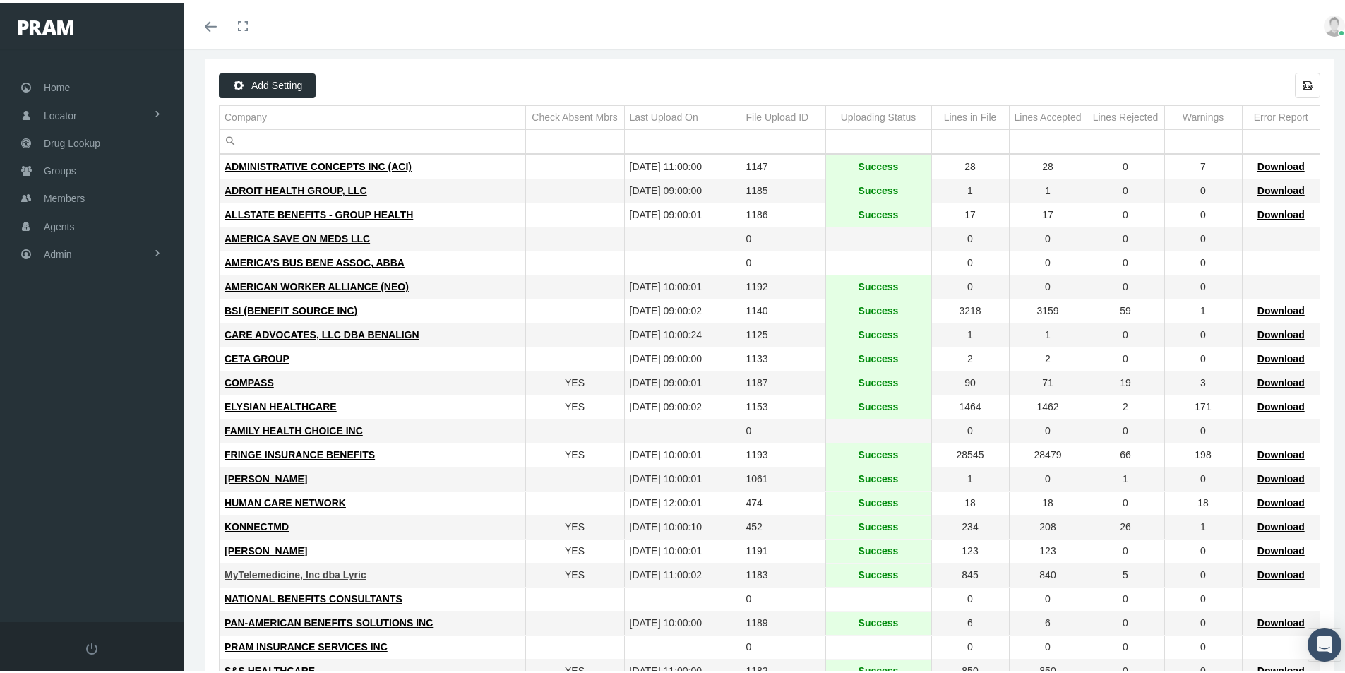
click at [286, 571] on span "MyTelemedicine, Inc dba Lyric" at bounding box center [296, 571] width 142 height 11
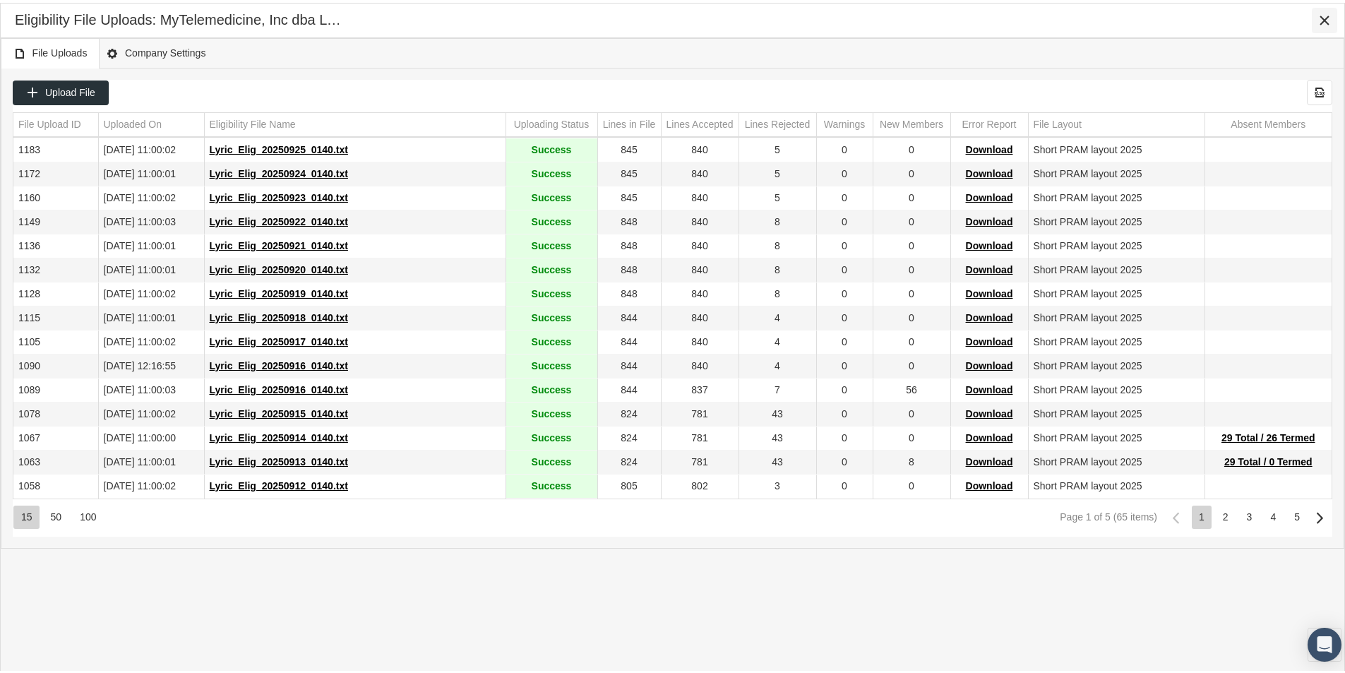
click at [1328, 14] on icon "Close" at bounding box center [1324, 17] width 13 height 13
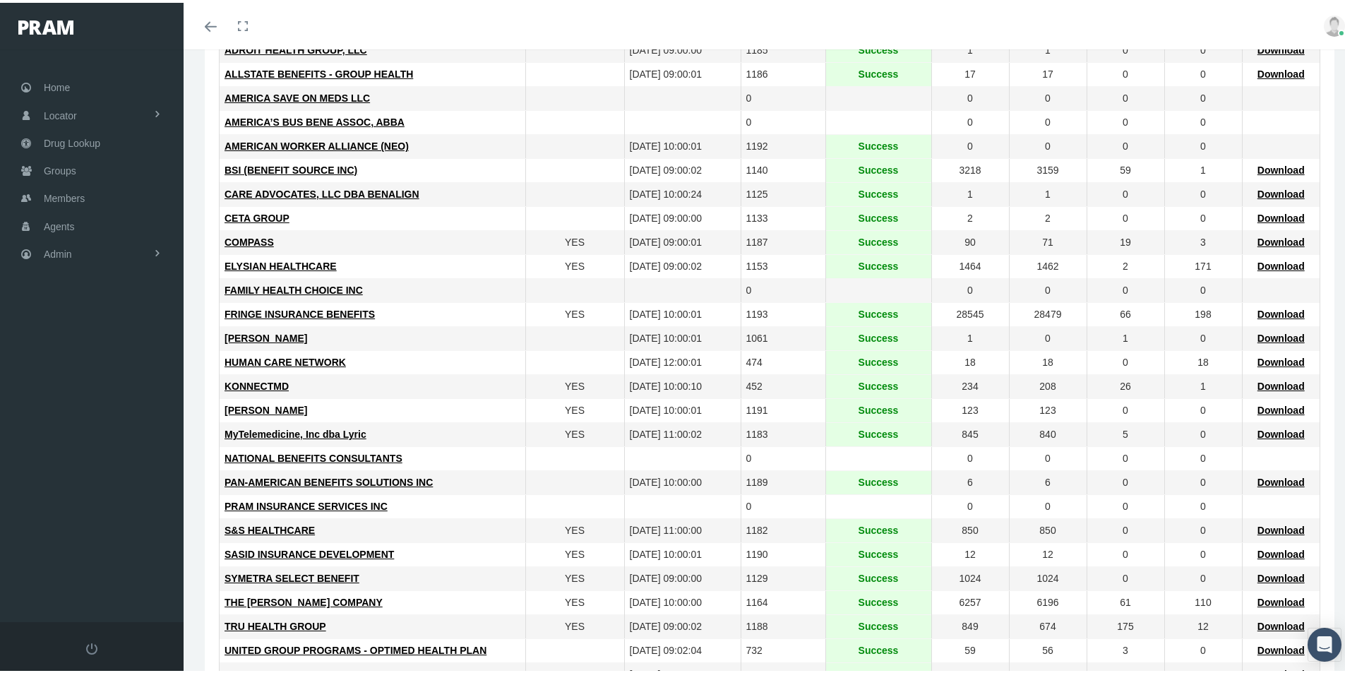
scroll to position [212, 0]
click at [268, 622] on span "TRU HEALTH GROUP" at bounding box center [276, 622] width 102 height 11
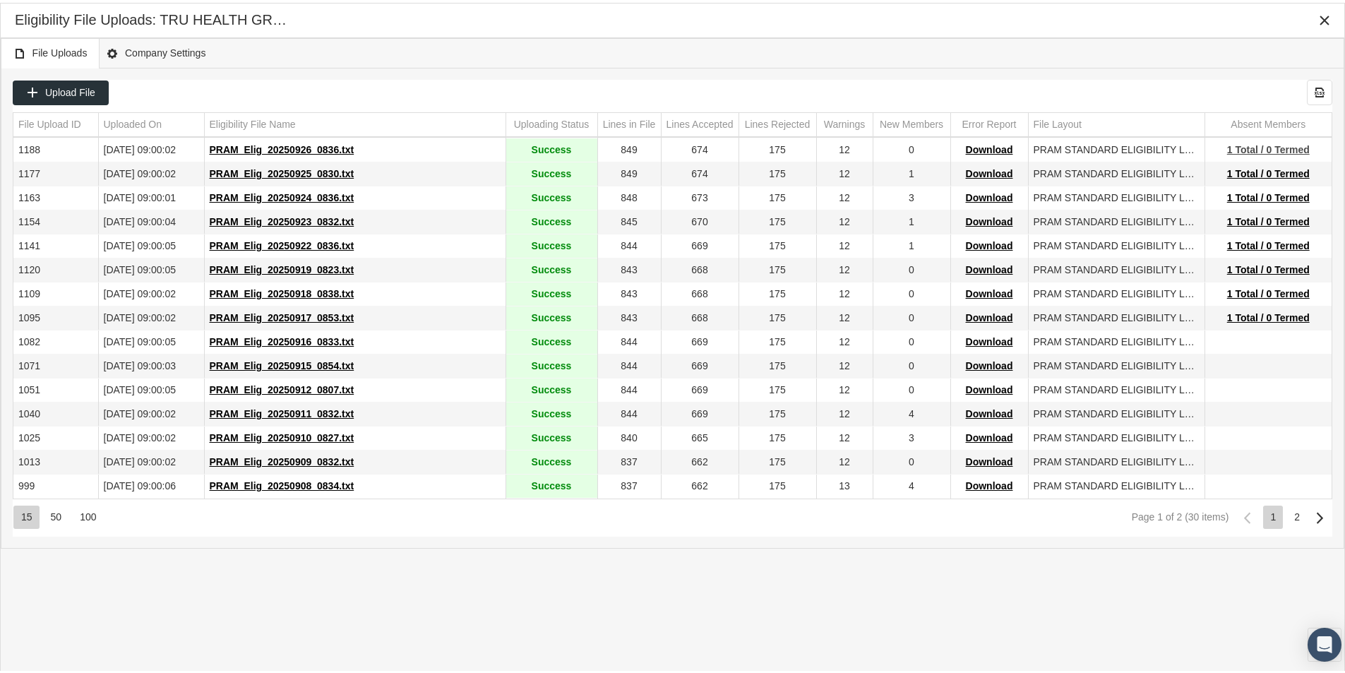
click at [1250, 143] on span "1 Total / 0 Termed" at bounding box center [1268, 146] width 83 height 11
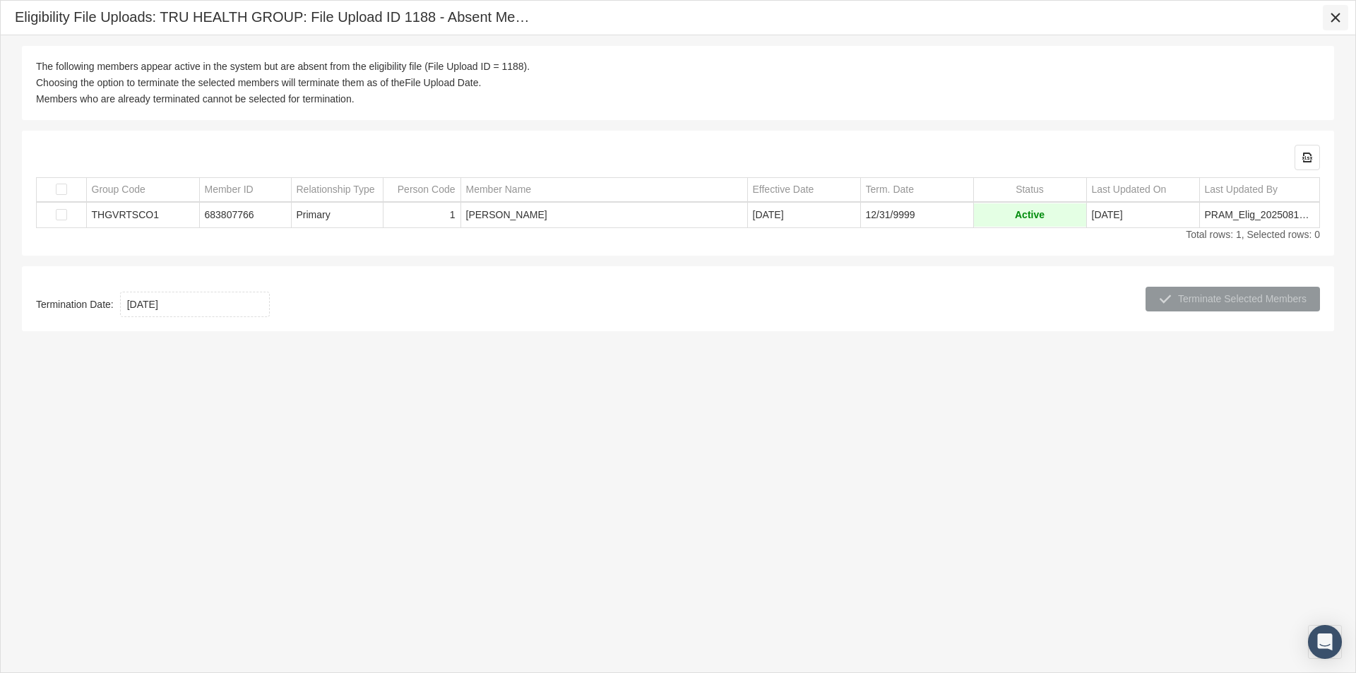
click at [1338, 18] on icon "Close" at bounding box center [1335, 17] width 13 height 13
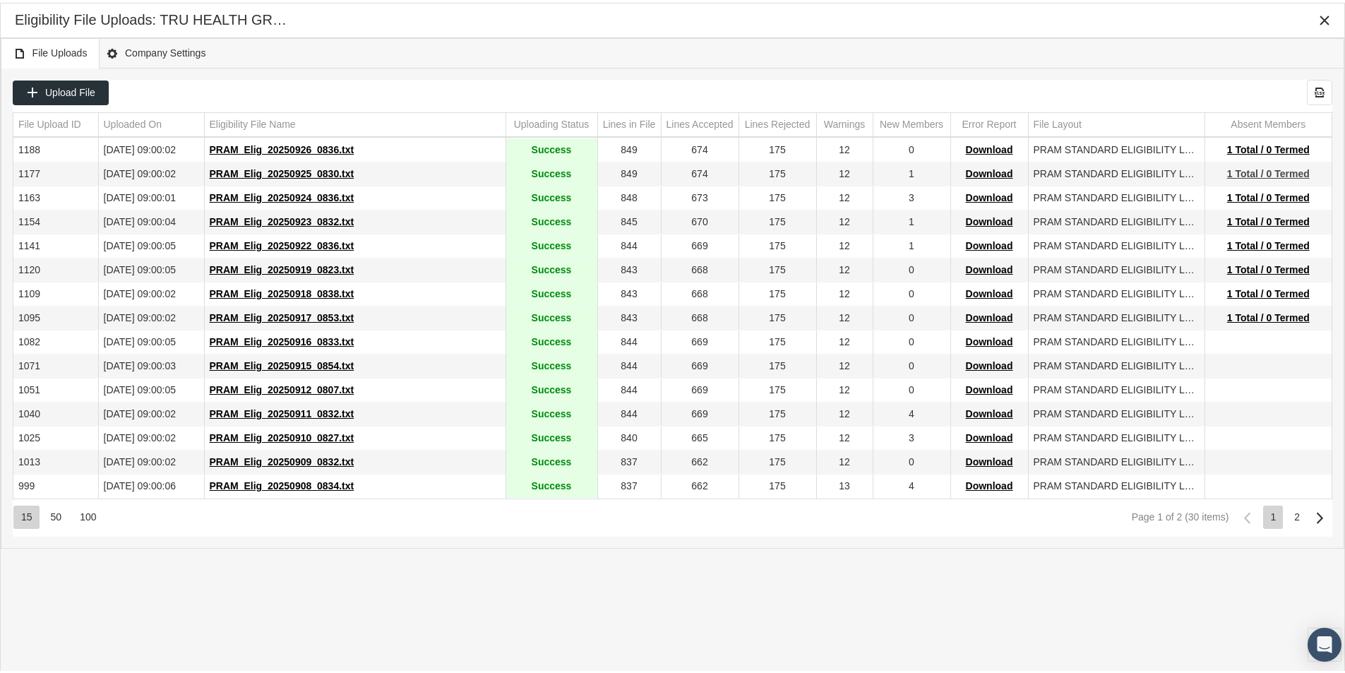
click at [1248, 171] on span "1 Total / 0 Termed" at bounding box center [1268, 170] width 83 height 11
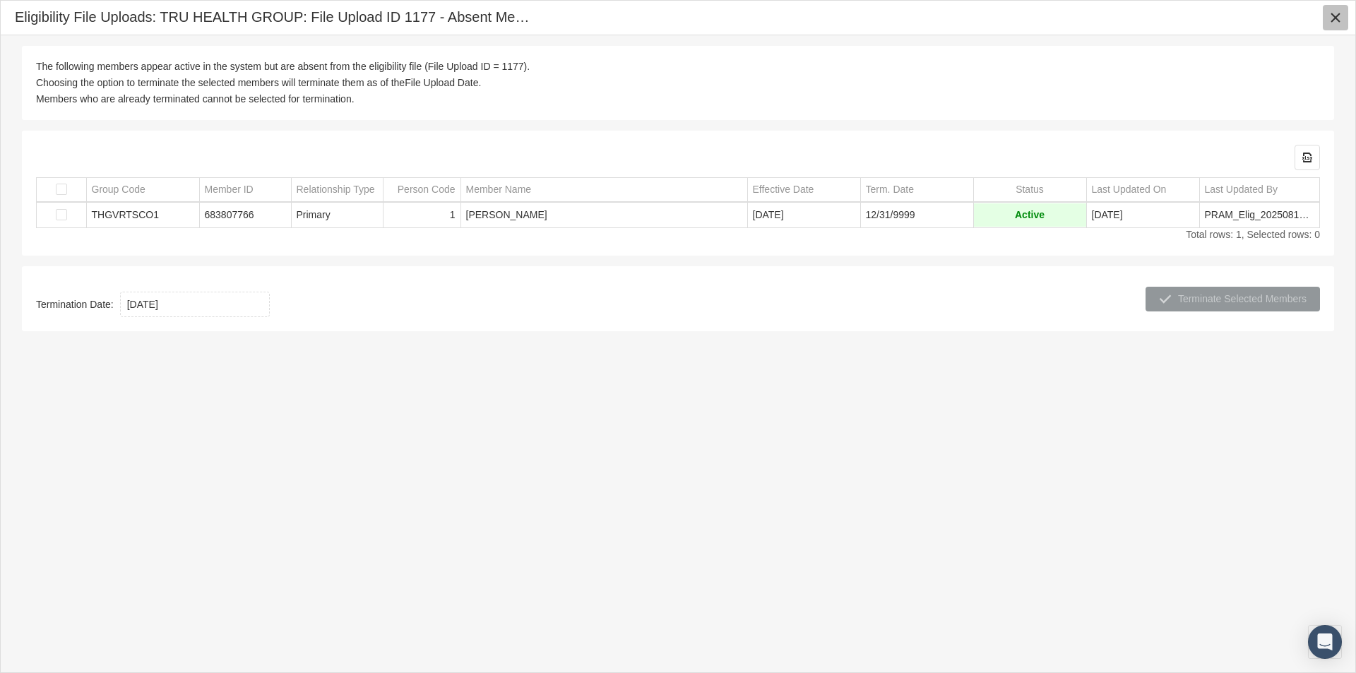
click at [1329, 15] on icon "Close" at bounding box center [1335, 17] width 13 height 13
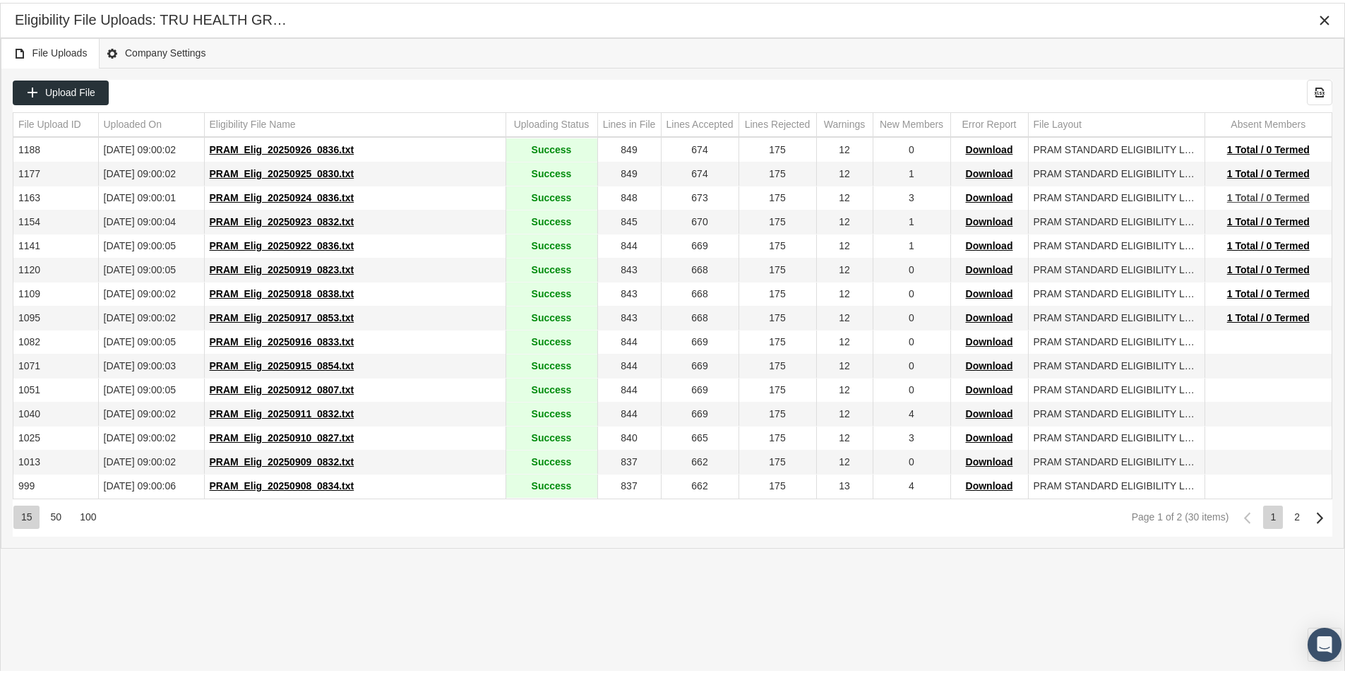
click at [1248, 195] on span "1 Total / 0 Termed" at bounding box center [1268, 194] width 83 height 11
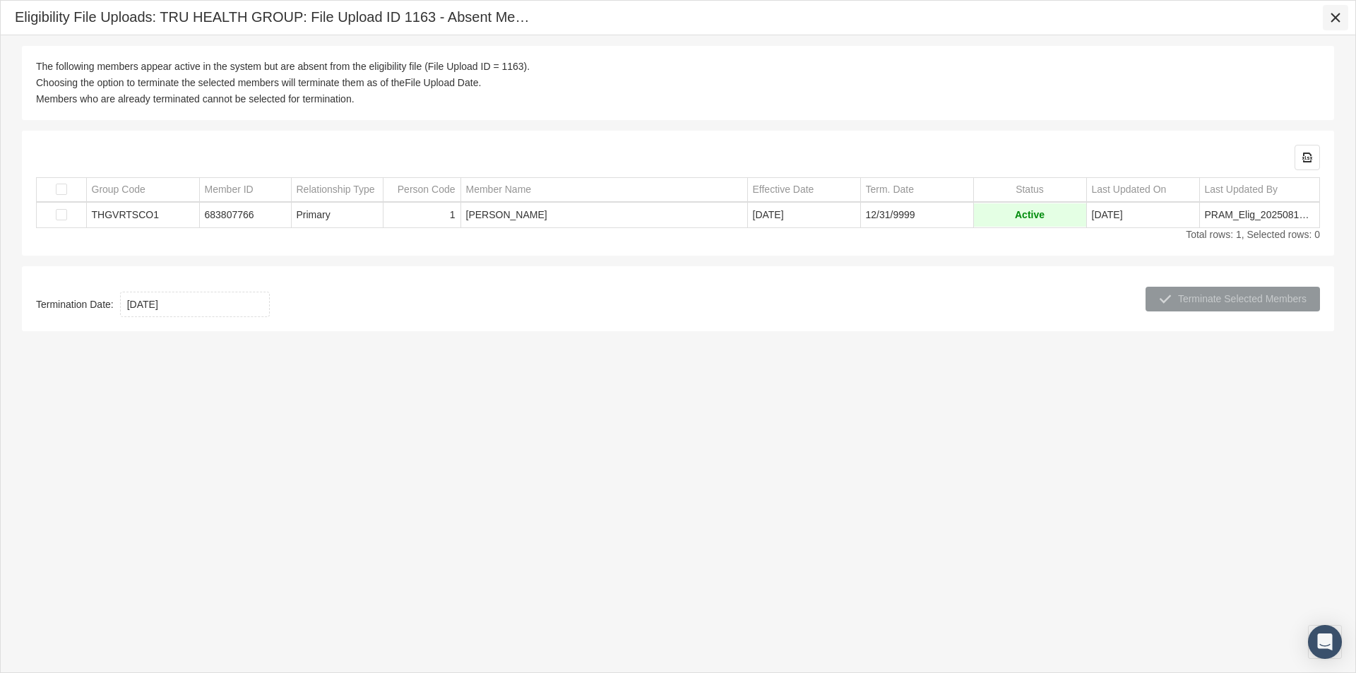
click at [1336, 17] on icon "Close" at bounding box center [1335, 17] width 13 height 13
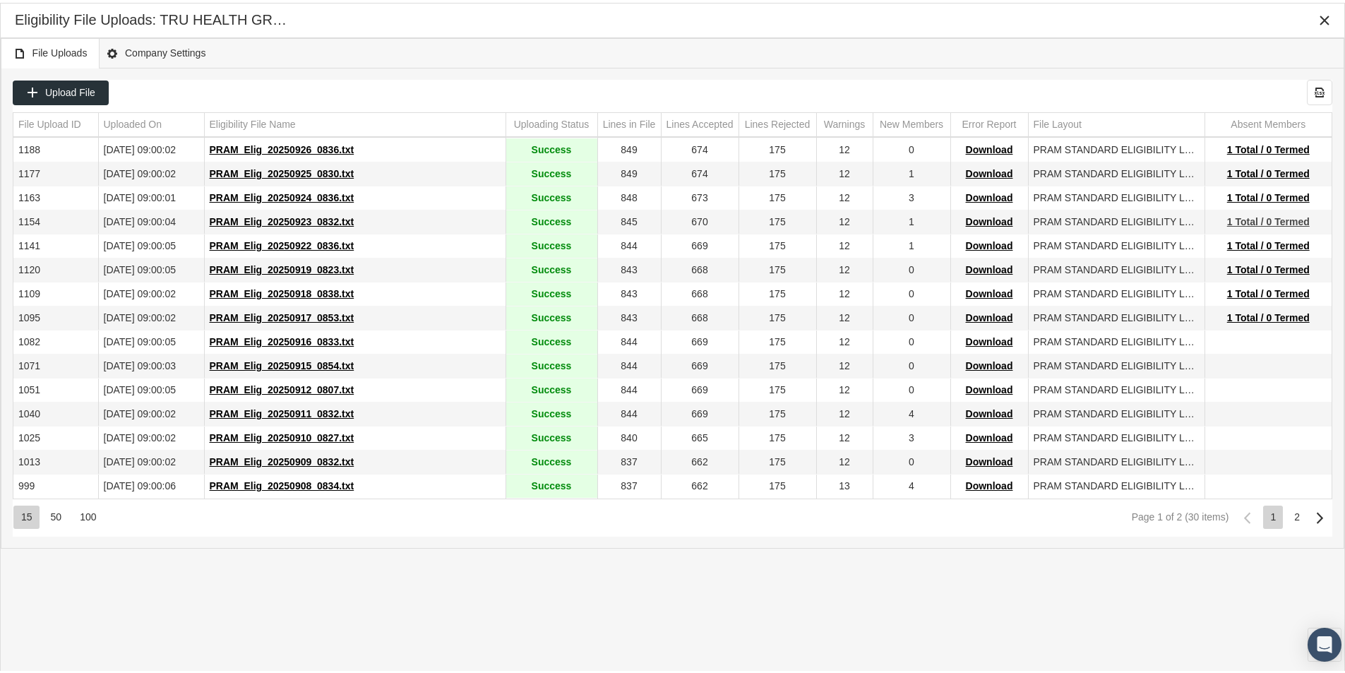
click at [1248, 222] on span "1 Total / 0 Termed" at bounding box center [1268, 218] width 83 height 11
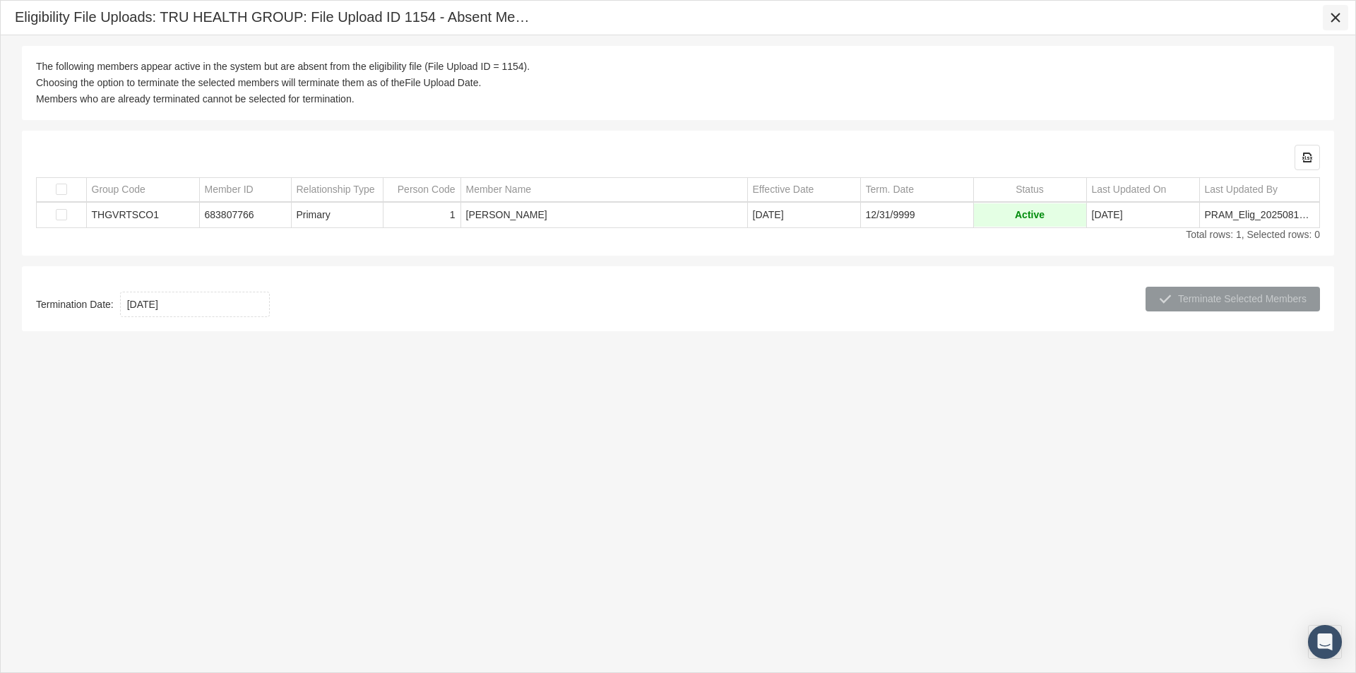
click at [1335, 18] on icon "Close" at bounding box center [1335, 17] width 13 height 13
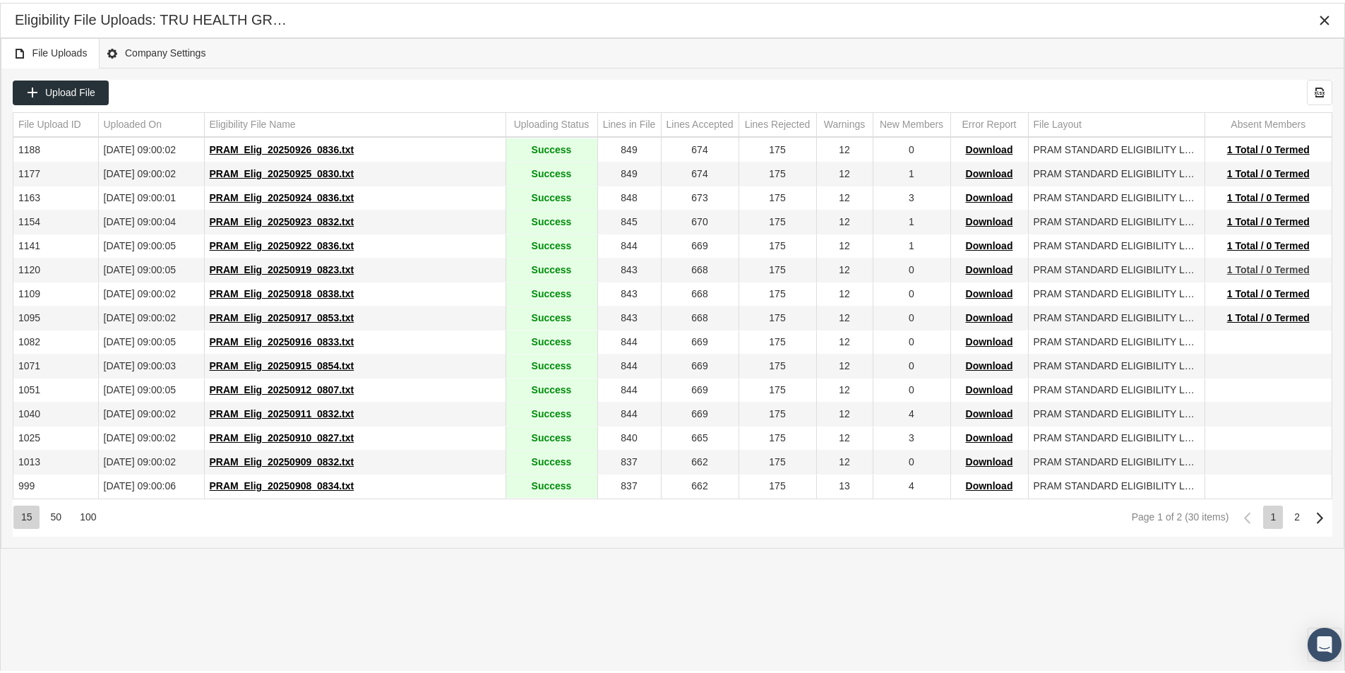
click at [1245, 270] on span "1 Total / 0 Termed" at bounding box center [1268, 266] width 83 height 11
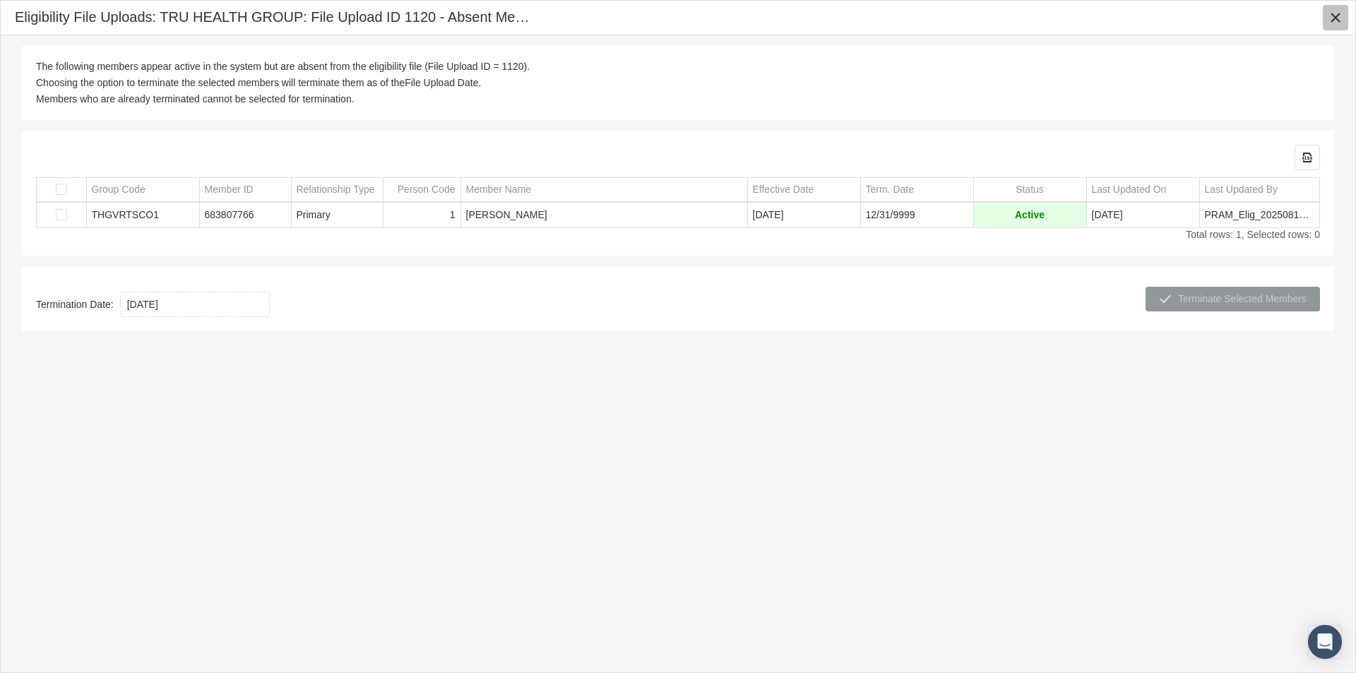
click at [1334, 16] on icon "Close" at bounding box center [1335, 17] width 13 height 13
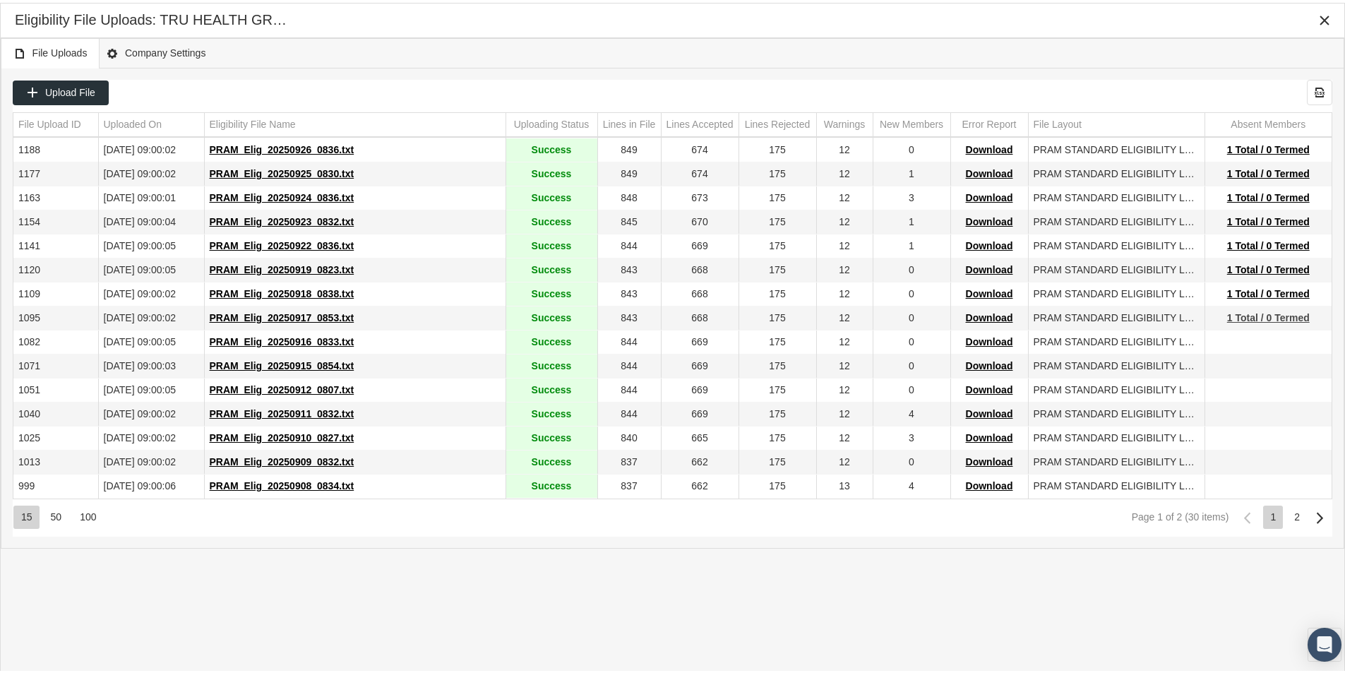
click at [1243, 310] on span "1 Total / 0 Termed" at bounding box center [1268, 314] width 83 height 11
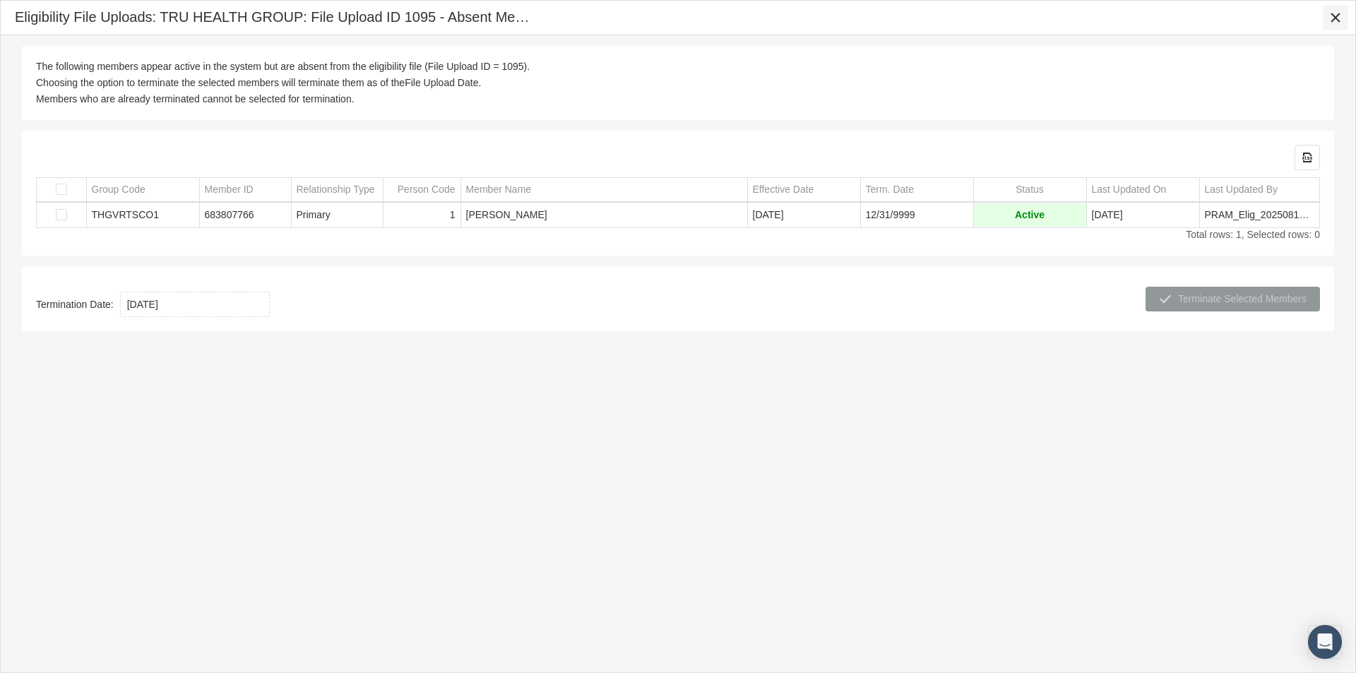
click at [1340, 11] on icon "Close" at bounding box center [1335, 17] width 13 height 13
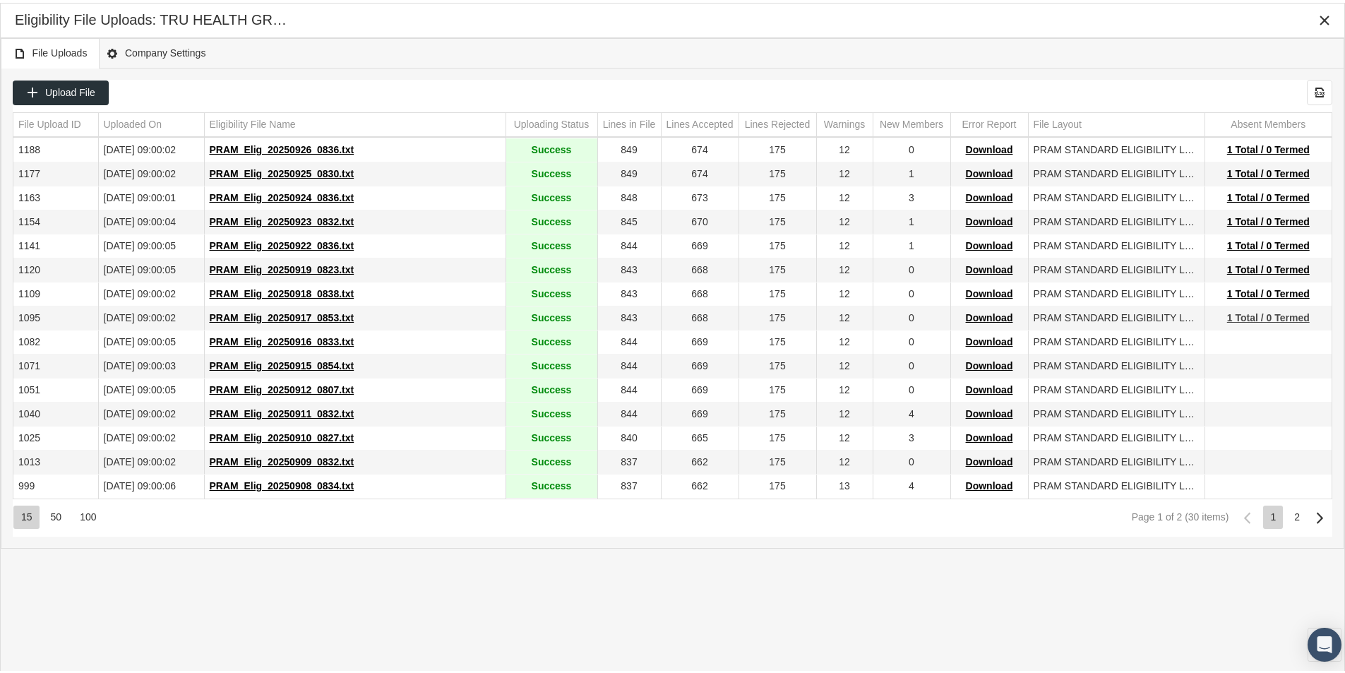
click at [1239, 313] on span "1 Total / 0 Termed" at bounding box center [1268, 314] width 83 height 11
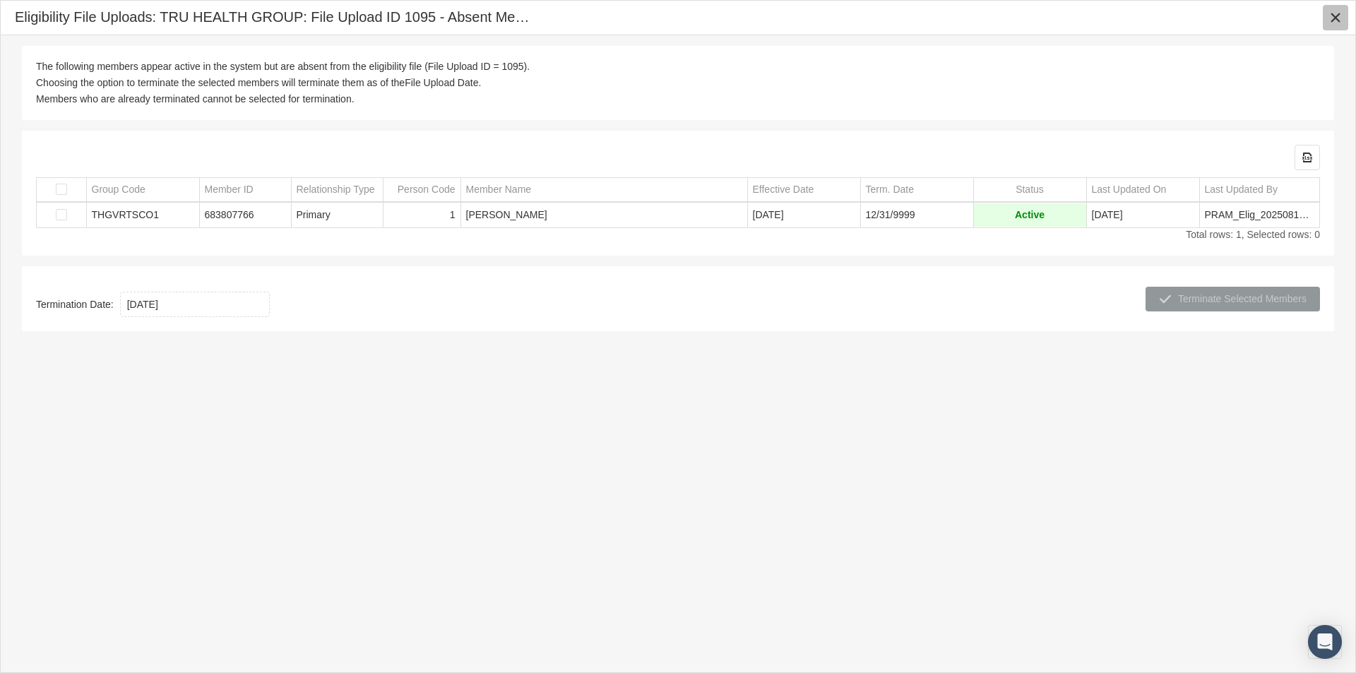
drag, startPoint x: 1339, startPoint y: 14, endPoint x: 1324, endPoint y: 19, distance: 15.6
click at [1337, 14] on icon "Close" at bounding box center [1335, 17] width 13 height 13
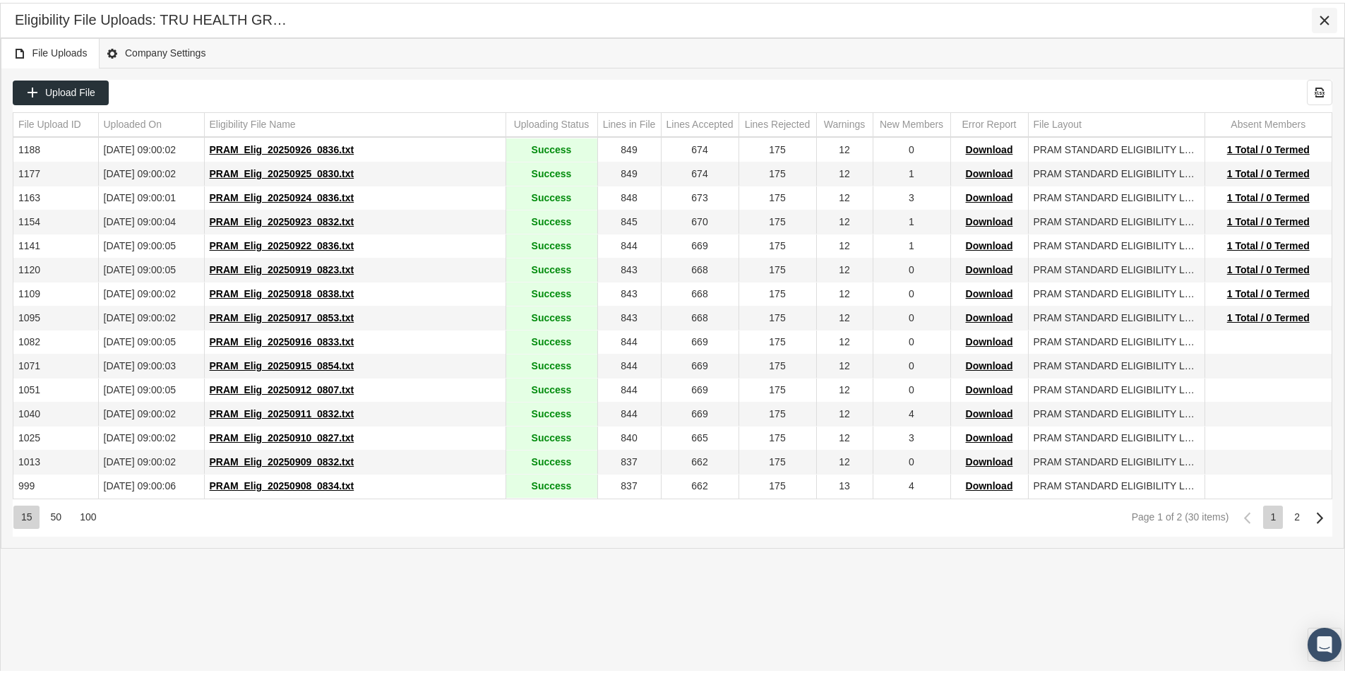
click at [1320, 15] on icon "Close" at bounding box center [1324, 17] width 13 height 13
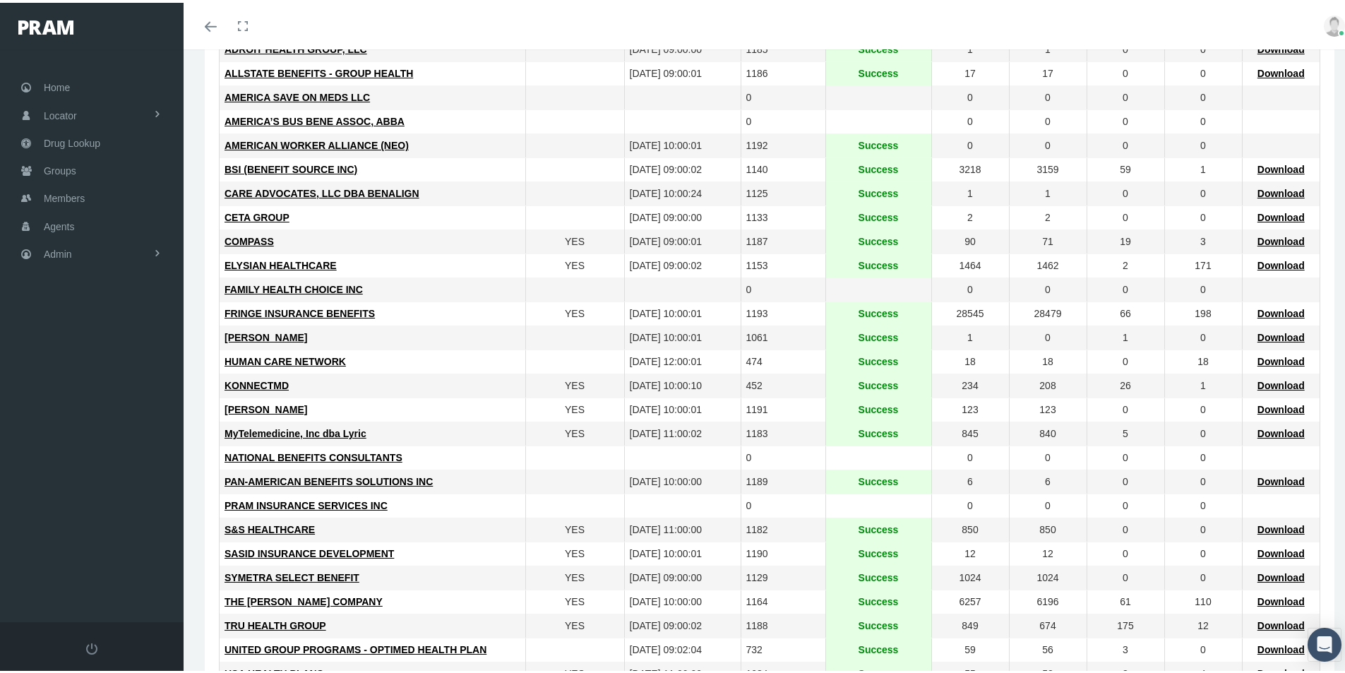
drag, startPoint x: 460, startPoint y: 575, endPoint x: 451, endPoint y: 600, distance: 27.0
click at [460, 575] on div "SYMETRA SELECT BENEFIT" at bounding box center [373, 574] width 296 height 13
click at [62, 256] on span "Admin" at bounding box center [58, 251] width 28 height 27
click at [87, 358] on span "Group Billing" at bounding box center [86, 361] width 56 height 24
click at [82, 466] on span "Payments" at bounding box center [77, 464] width 44 height 24
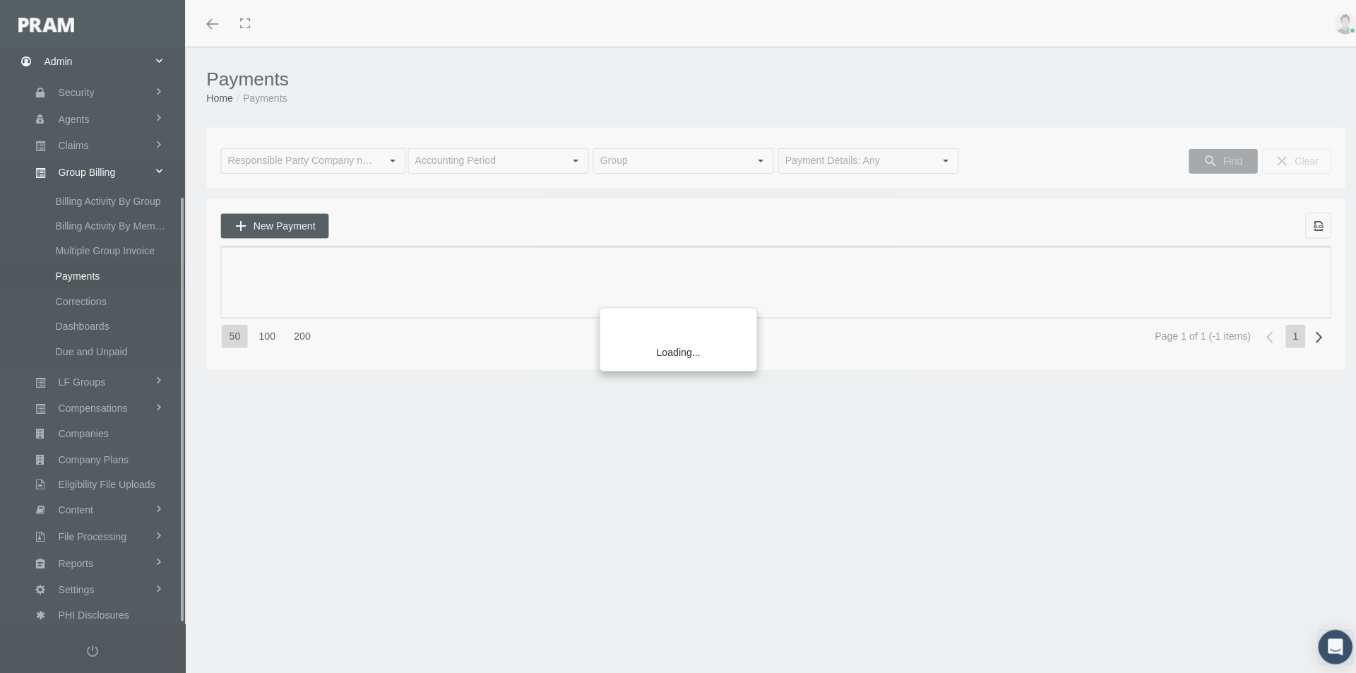
scroll to position [201, 0]
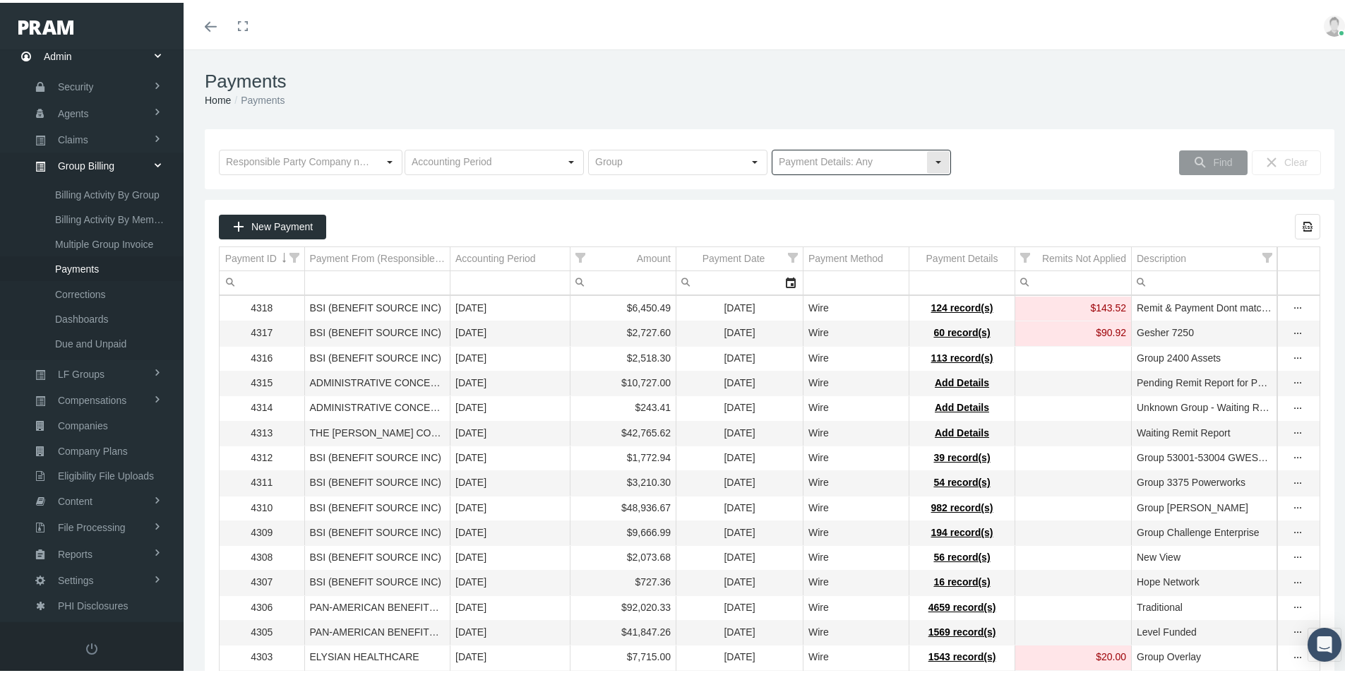
drag, startPoint x: 930, startPoint y: 157, endPoint x: 921, endPoint y: 162, distance: 10.8
click at [928, 157] on div "Select" at bounding box center [938, 159] width 23 height 23
drag, startPoint x: 806, startPoint y: 212, endPoint x: 827, endPoint y: 211, distance: 21.9
click at [806, 212] on div "No Payment Details" at bounding box center [855, 208] width 175 height 23
type input "No Payment Details"
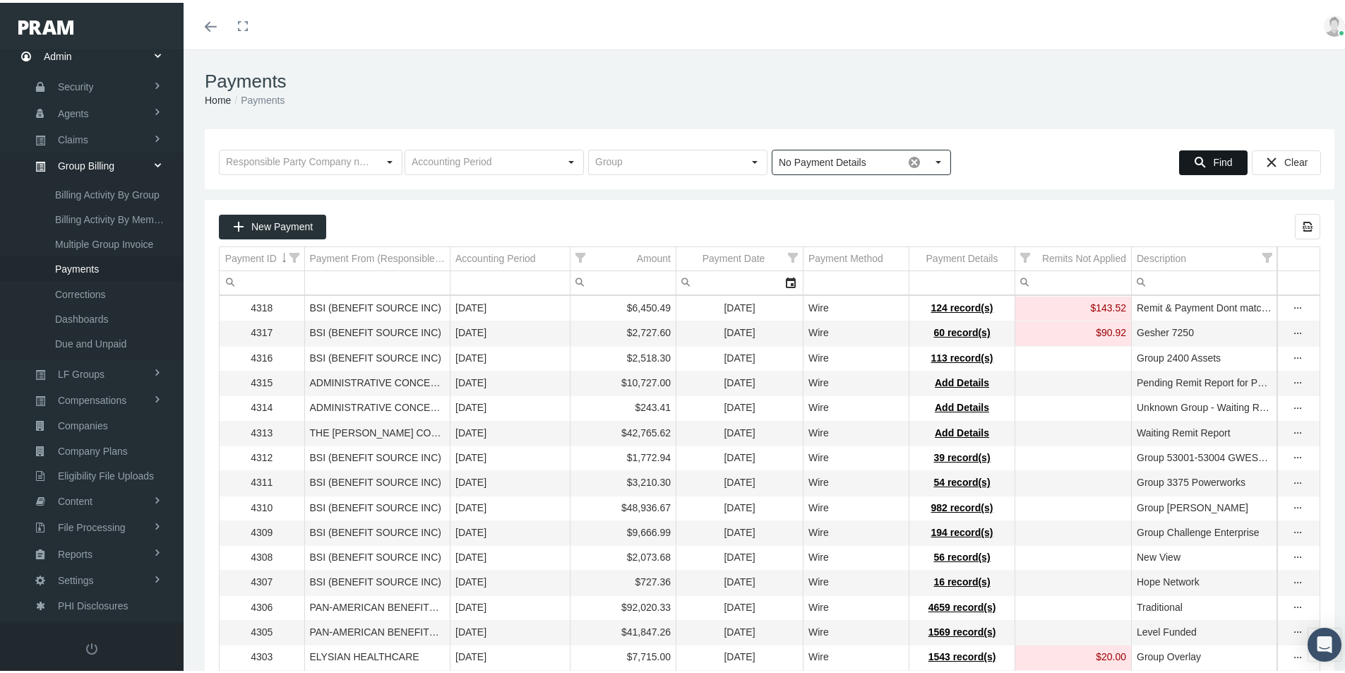
click at [1202, 159] on div "Find" at bounding box center [1213, 159] width 67 height 23
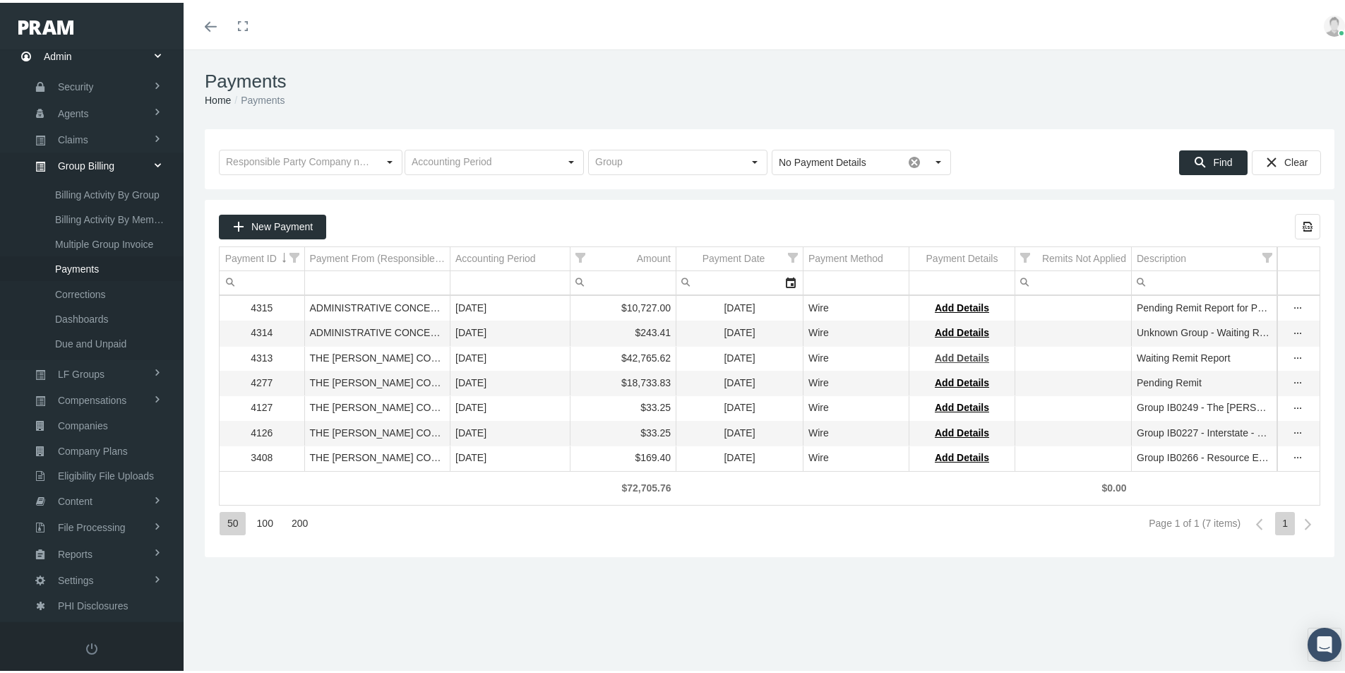
click at [956, 357] on span "Add Details" at bounding box center [962, 354] width 54 height 11
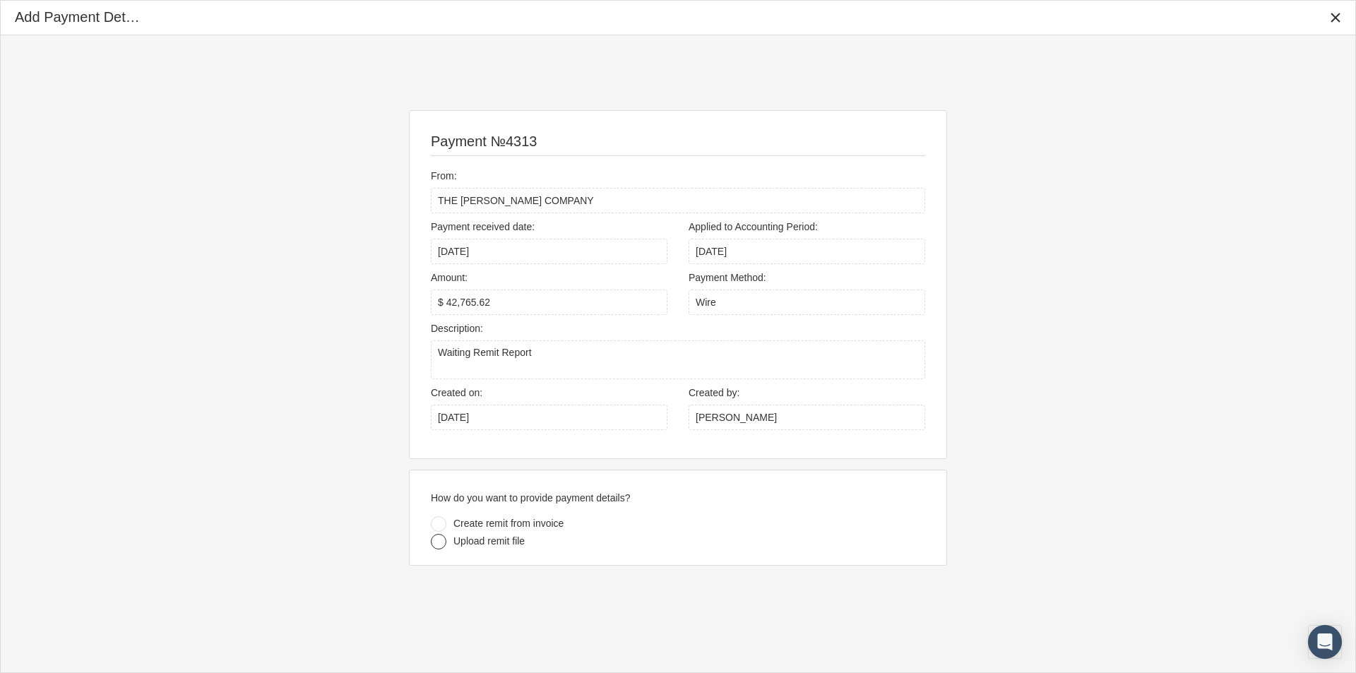
click at [436, 540] on div at bounding box center [439, 542] width 16 height 16
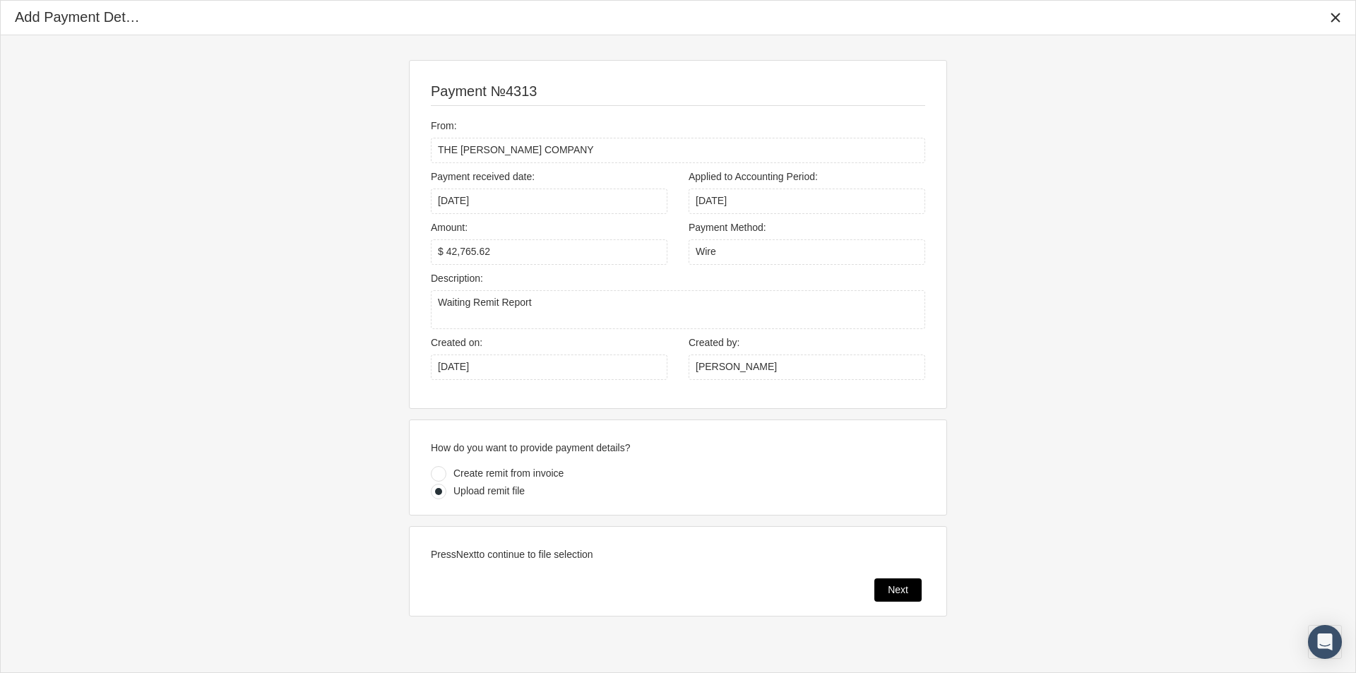
click at [892, 584] on span "Next" at bounding box center [897, 589] width 20 height 11
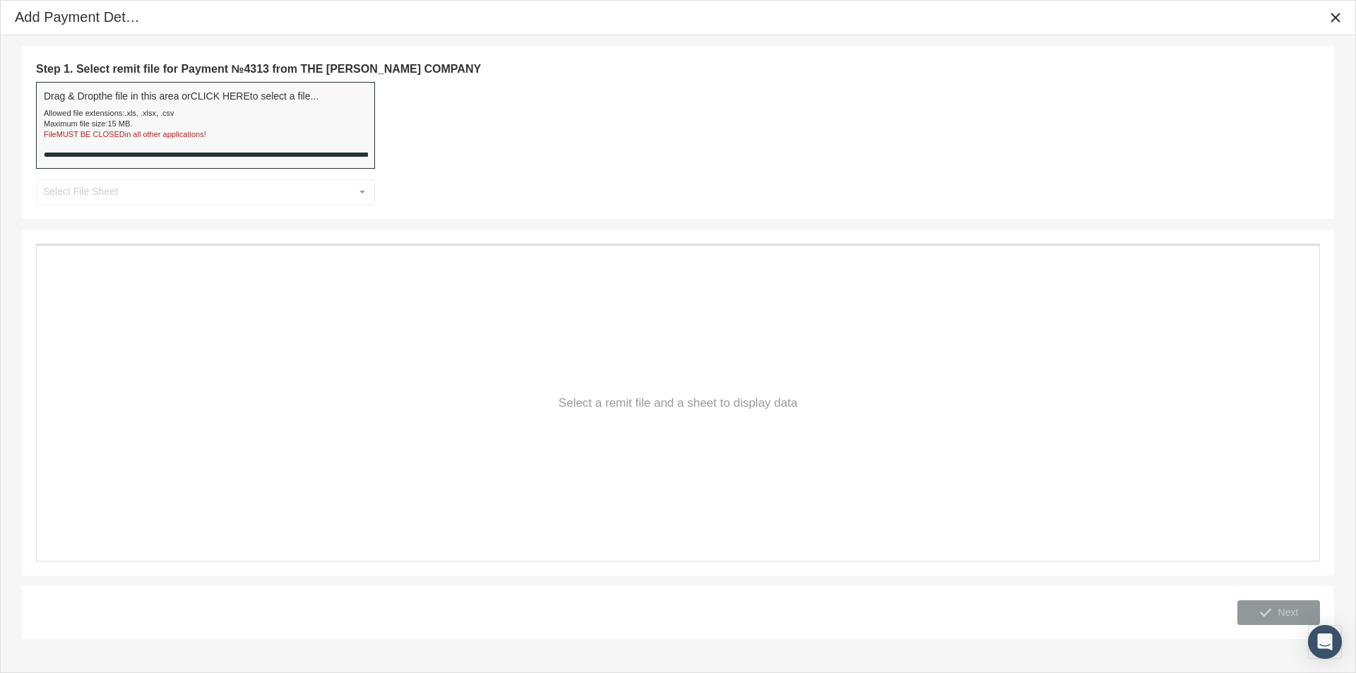
click at [285, 124] on div "Maximum file size: 15 MB ." at bounding box center [181, 124] width 275 height 11
click at [365, 191] on div "Step 1. Select remit file for Payment №4313 from THE LOOMIS COMPANY Drag & Drop…" at bounding box center [678, 132] width 1284 height 145
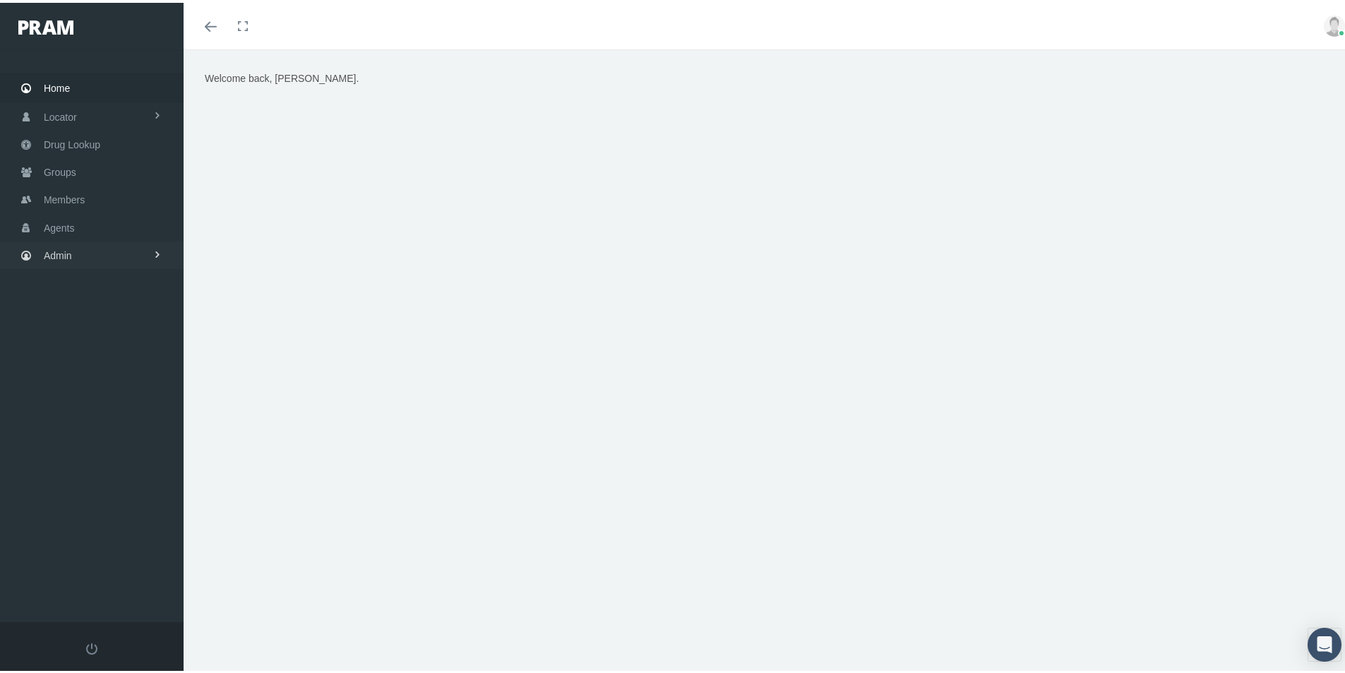
click at [64, 256] on span "Admin" at bounding box center [58, 252] width 28 height 27
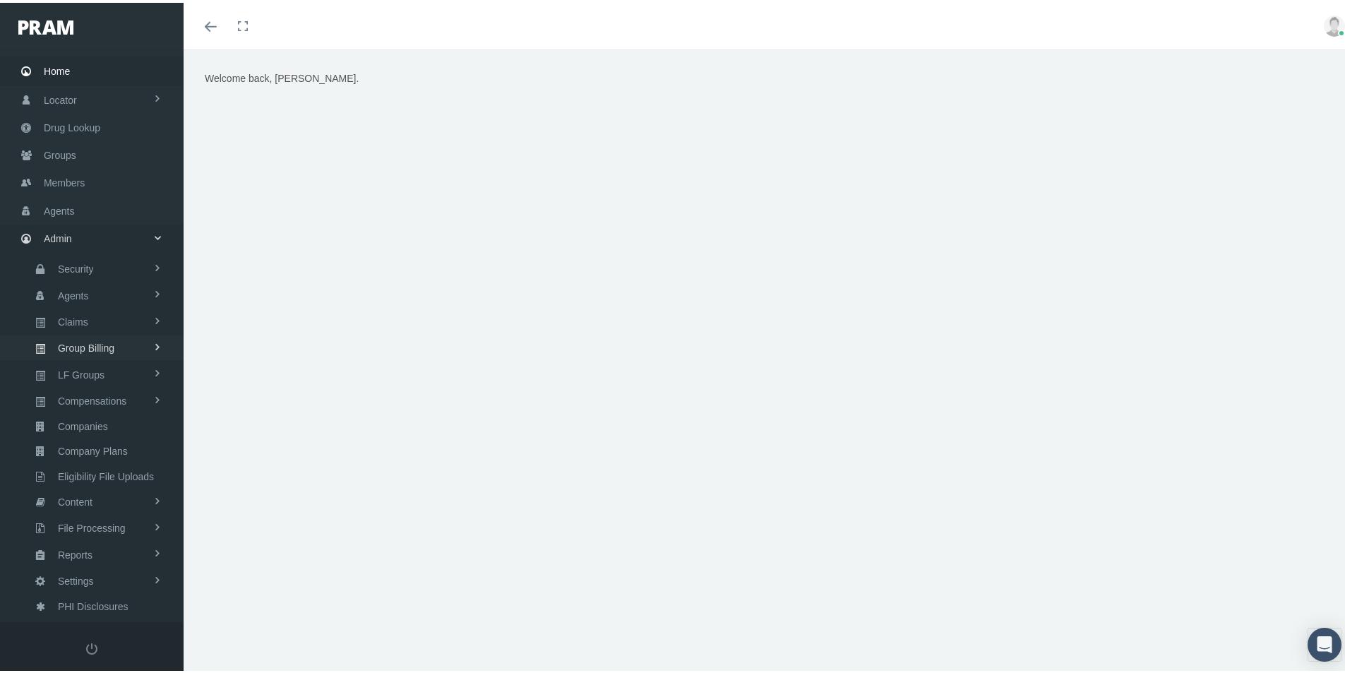
click at [81, 342] on span "Group Billing" at bounding box center [86, 345] width 56 height 24
click at [60, 442] on span "Payments" at bounding box center [77, 447] width 44 height 24
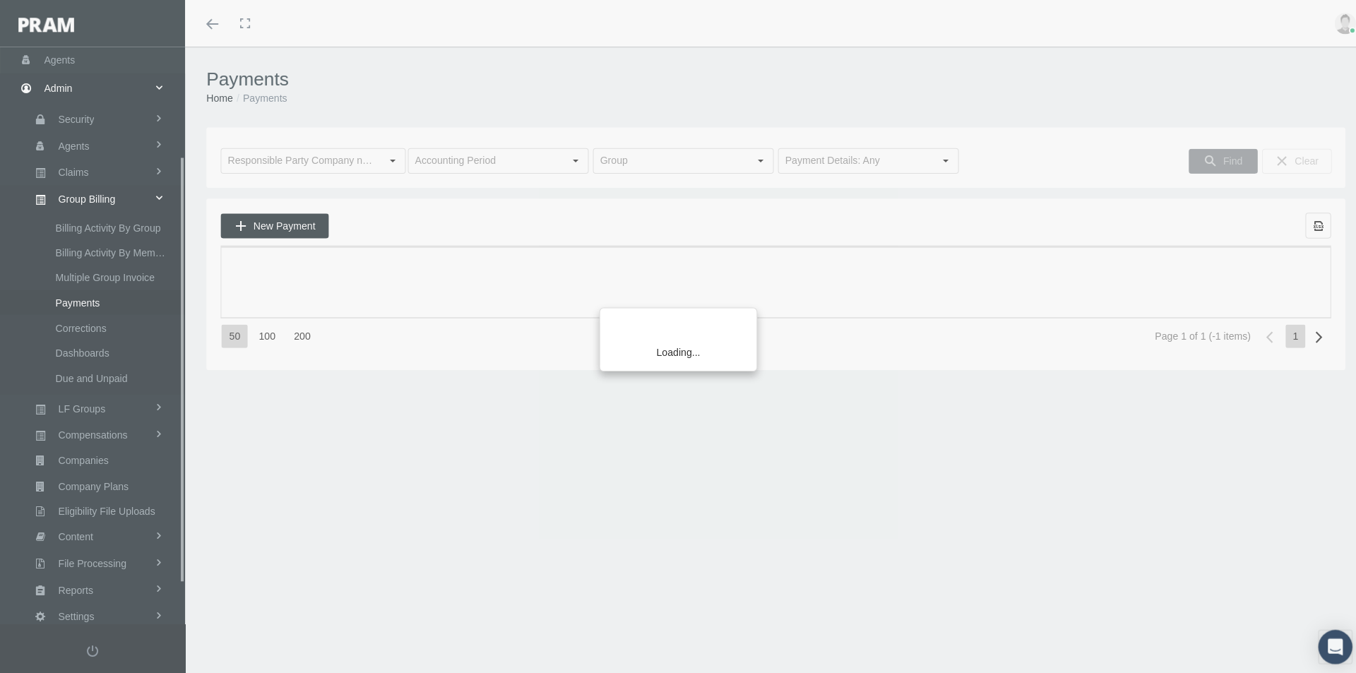
scroll to position [201, 0]
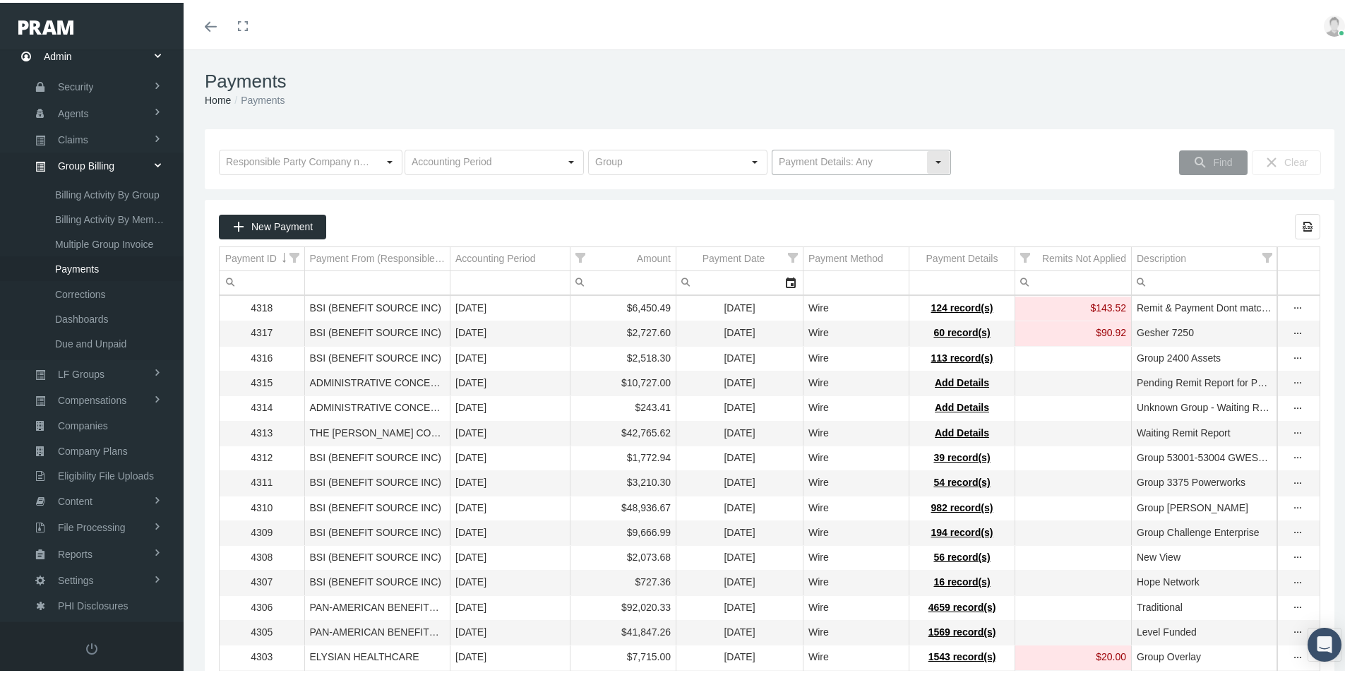
click at [931, 160] on div "Select" at bounding box center [938, 159] width 23 height 23
click at [846, 206] on div "No Payment Details" at bounding box center [855, 208] width 175 height 23
type input "No Payment Details"
click at [1213, 160] on span "Find" at bounding box center [1222, 159] width 19 height 11
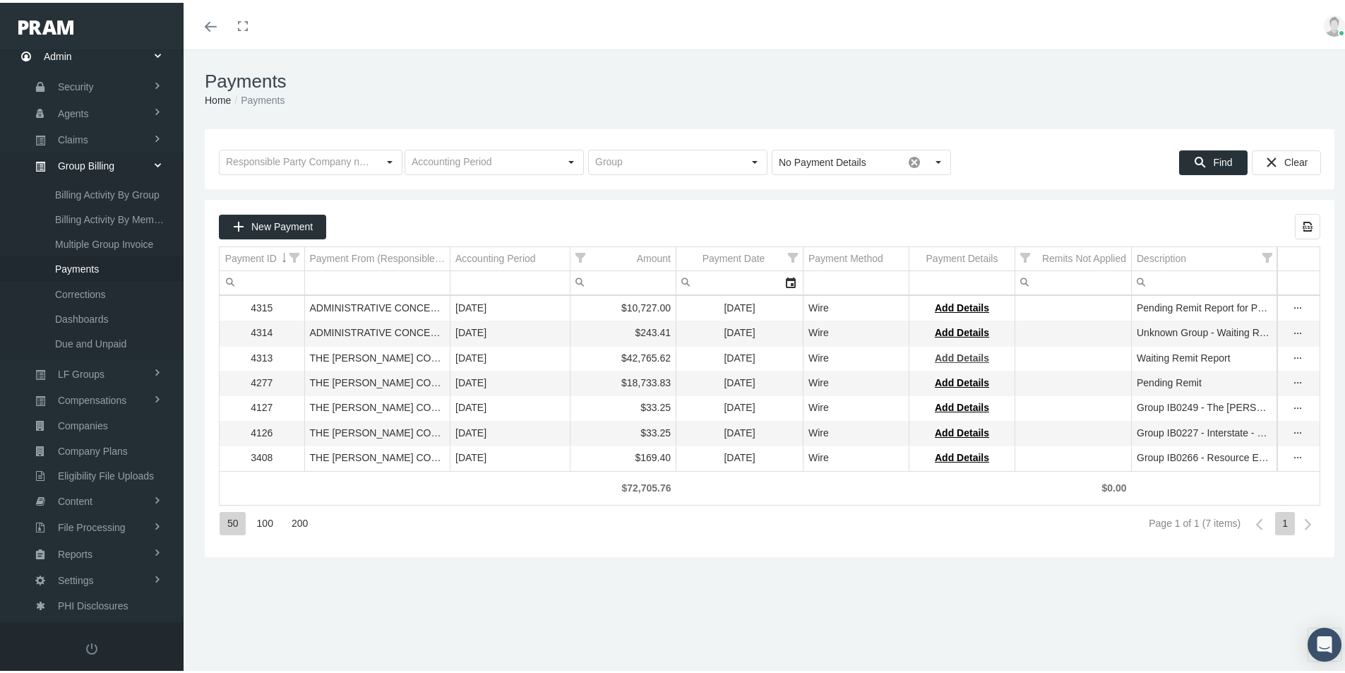
click at [943, 357] on span "Add Details" at bounding box center [962, 354] width 54 height 11
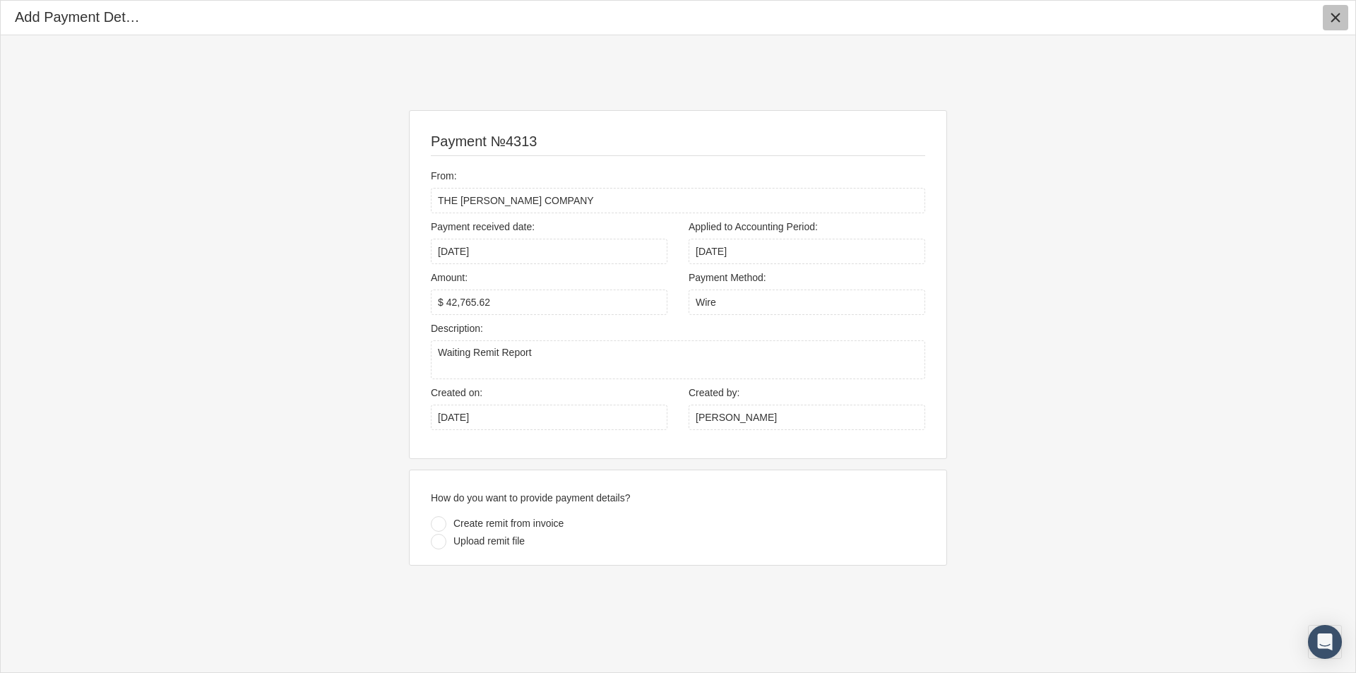
click at [1333, 12] on icon "Close" at bounding box center [1335, 17] width 13 height 13
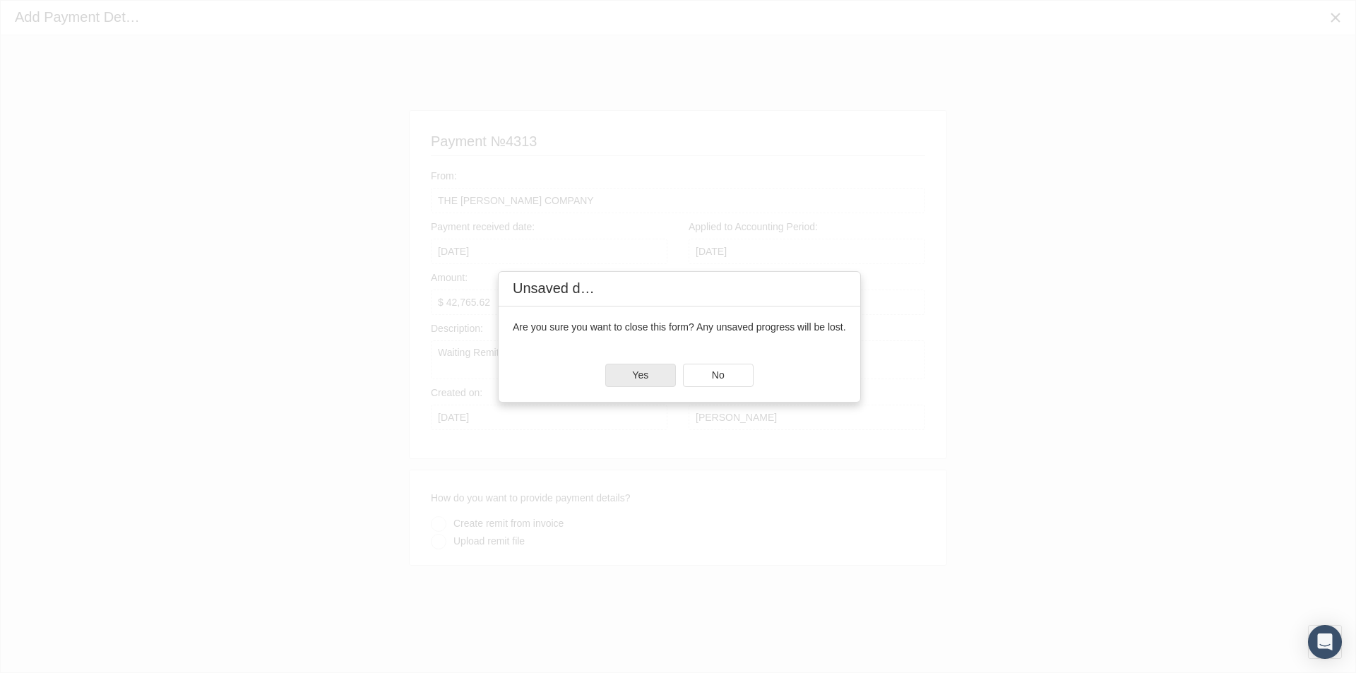
click at [640, 375] on span "Yes" at bounding box center [640, 374] width 16 height 11
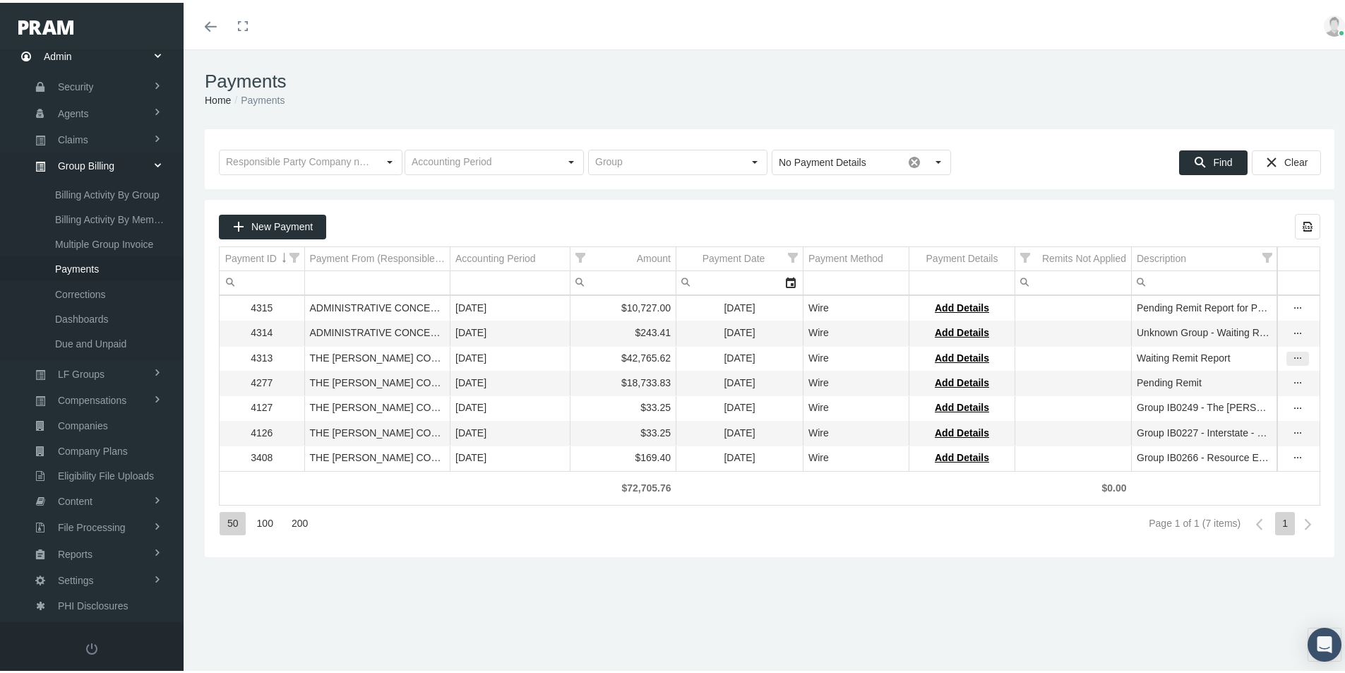
click at [1291, 357] on icon "more" at bounding box center [1297, 355] width 13 height 13
click at [1193, 379] on div "View & Edit Payment" at bounding box center [1228, 378] width 138 height 23
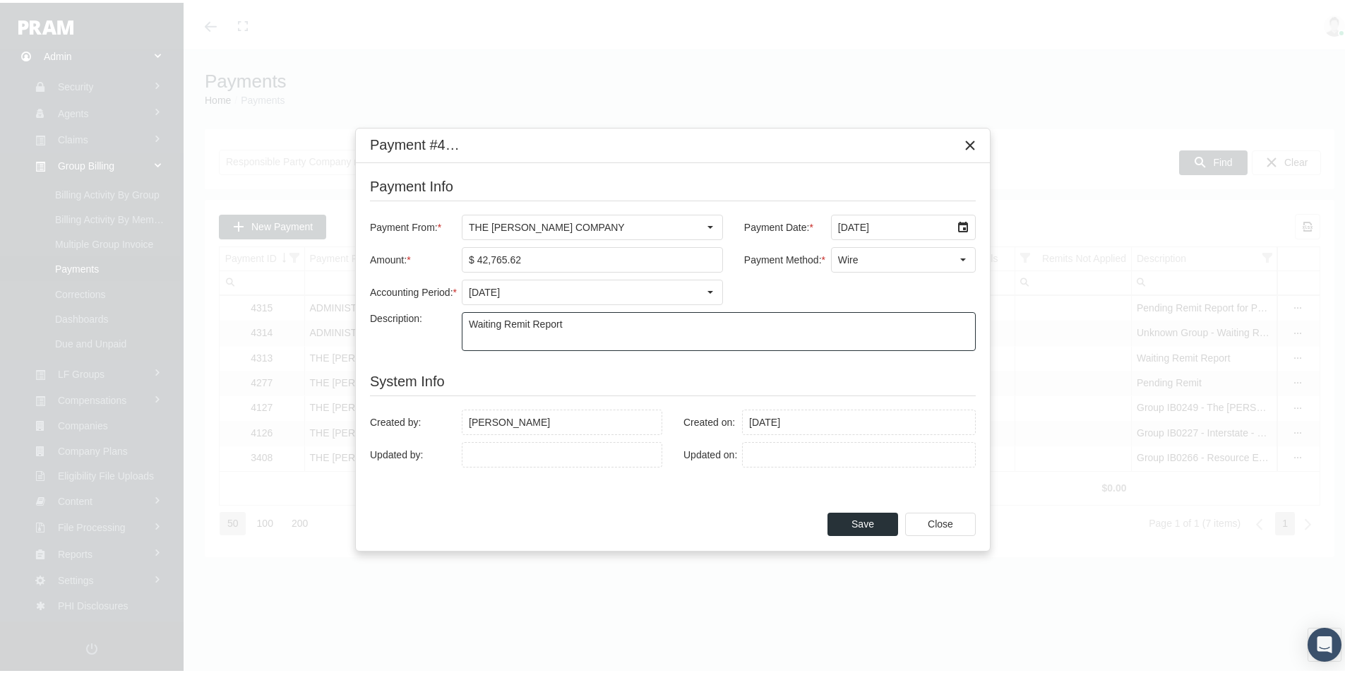
drag, startPoint x: 466, startPoint y: 322, endPoint x: 637, endPoint y: 309, distance: 171.3
click at [637, 309] on div "Waiting Remit Report" at bounding box center [719, 328] width 514 height 39
type textarea "R"
click at [513, 325] on textarea "Groups" at bounding box center [718, 328] width 513 height 37
click at [575, 323] on textarea "Groups IB0207 and" at bounding box center [718, 328] width 513 height 37
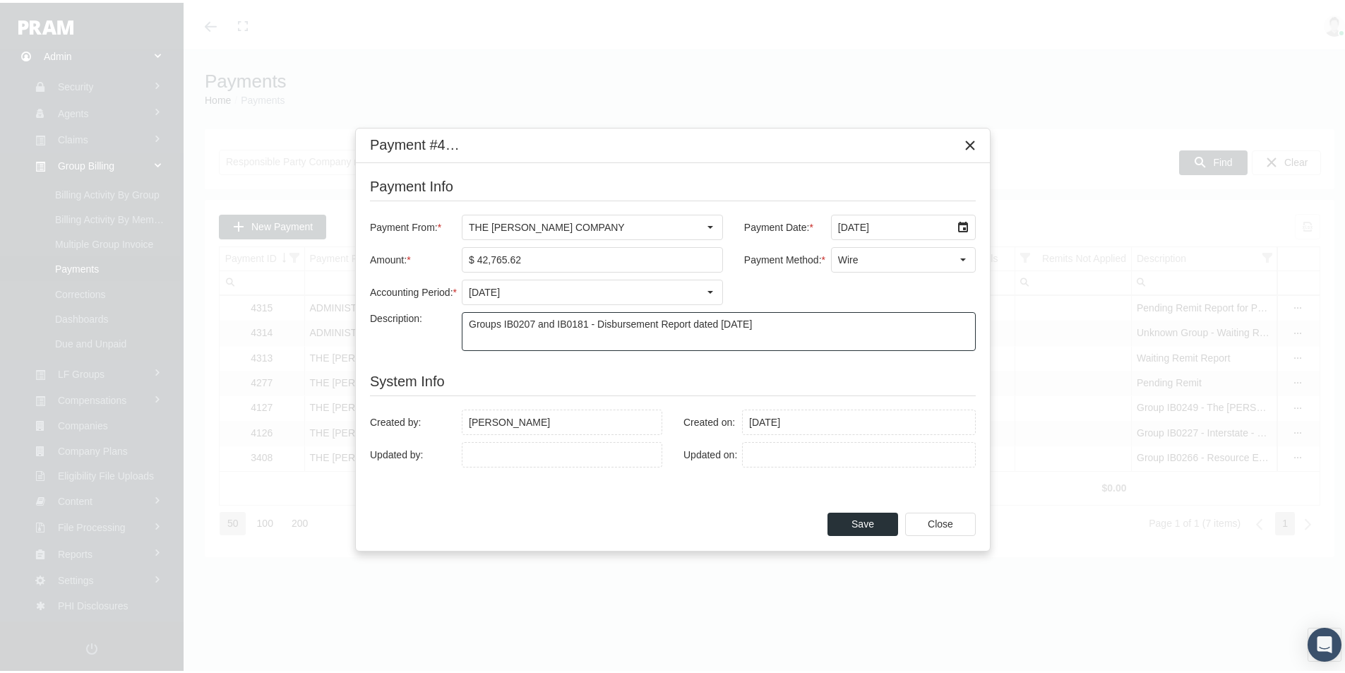
click at [784, 316] on textarea "Groups IB0207 and IB0181 - Disbursement Report dated [DATE]" at bounding box center [718, 328] width 513 height 37
type textarea "Groups IB0207 and IB0181 - Disbursement Report dated [DATE]"
click at [852, 524] on span "Save" at bounding box center [862, 520] width 23 height 11
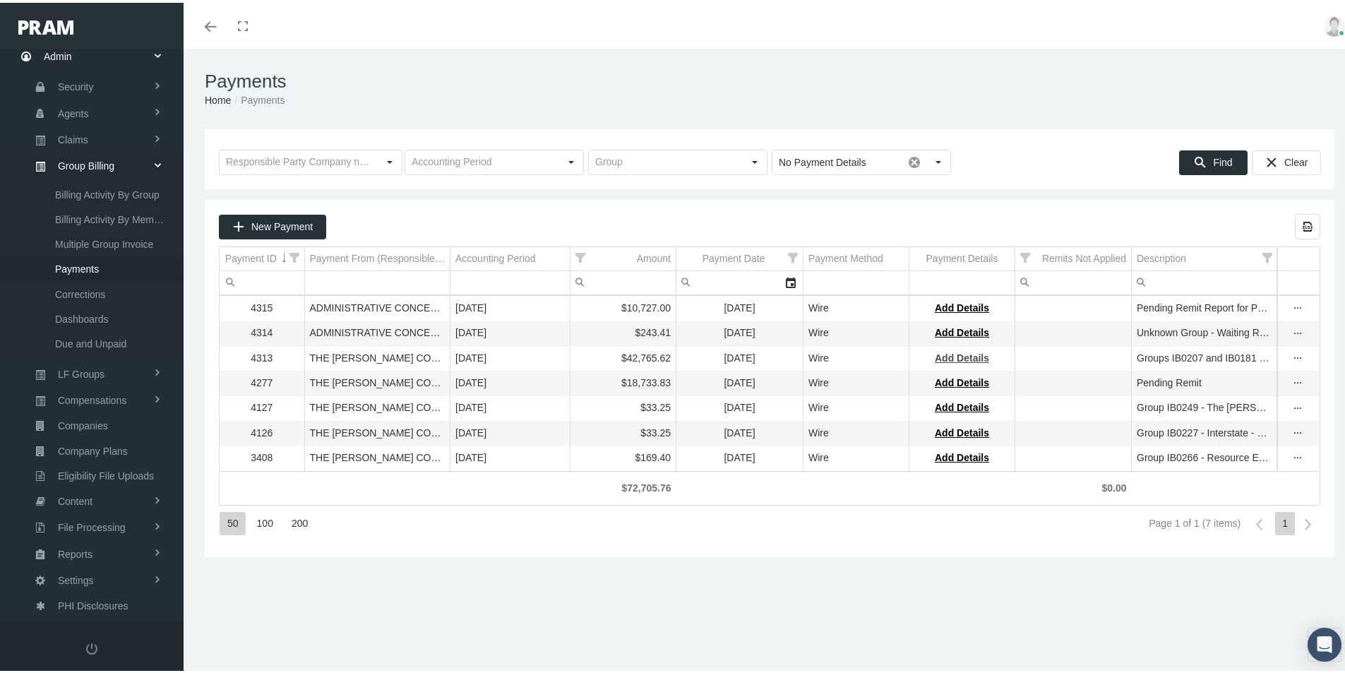
click at [966, 359] on span "Add Details" at bounding box center [962, 354] width 54 height 11
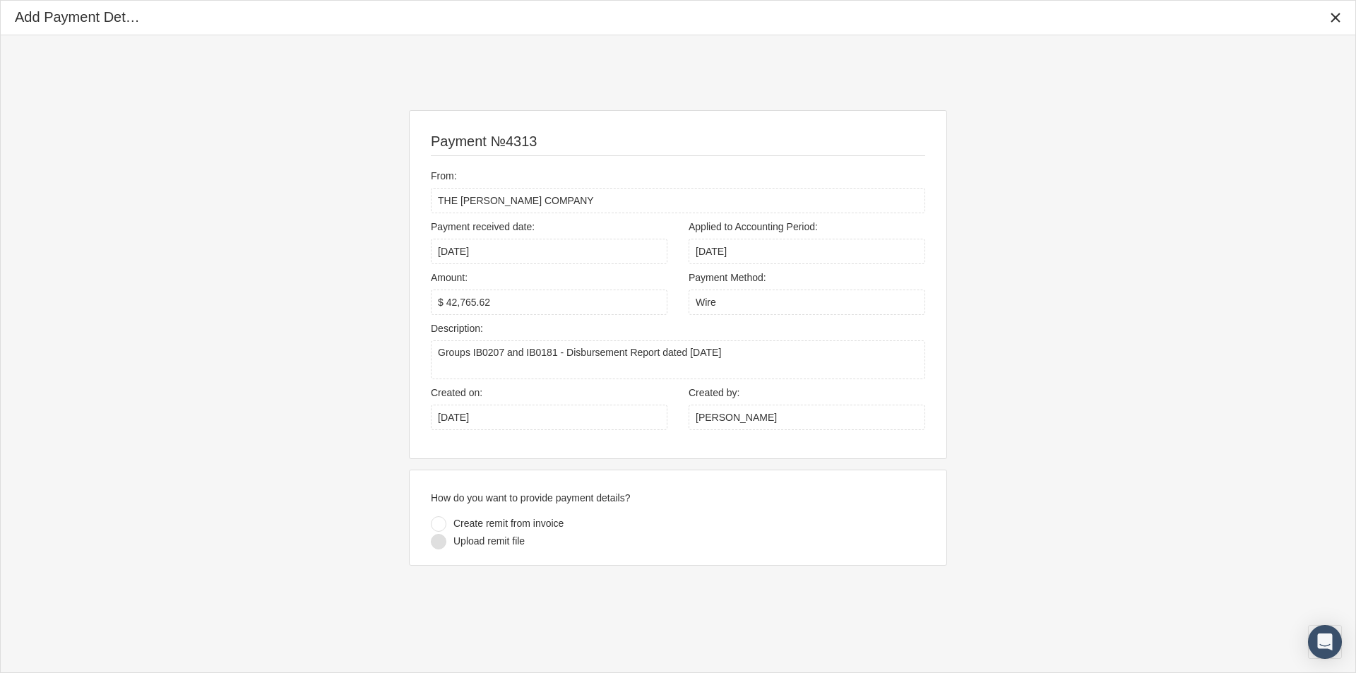
click at [436, 539] on div at bounding box center [439, 542] width 16 height 16
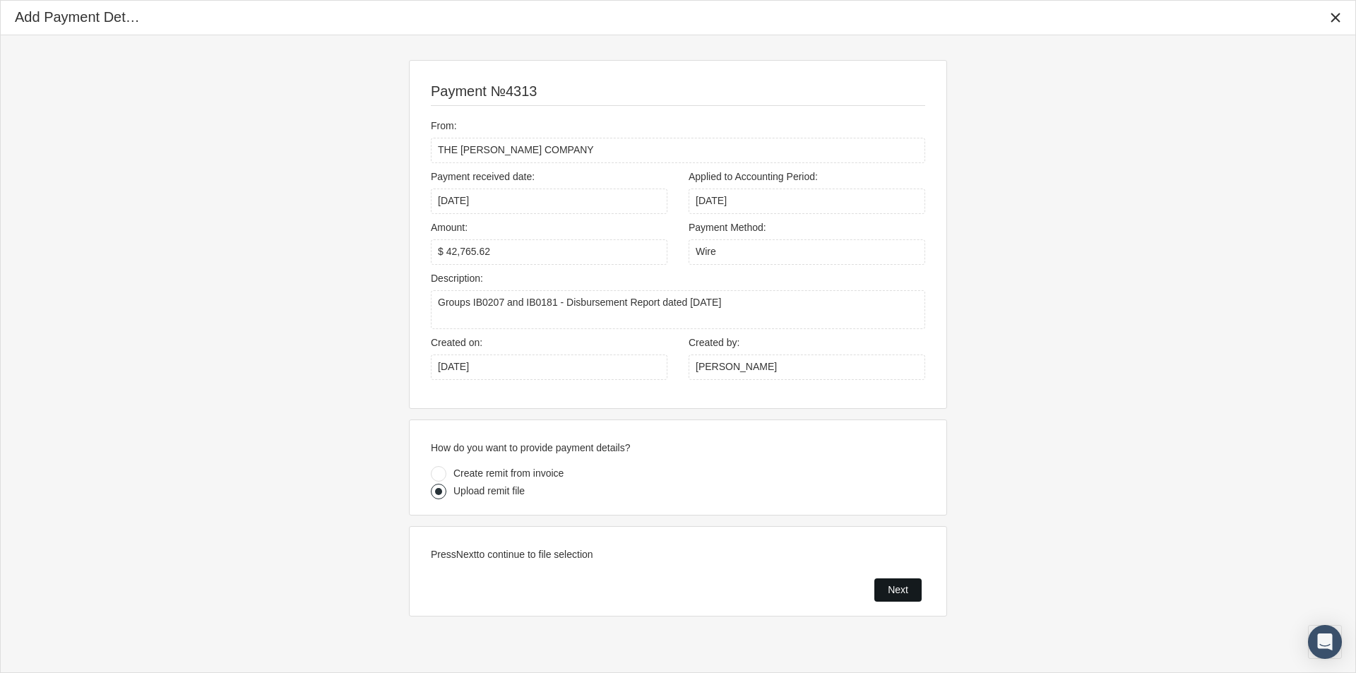
click at [892, 585] on span "Next" at bounding box center [897, 589] width 20 height 11
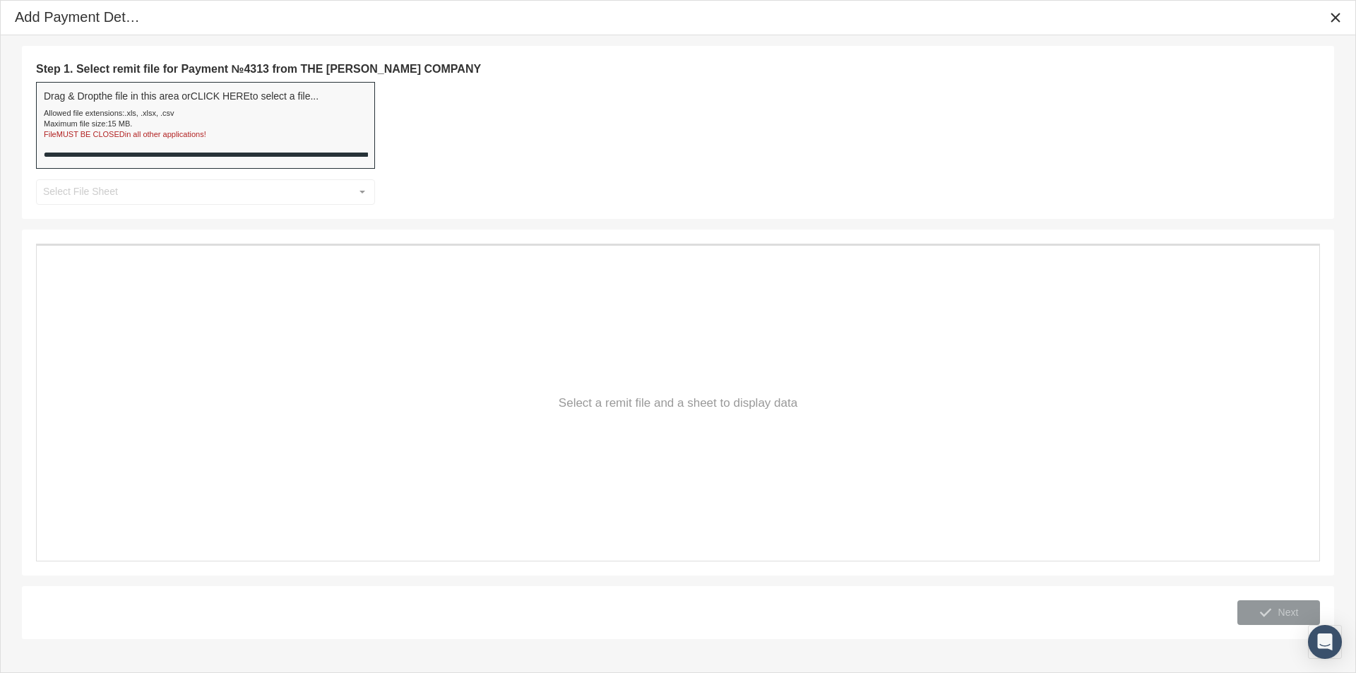
click at [1115, 439] on div "Data grid" at bounding box center [678, 403] width 1282 height 315
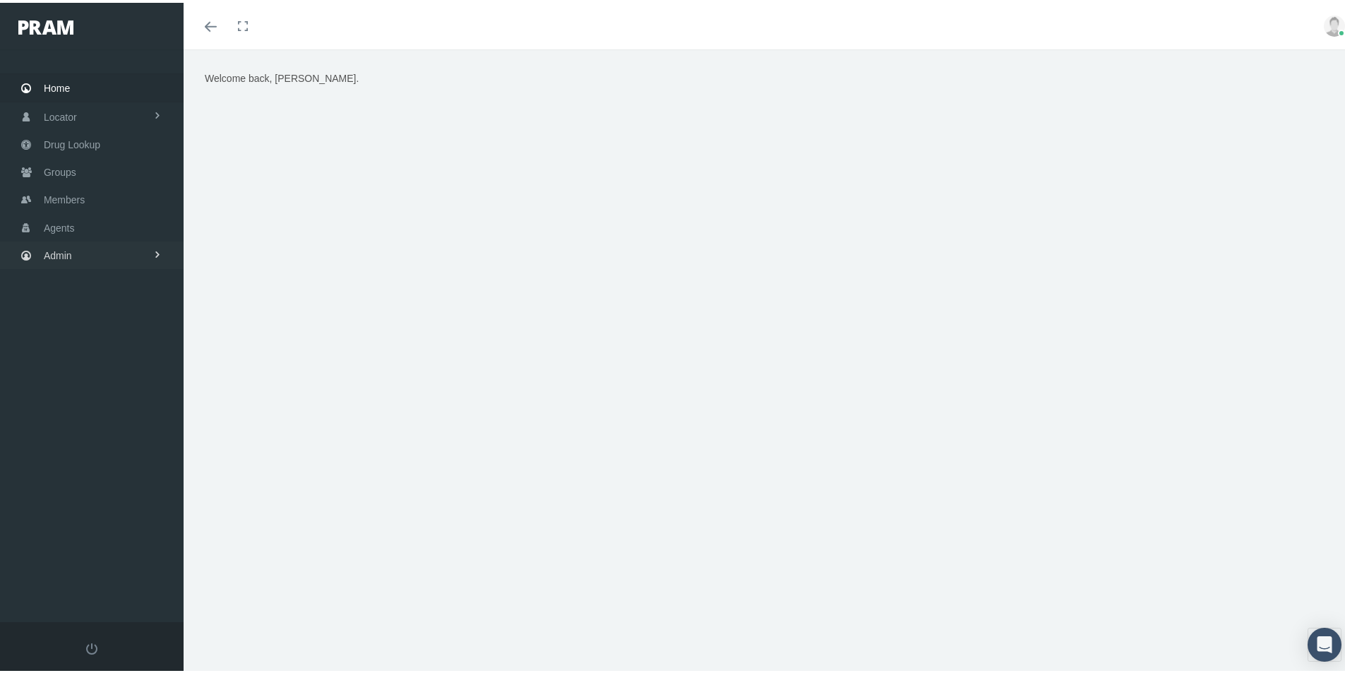
click at [61, 249] on span "Admin" at bounding box center [58, 252] width 28 height 27
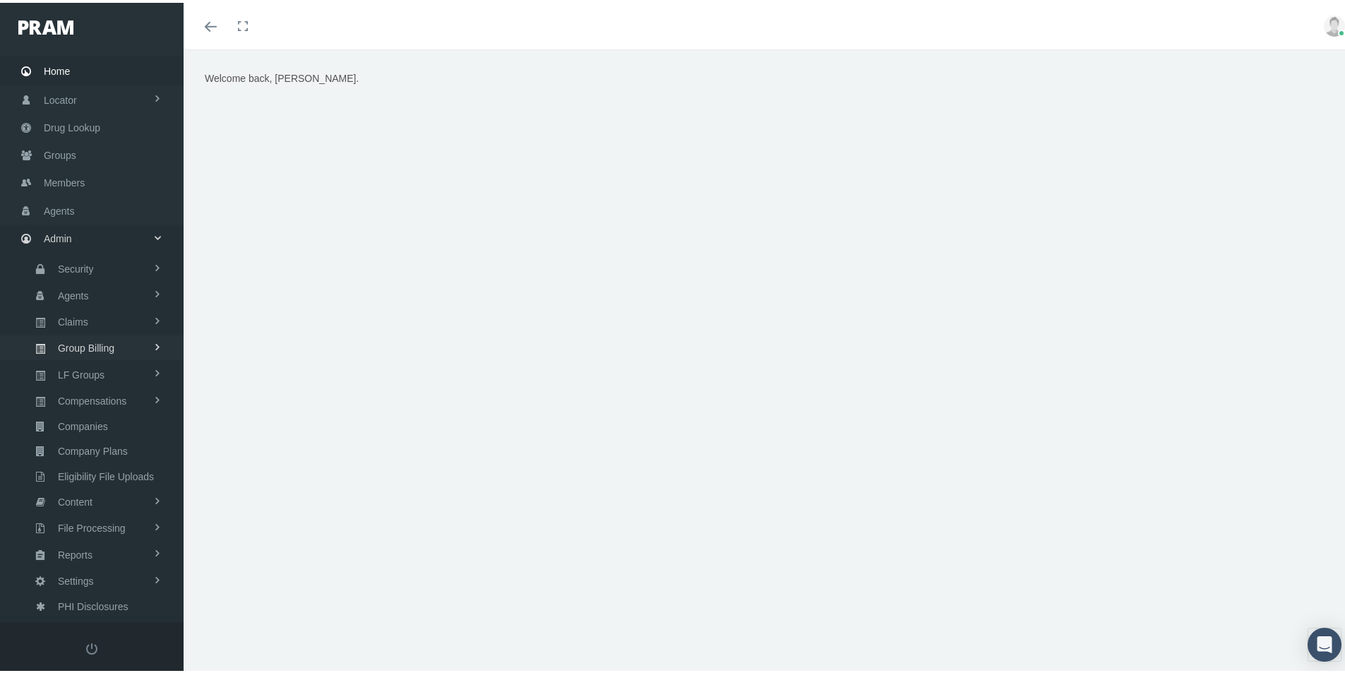
click at [70, 345] on span "Group Billing" at bounding box center [86, 345] width 56 height 24
click at [80, 441] on span "Payments" at bounding box center [77, 447] width 44 height 24
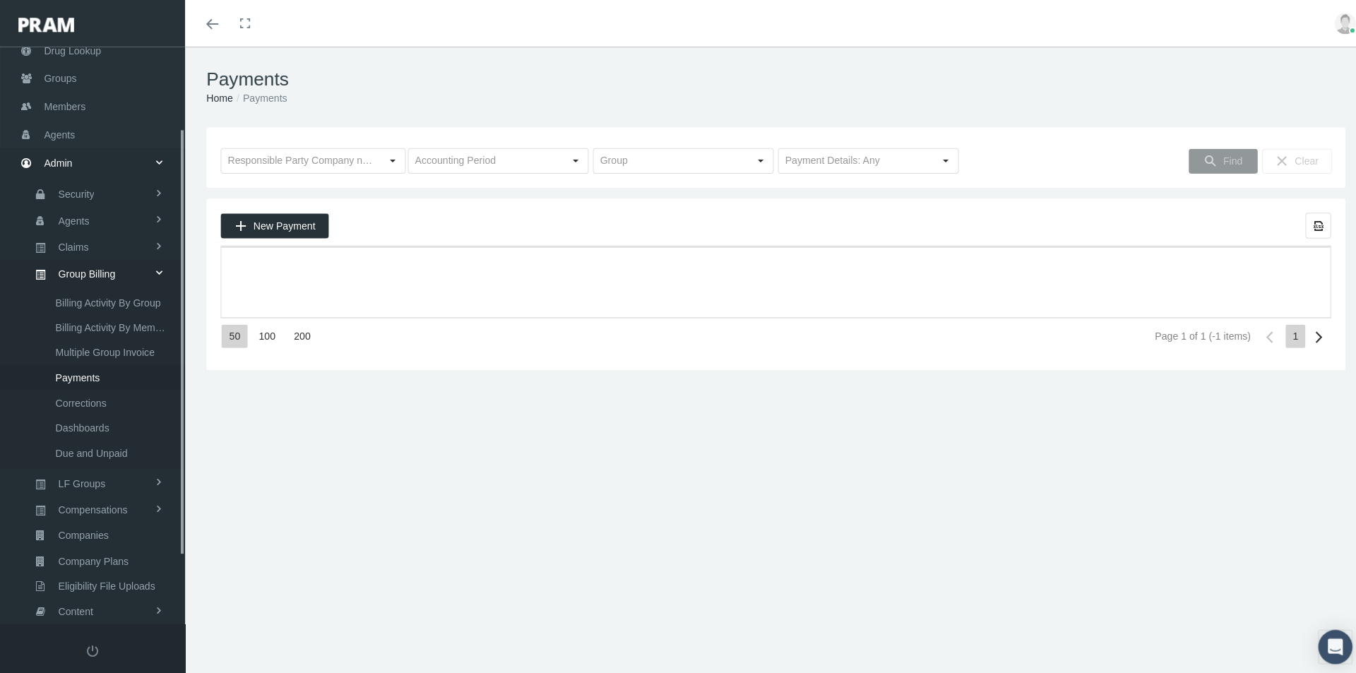
scroll to position [201, 0]
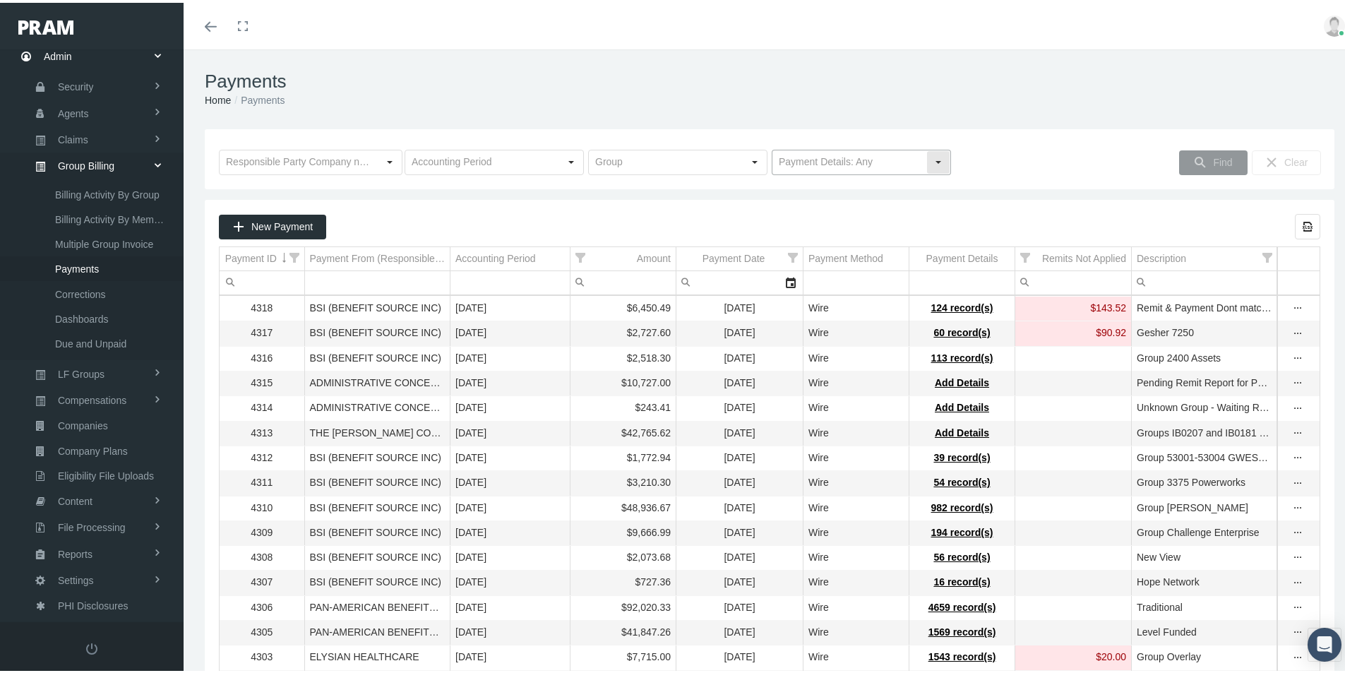
click at [932, 160] on div "Select" at bounding box center [938, 159] width 23 height 23
click at [819, 203] on div "No Payment Details" at bounding box center [855, 208] width 175 height 23
type input "No Payment Details"
click at [1202, 158] on div "Find" at bounding box center [1213, 159] width 67 height 23
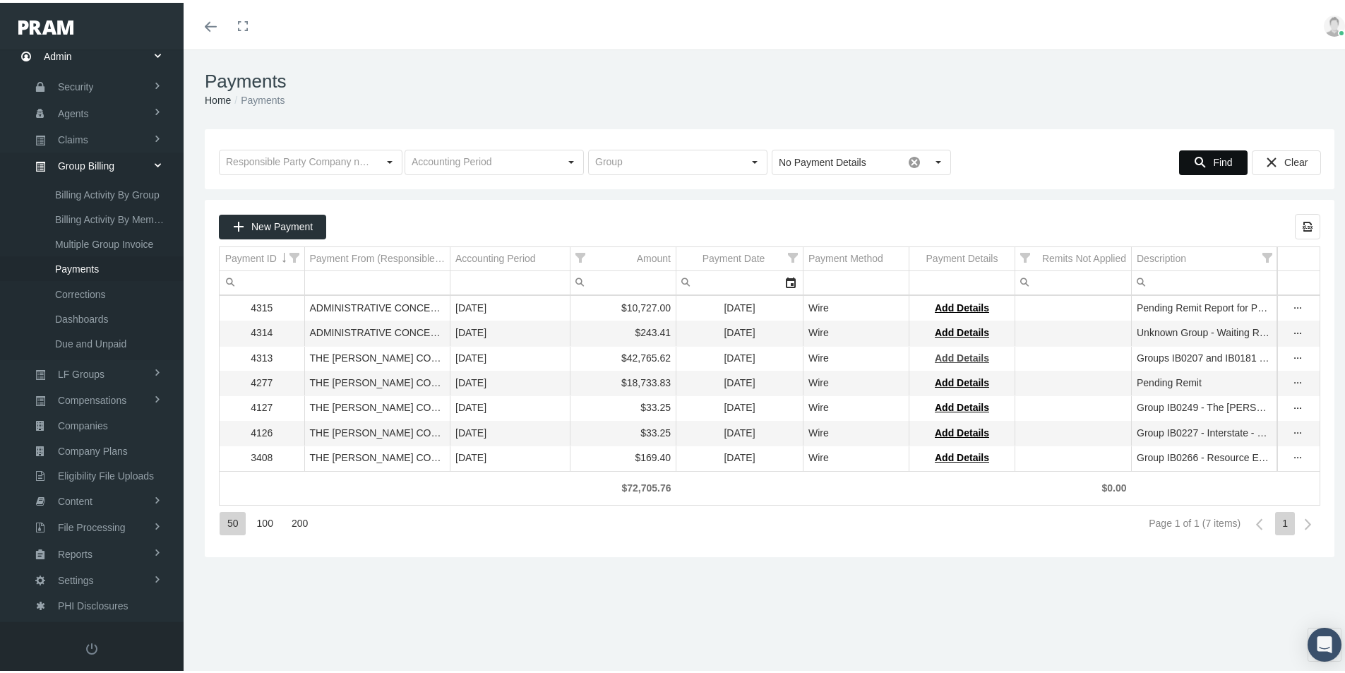
click at [955, 354] on span "Add Details" at bounding box center [962, 354] width 54 height 11
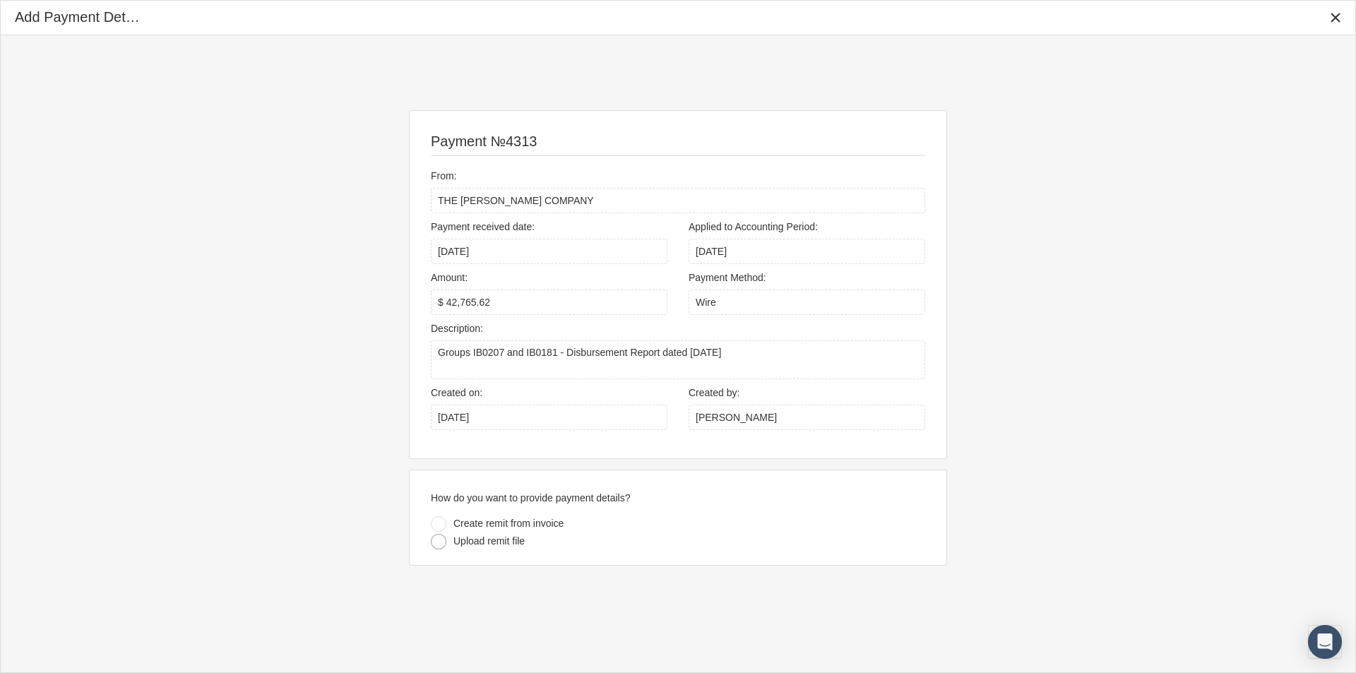
click at [433, 539] on div at bounding box center [439, 542] width 16 height 16
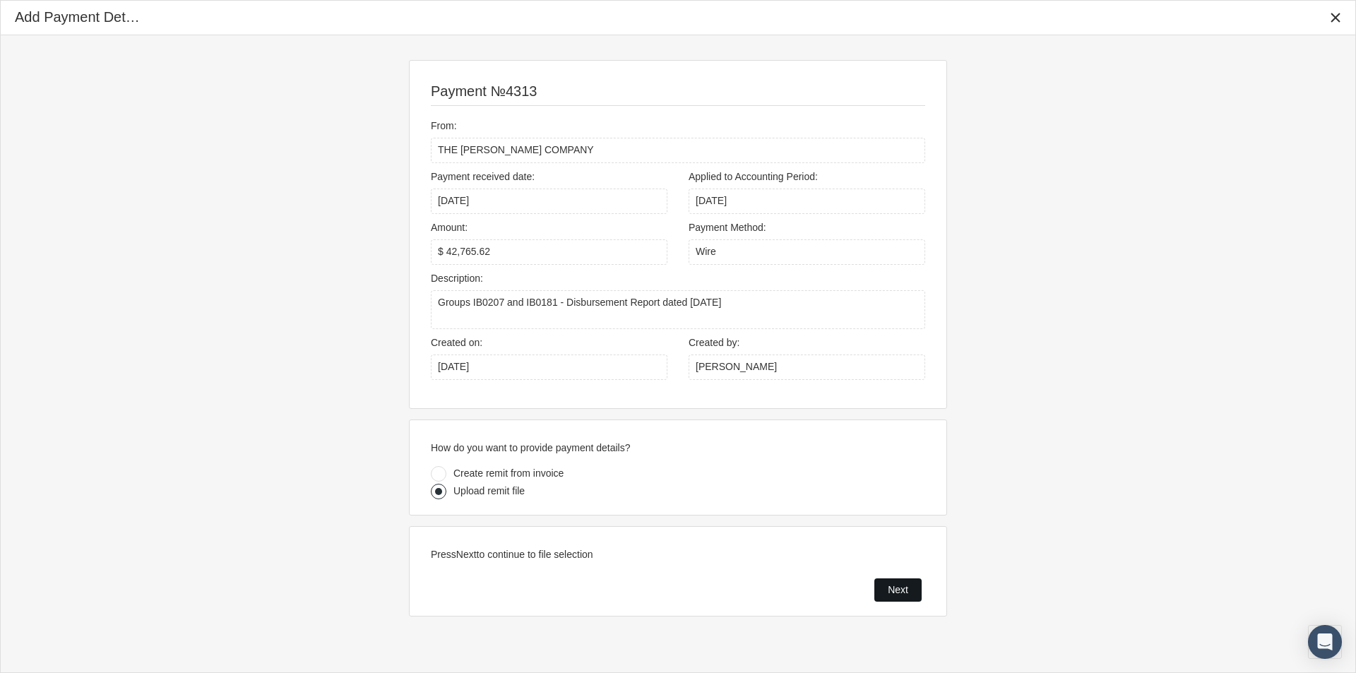
click at [889, 587] on span "Next" at bounding box center [897, 589] width 20 height 11
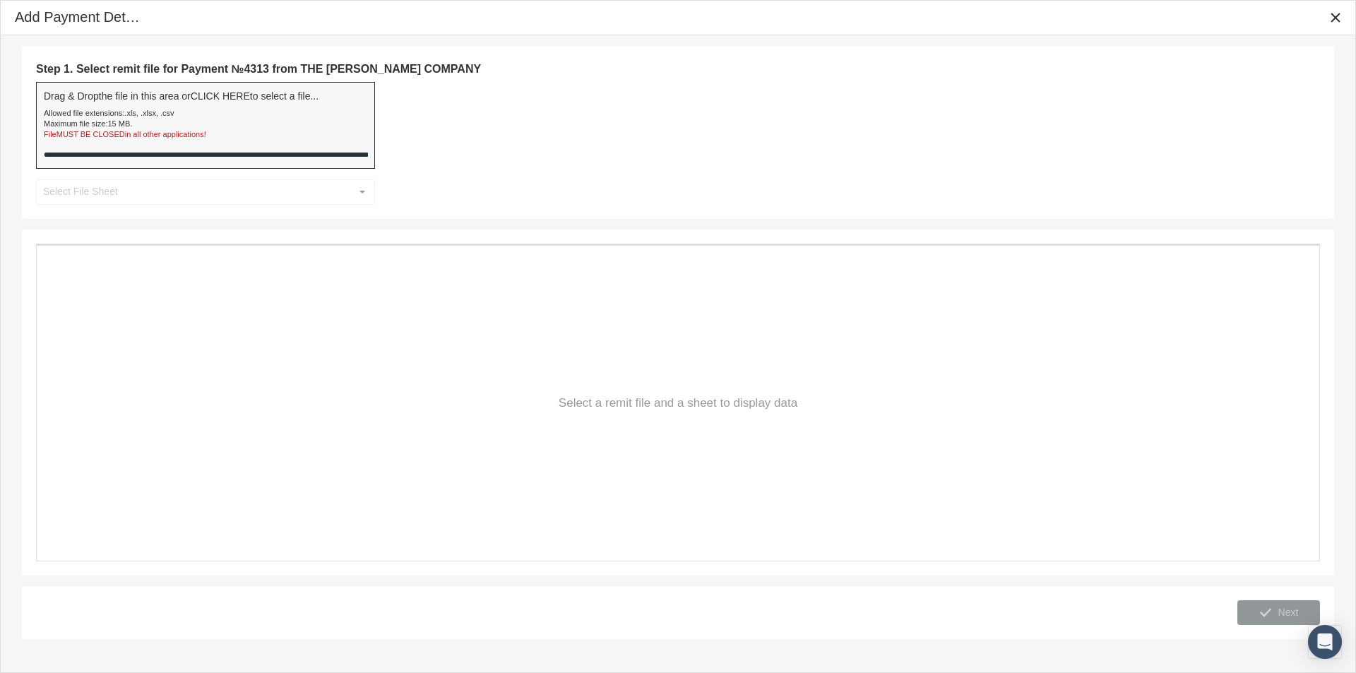
click at [360, 191] on div "Step 1. Select remit file for Payment №4313 from THE [PERSON_NAME] COMPANY Drag…" at bounding box center [678, 132] width 1284 height 145
click at [268, 115] on div "Allowed file extensions: .xls, .xlsx, .csv" at bounding box center [181, 113] width 275 height 11
click at [1336, 16] on icon "Close" at bounding box center [1335, 17] width 13 height 13
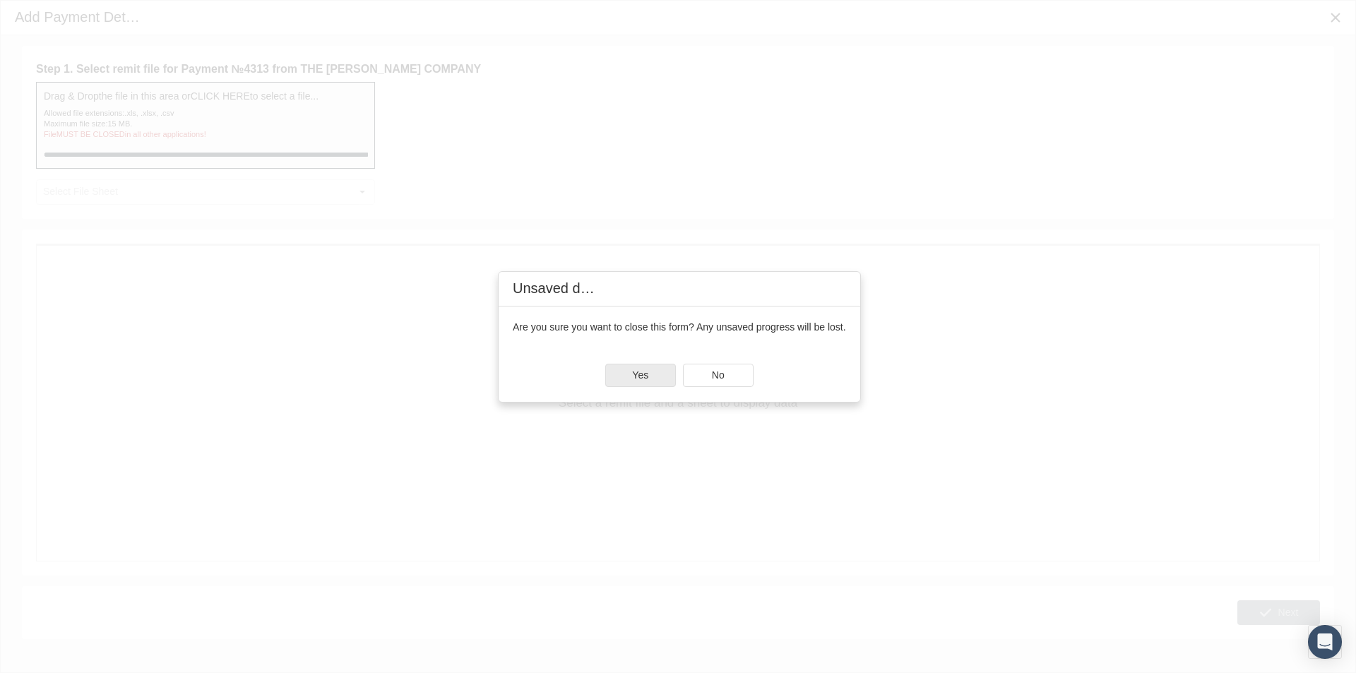
click at [648, 369] on div "Yes" at bounding box center [640, 375] width 69 height 22
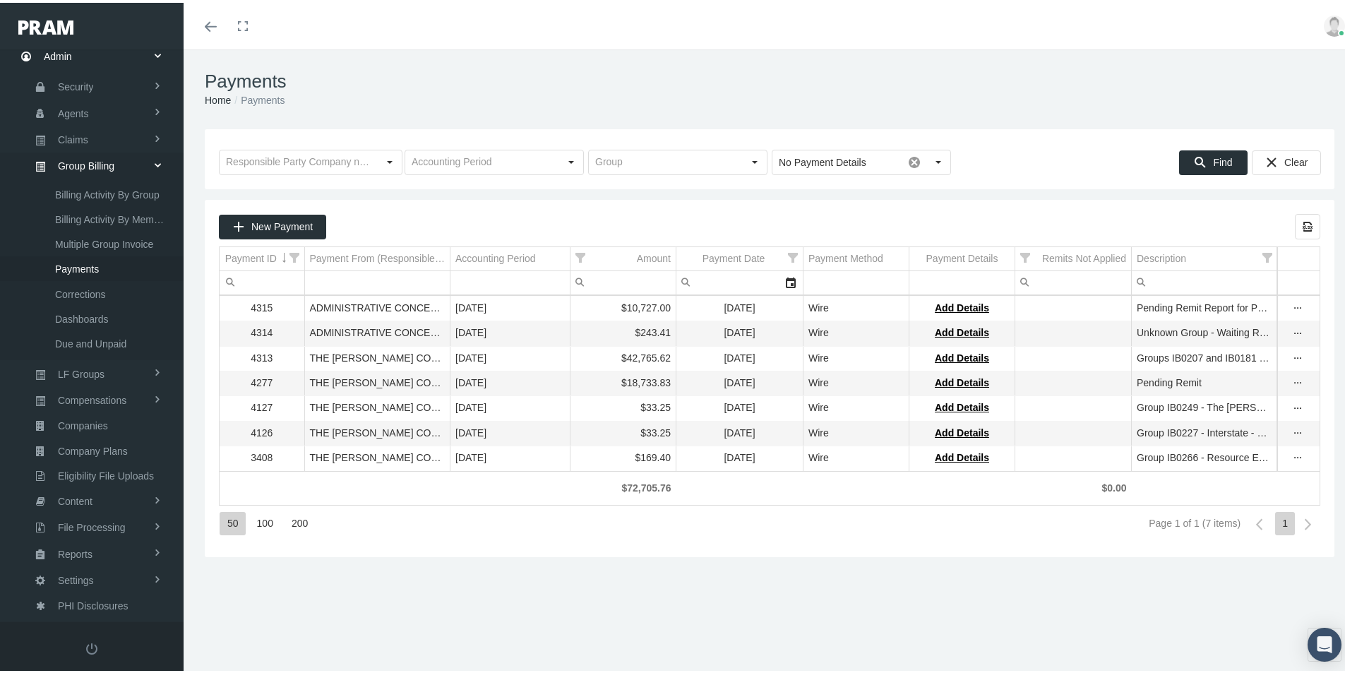
click at [497, 616] on div "Payments Home Payments Loading... No Payment Details Pull down to refresh... Re…" at bounding box center [770, 368] width 1172 height 642
click at [616, 603] on div "Payments Home Payments Loading... No Payment Details Pull down to refresh... Re…" at bounding box center [770, 368] width 1172 height 642
click at [605, 601] on div "Payments Home Payments Loading... No Payment Details Pull down to refresh... Re…" at bounding box center [770, 368] width 1172 height 642
click at [974, 355] on span "Add Details" at bounding box center [962, 354] width 54 height 11
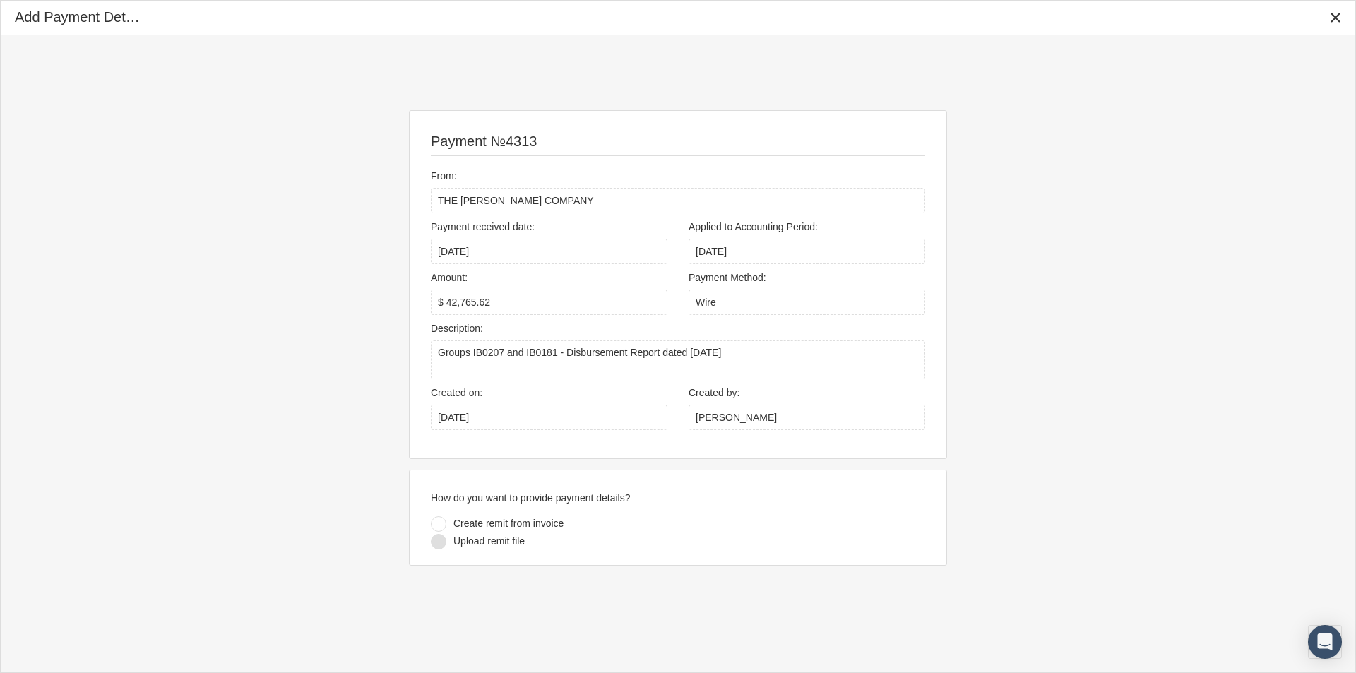
click at [439, 541] on div at bounding box center [439, 542] width 16 height 16
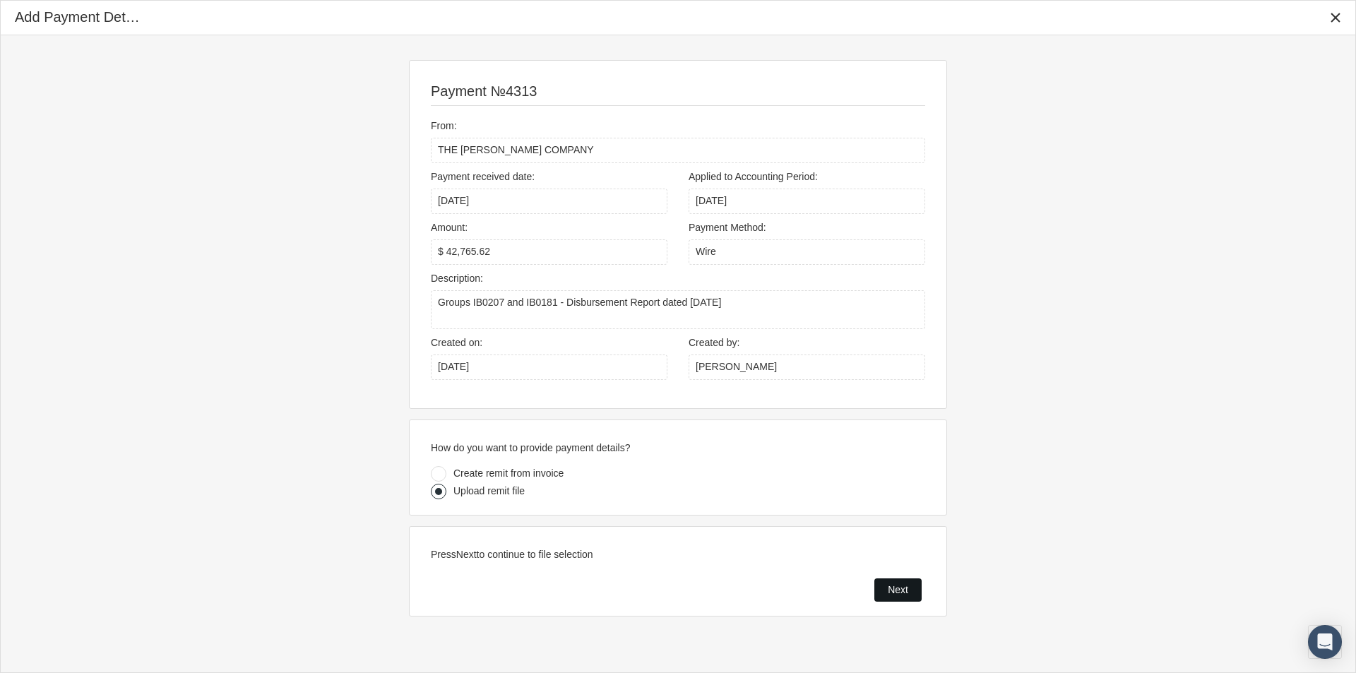
click at [891, 584] on span "Next" at bounding box center [897, 589] width 20 height 11
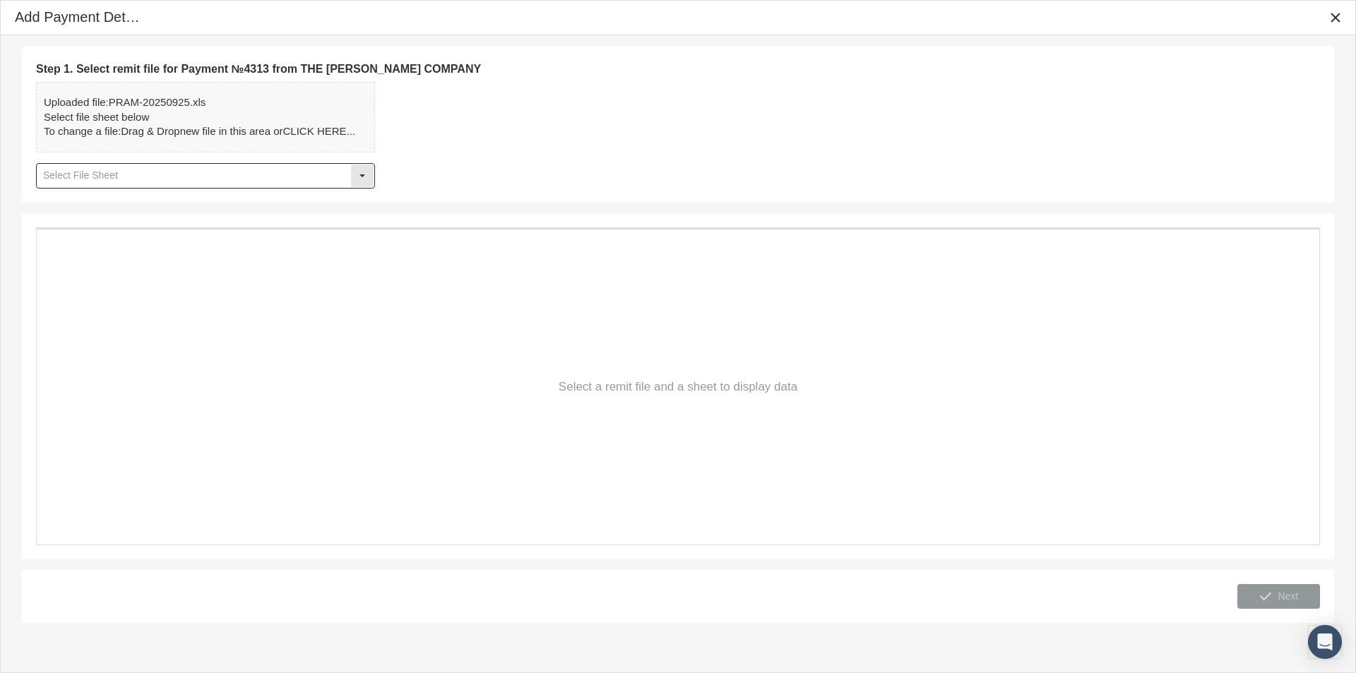
click at [367, 170] on div "Select" at bounding box center [362, 175] width 23 height 23
click at [56, 198] on div "Sheet1" at bounding box center [205, 200] width 336 height 23
type input "Sheet1"
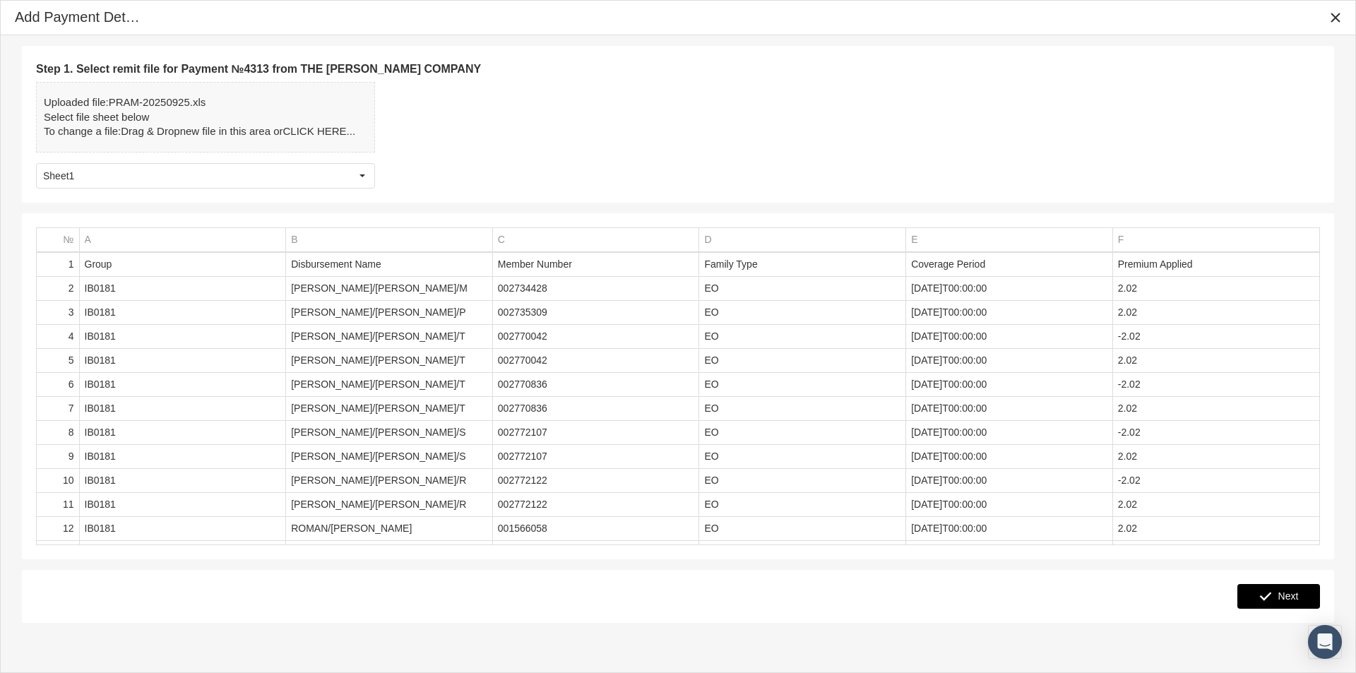
click at [1284, 599] on span "Next" at bounding box center [1288, 595] width 20 height 11
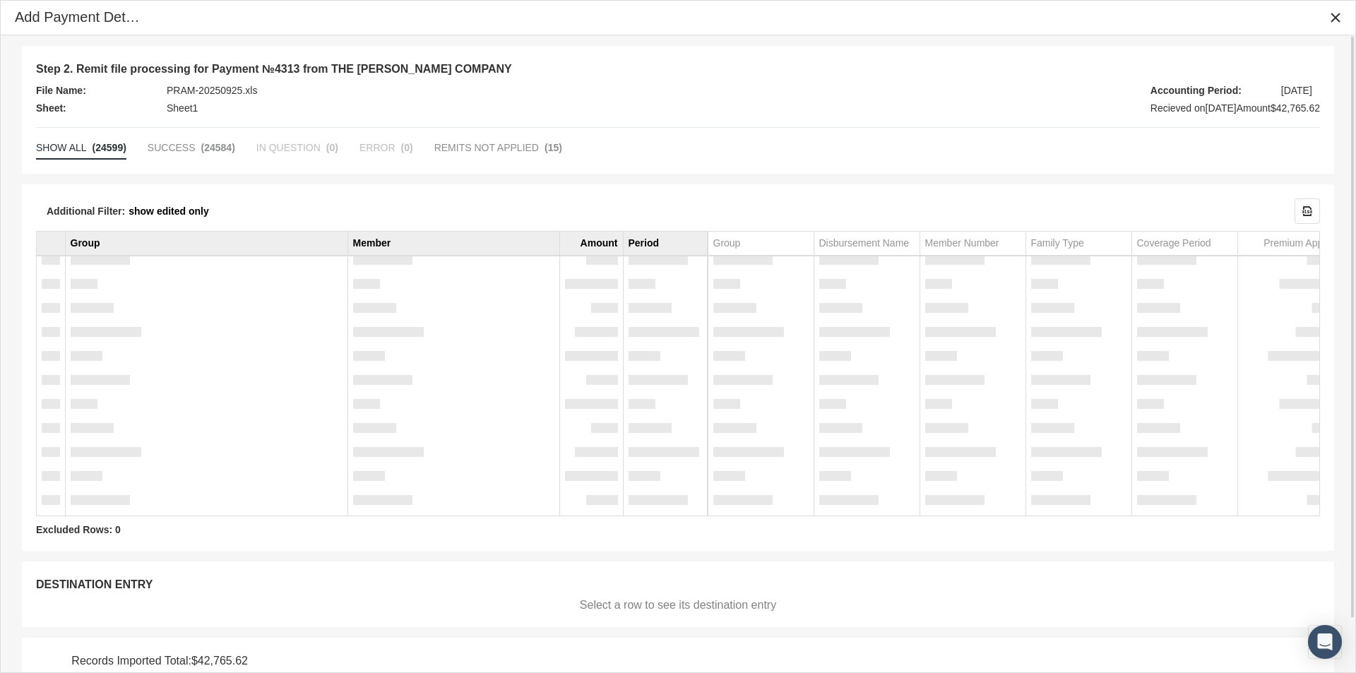
scroll to position [59, 0]
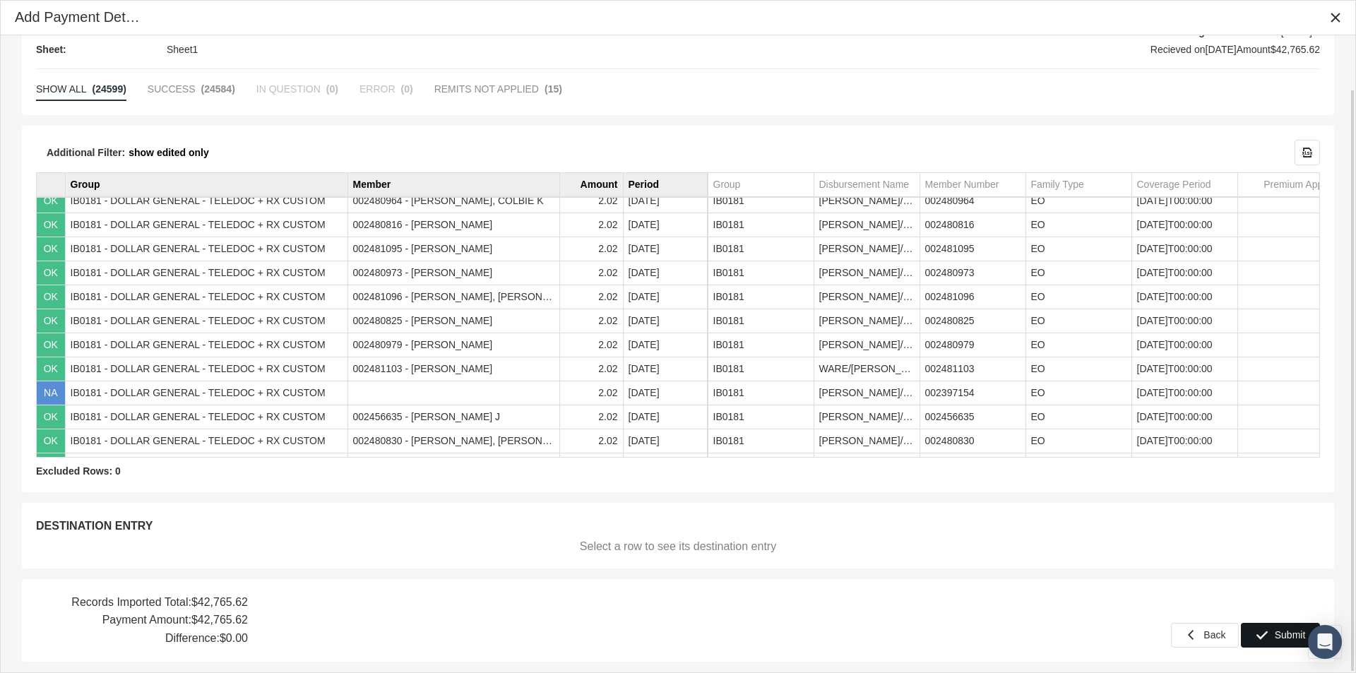
click at [1276, 633] on span "Submit" at bounding box center [1289, 634] width 31 height 11
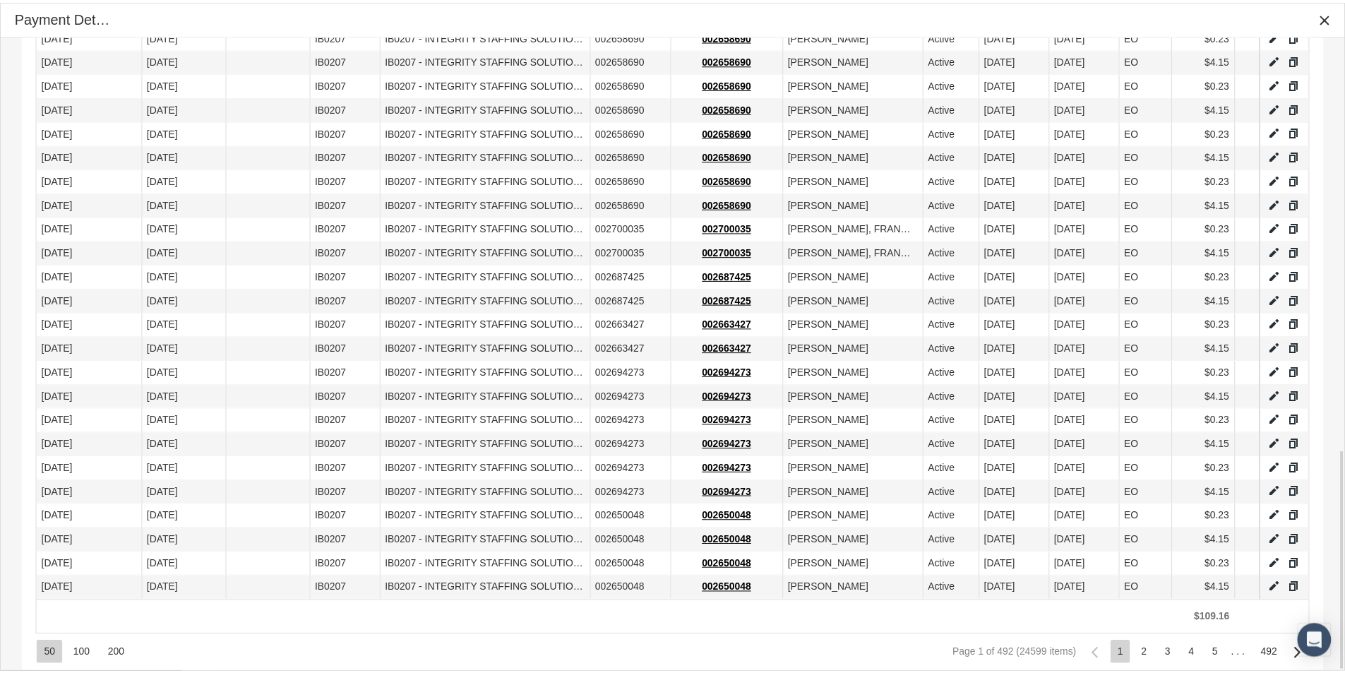
scroll to position [1192, 0]
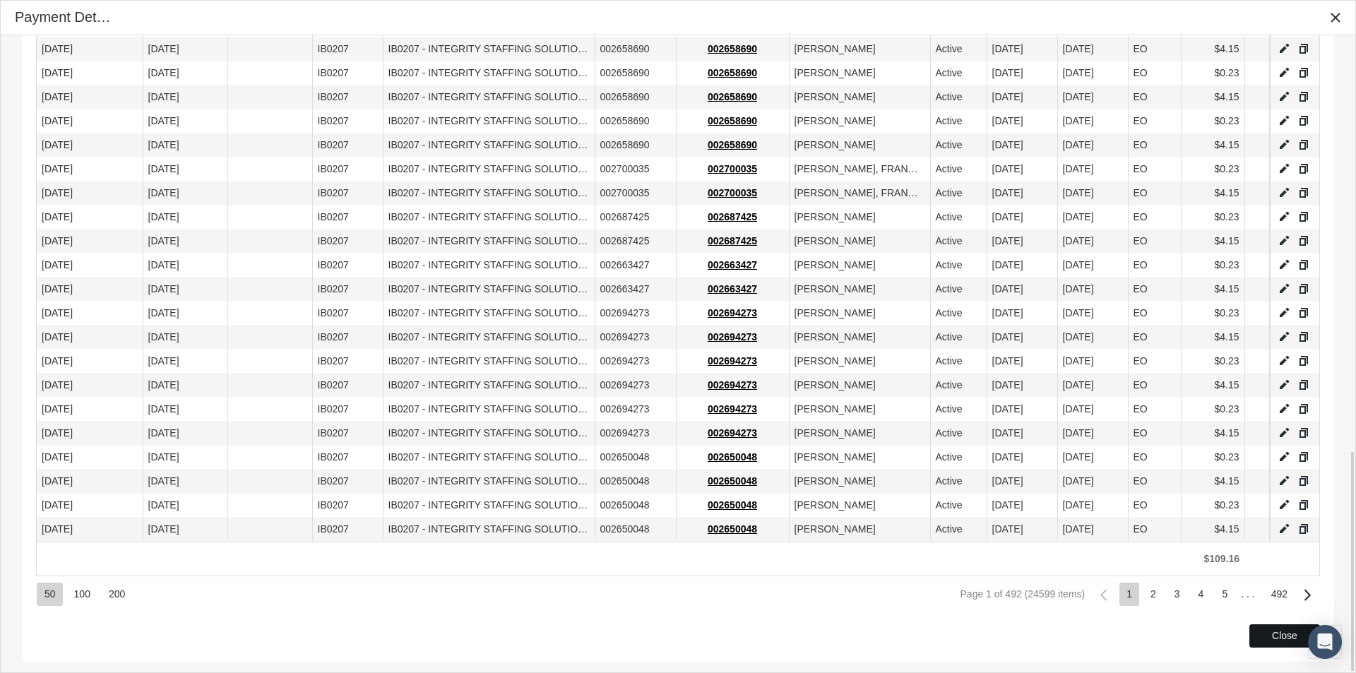
drag, startPoint x: 1263, startPoint y: 626, endPoint x: 866, endPoint y: 480, distance: 423.5
click at [1263, 626] on div "Close" at bounding box center [1284, 636] width 69 height 22
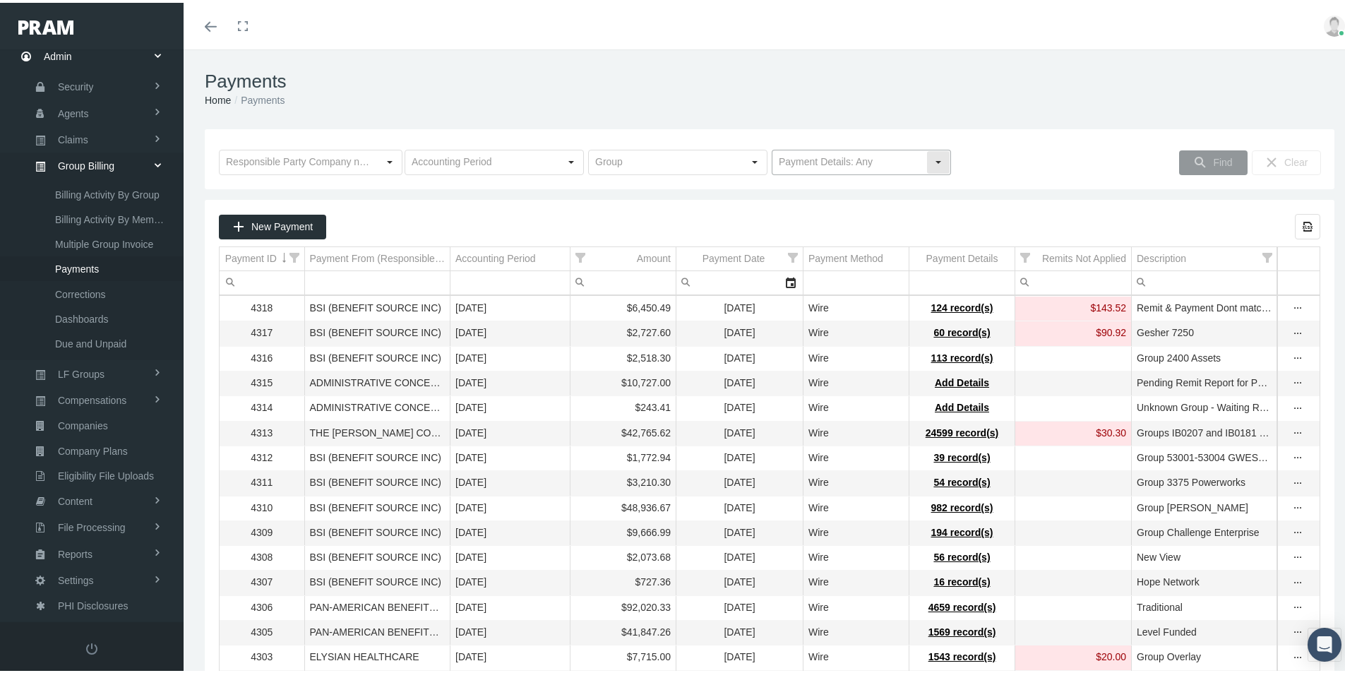
drag, startPoint x: 928, startPoint y: 162, endPoint x: 917, endPoint y: 169, distance: 13.7
click at [927, 162] on div "Select" at bounding box center [938, 159] width 23 height 23
drag, startPoint x: 820, startPoint y: 210, endPoint x: 829, endPoint y: 215, distance: 10.2
click at [820, 210] on div "No Payment Details" at bounding box center [855, 208] width 175 height 23
type input "No Payment Details"
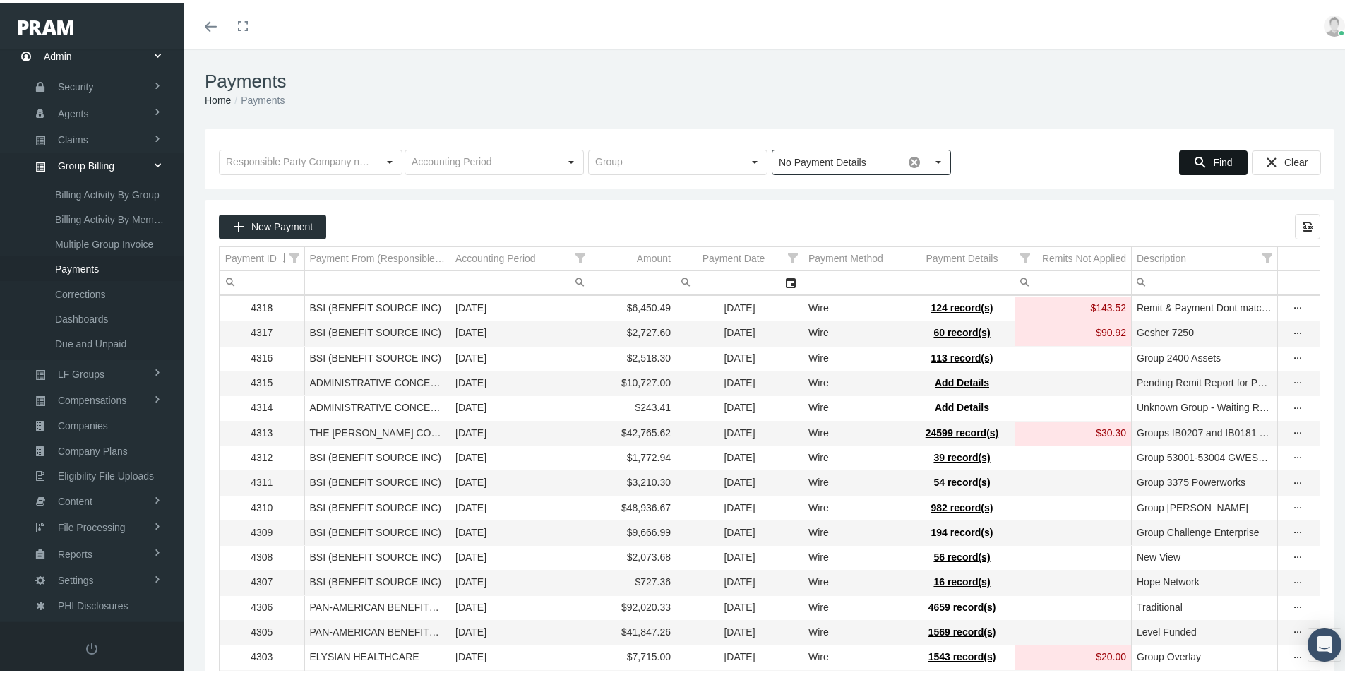
drag, startPoint x: 1207, startPoint y: 160, endPoint x: 1202, endPoint y: 165, distance: 8.0
click at [1213, 160] on span "Find" at bounding box center [1222, 159] width 19 height 11
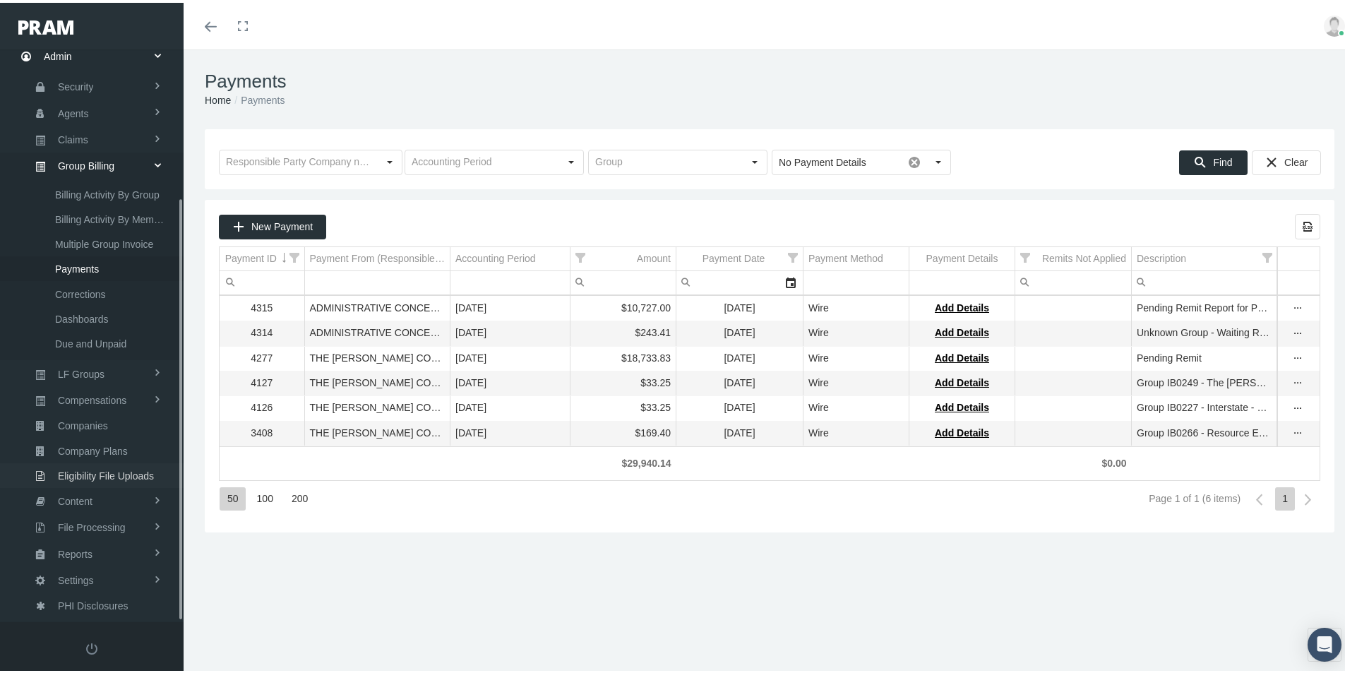
click at [98, 470] on span "Eligibility File Uploads" at bounding box center [106, 473] width 96 height 24
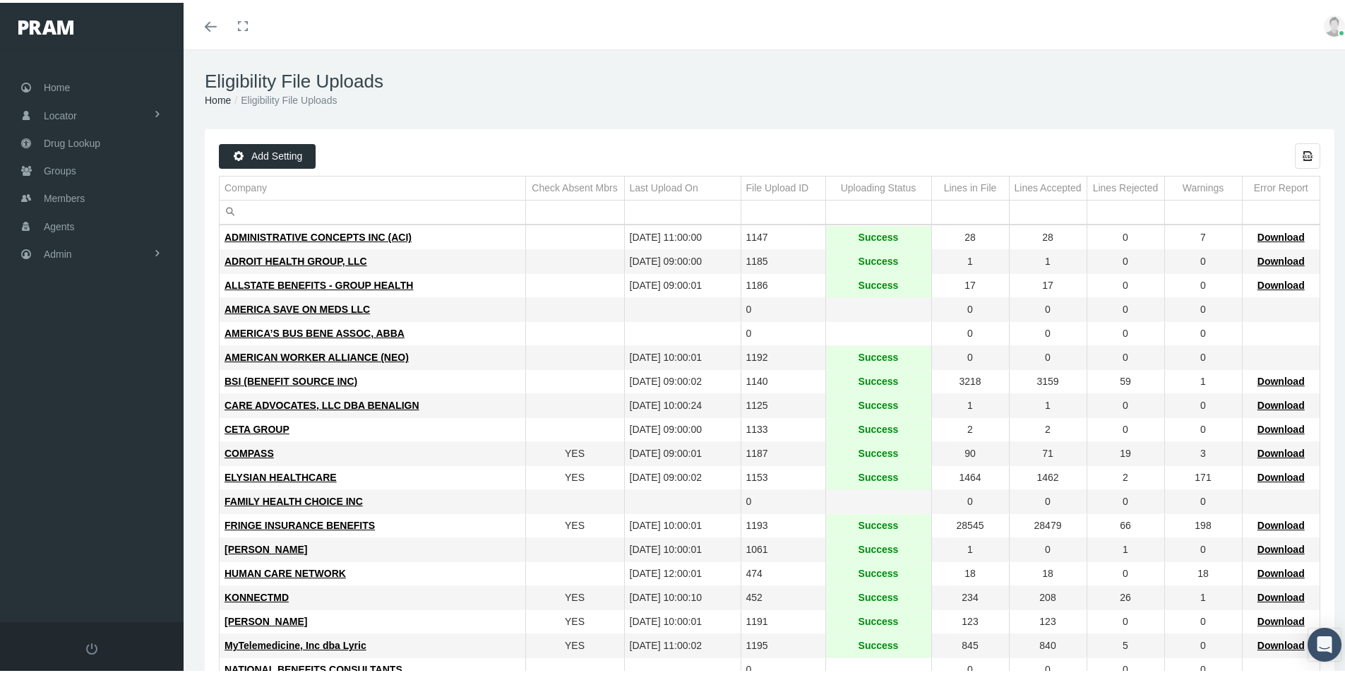
scroll to position [71, 0]
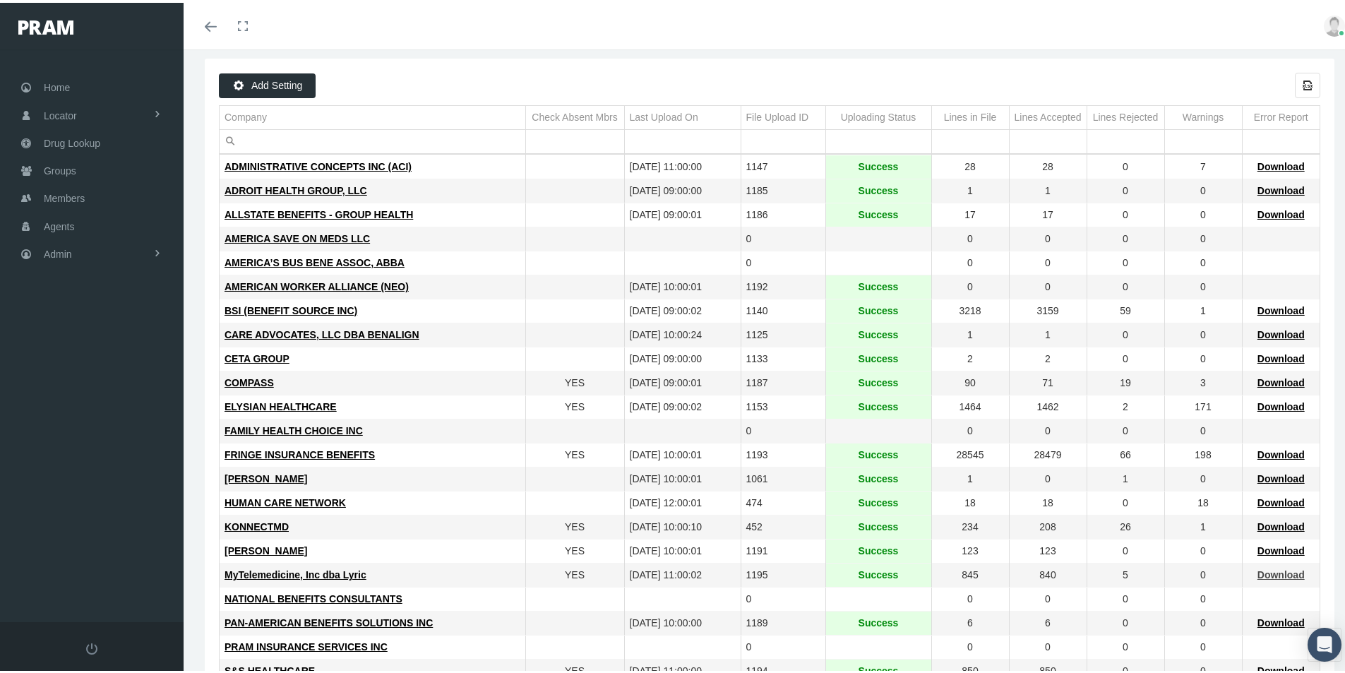
click at [1257, 570] on span "Download" at bounding box center [1280, 571] width 47 height 11
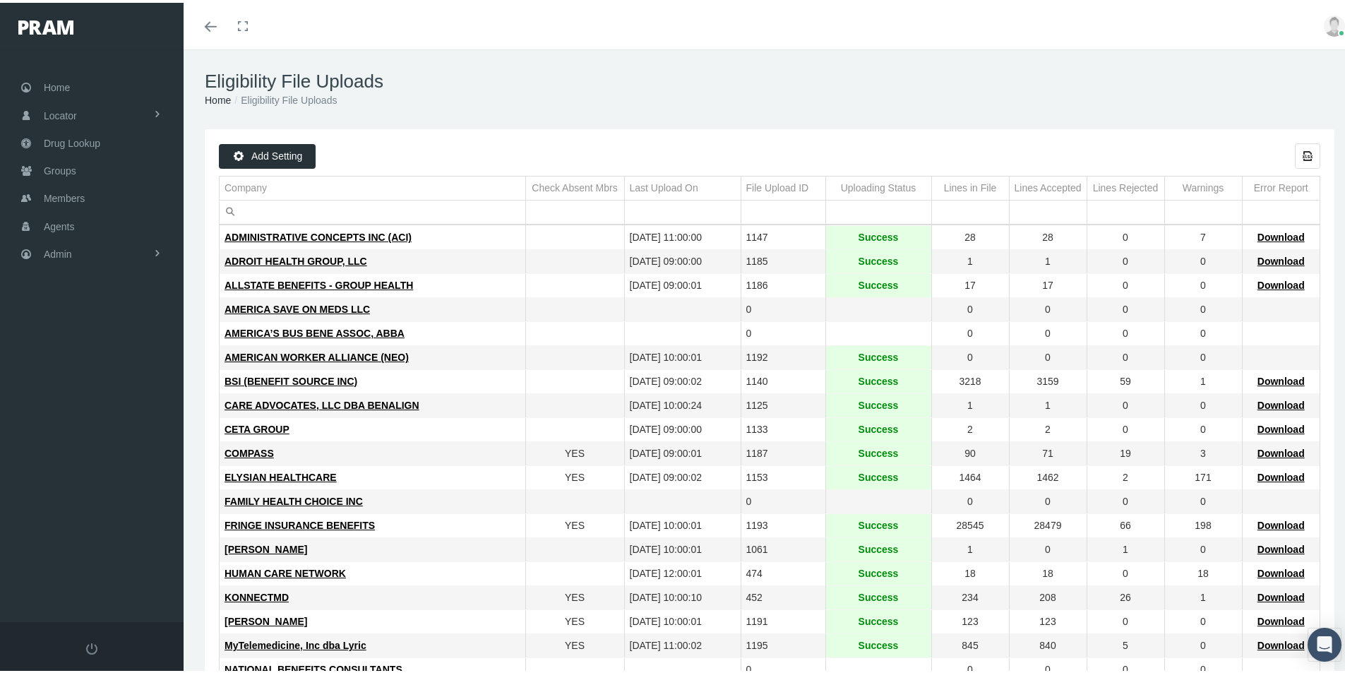
click at [559, 71] on h1 "Eligibility File Uploads" at bounding box center [770, 79] width 1130 height 22
